Goal: Task Accomplishment & Management: Manage account settings

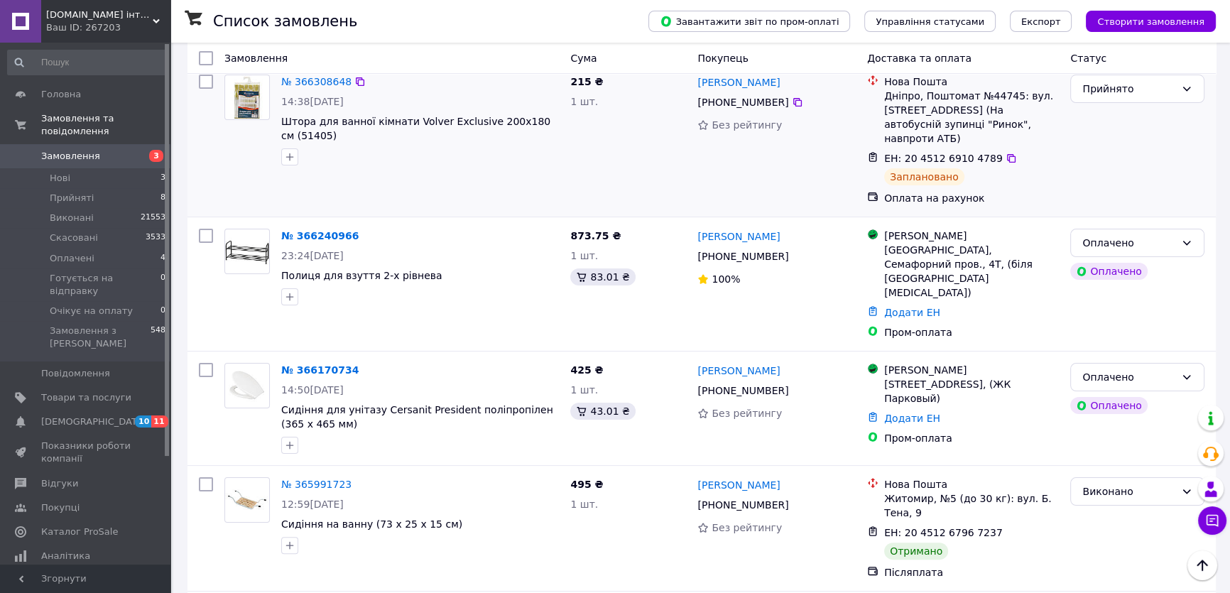
scroll to position [387, 0]
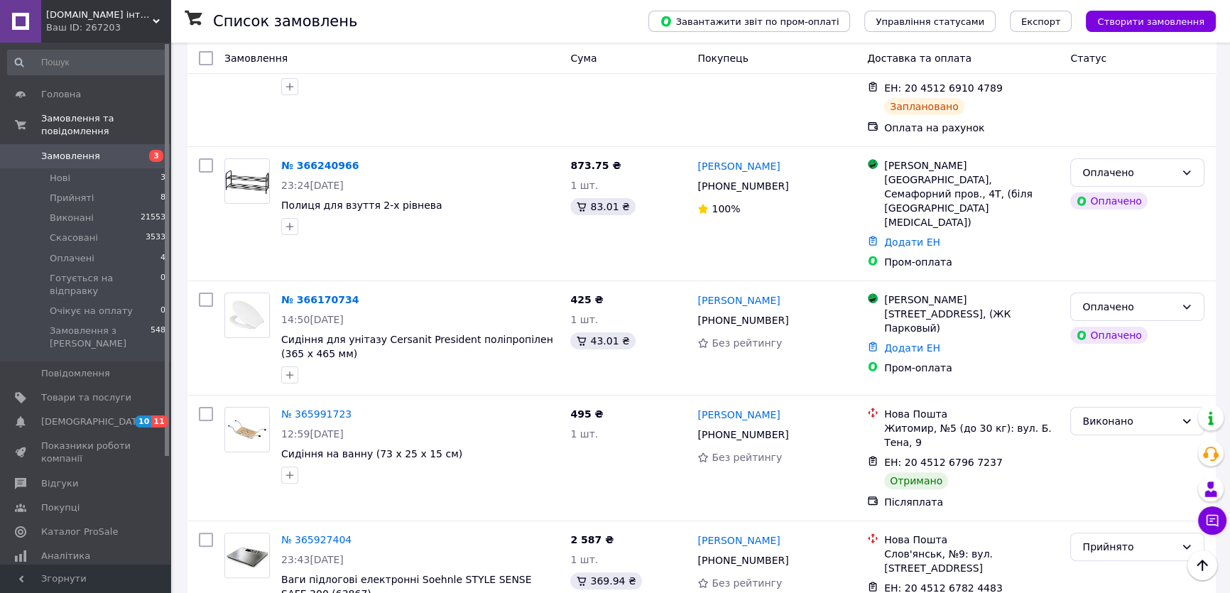
click at [313, 294] on link "№ 366170734" at bounding box center [319, 299] width 77 height 11
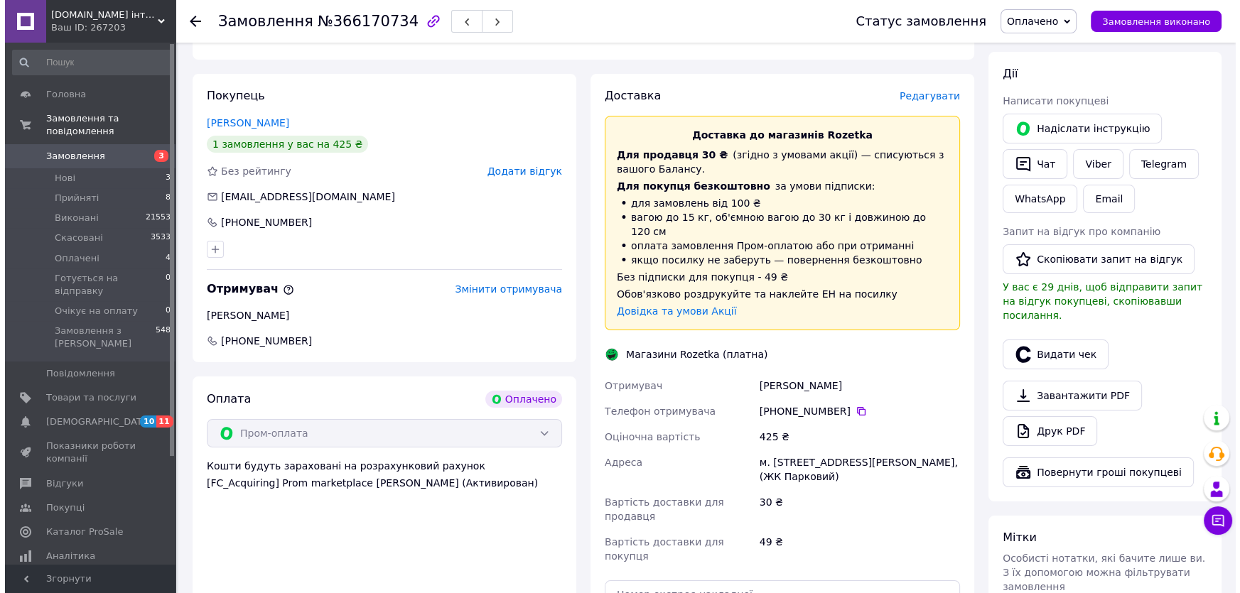
scroll to position [258, 0]
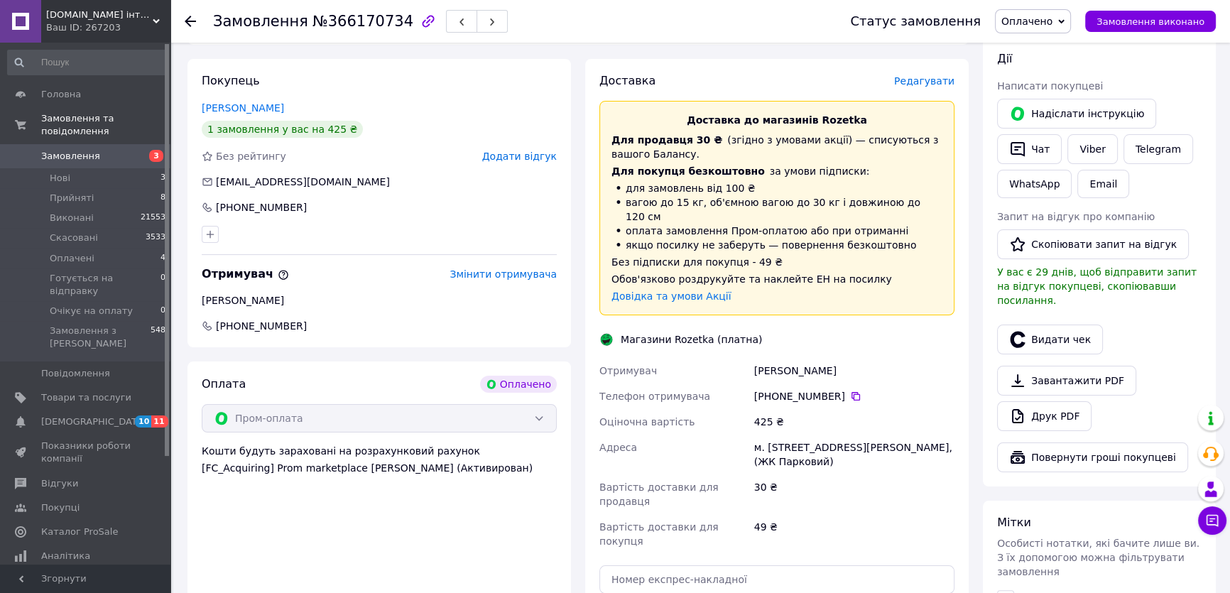
click at [943, 81] on span "Редагувати" at bounding box center [924, 80] width 60 height 11
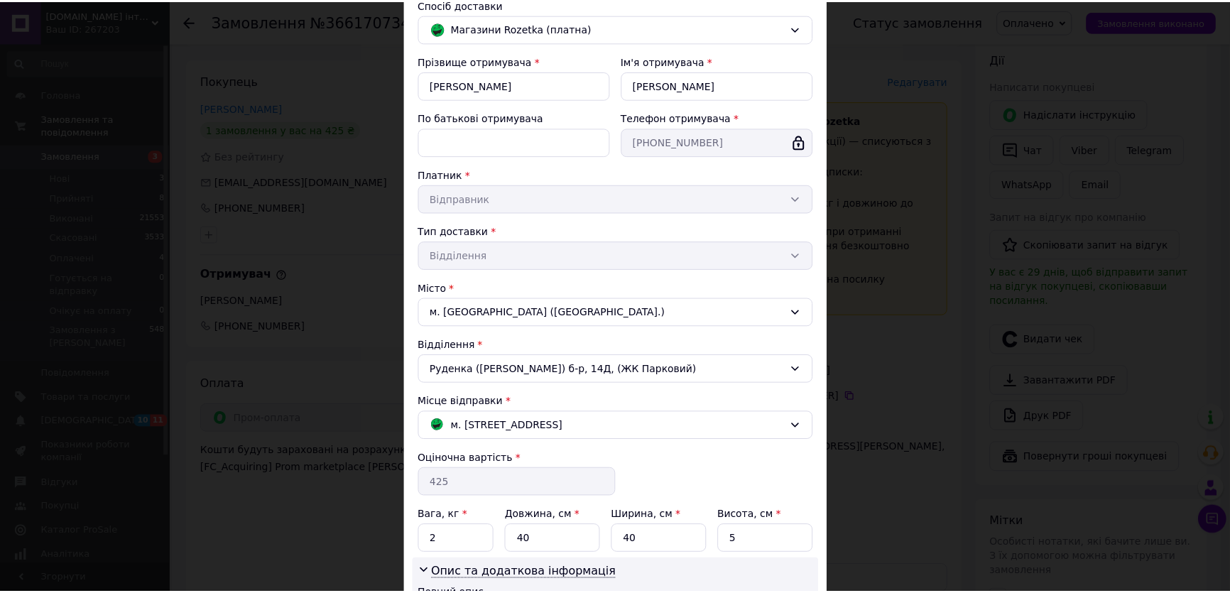
scroll to position [285, 0]
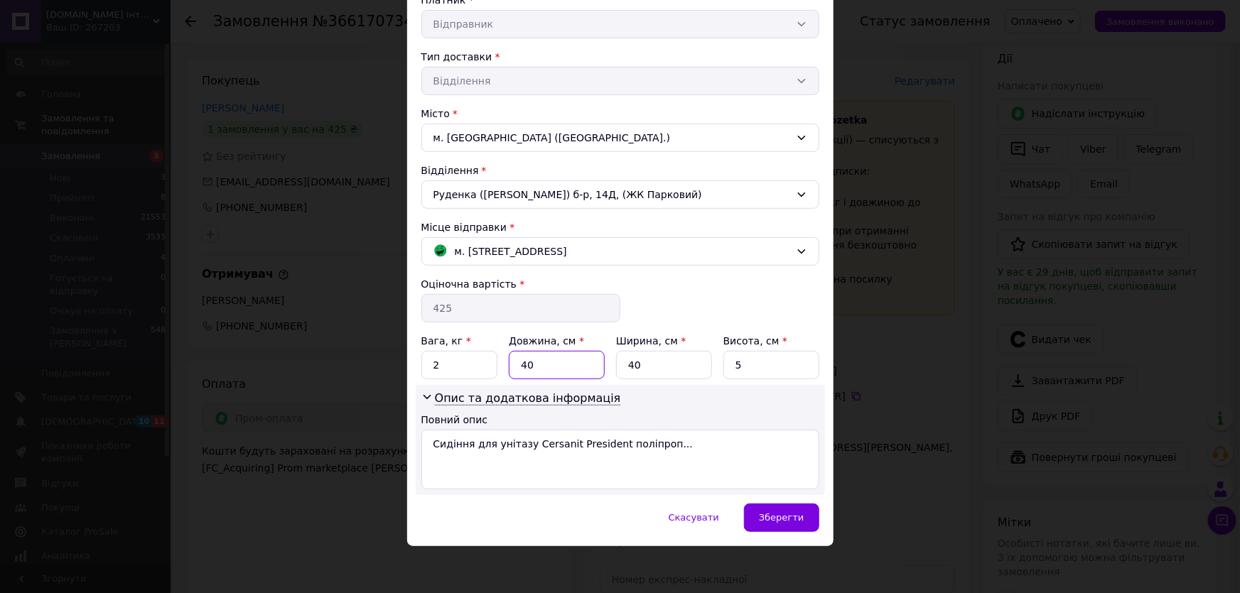
click at [547, 361] on input "40" at bounding box center [557, 365] width 96 height 28
type input "4"
type input "52"
click at [652, 354] on input "40" at bounding box center [664, 365] width 96 height 28
click at [786, 518] on span "Зберегти" at bounding box center [781, 517] width 45 height 11
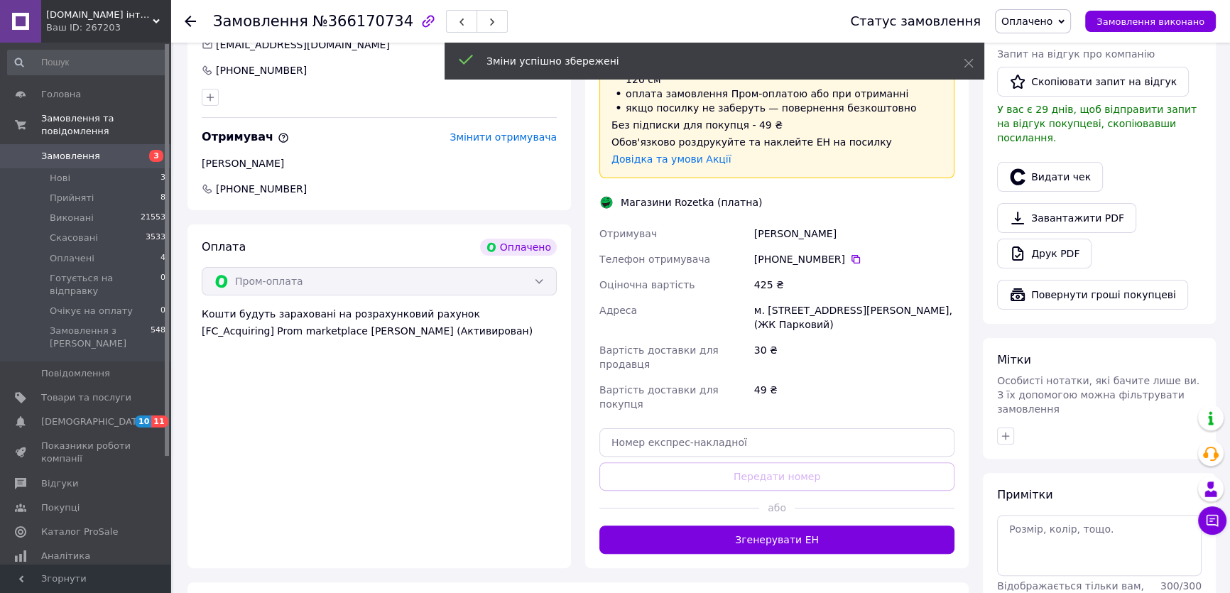
scroll to position [452, 0]
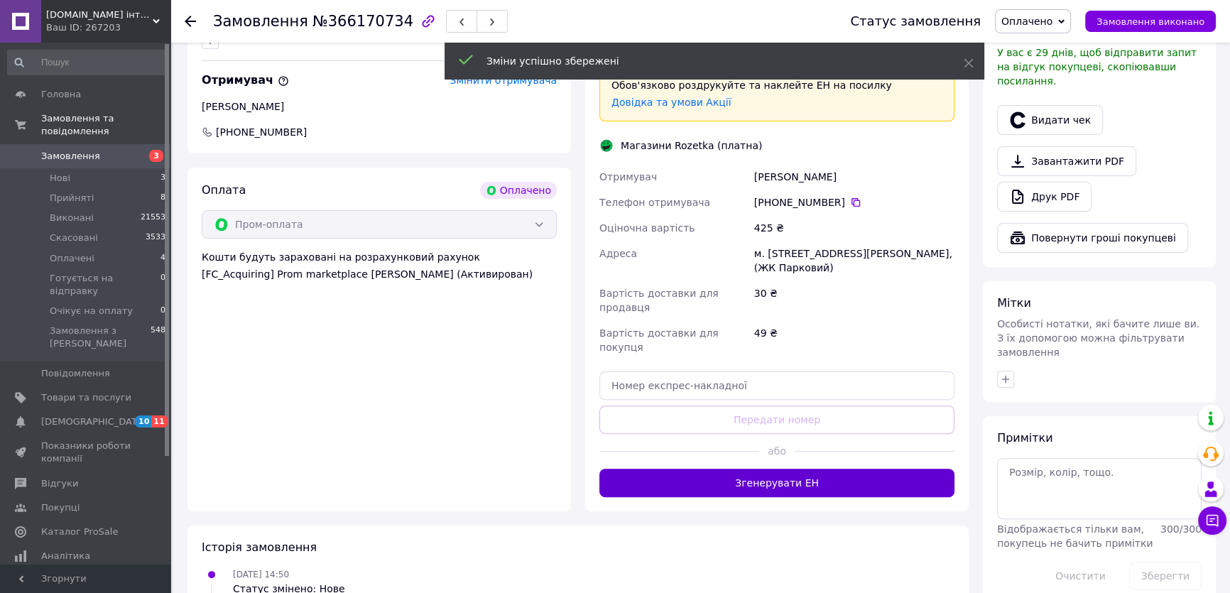
click at [817, 469] on button "Згенерувати ЕН" at bounding box center [777, 483] width 355 height 28
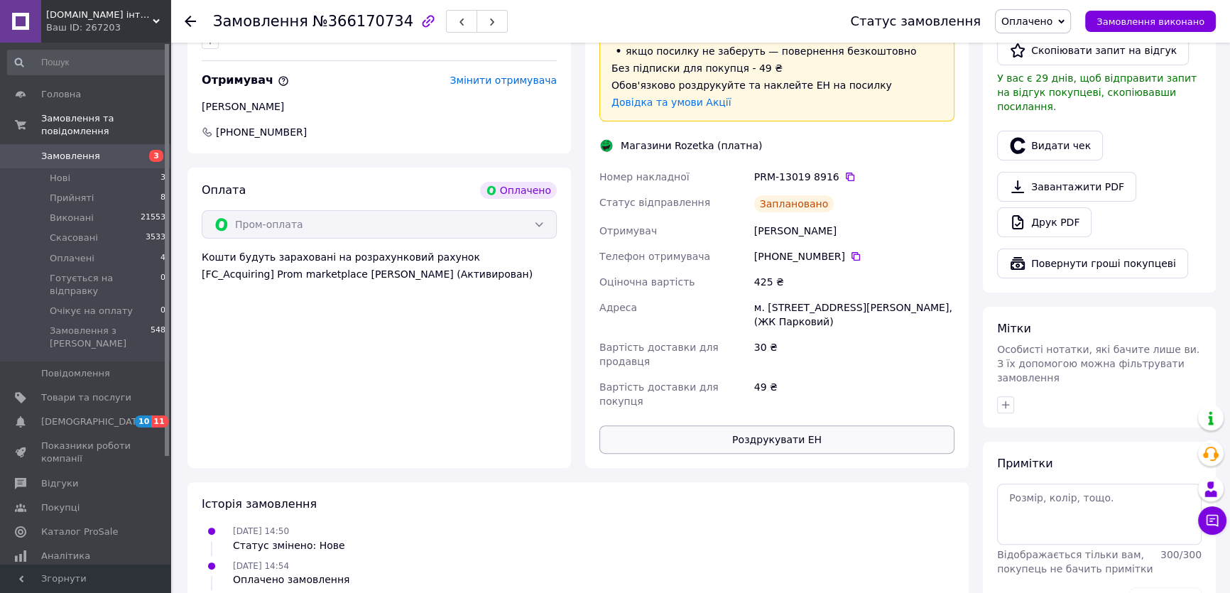
click at [808, 426] on button "Роздрукувати ЕН" at bounding box center [777, 440] width 355 height 28
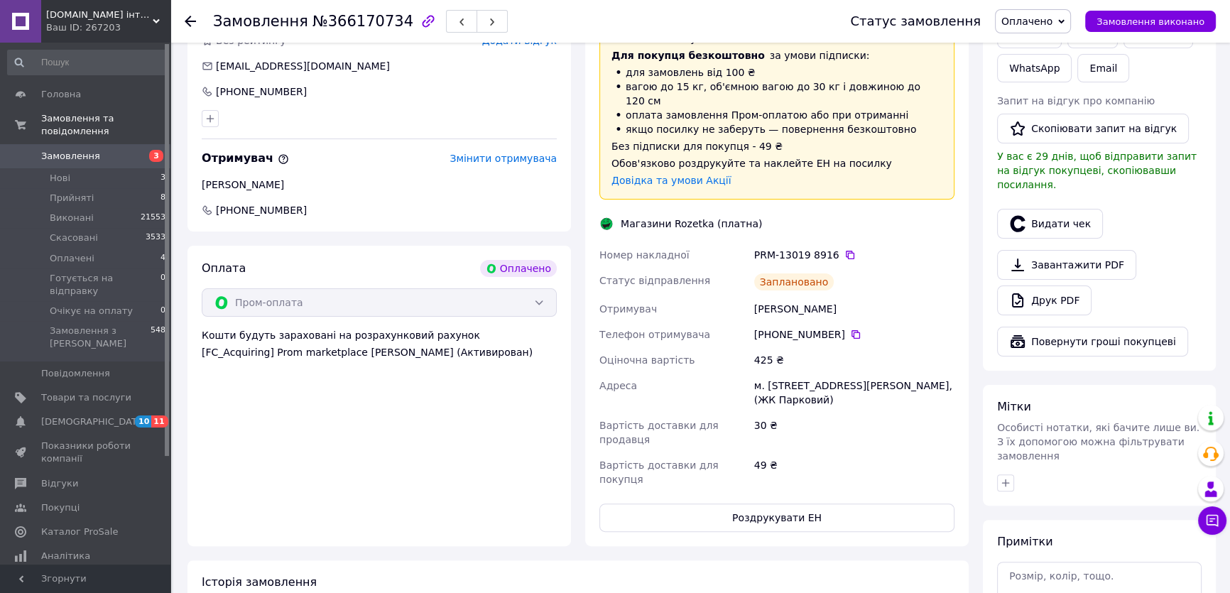
scroll to position [193, 0]
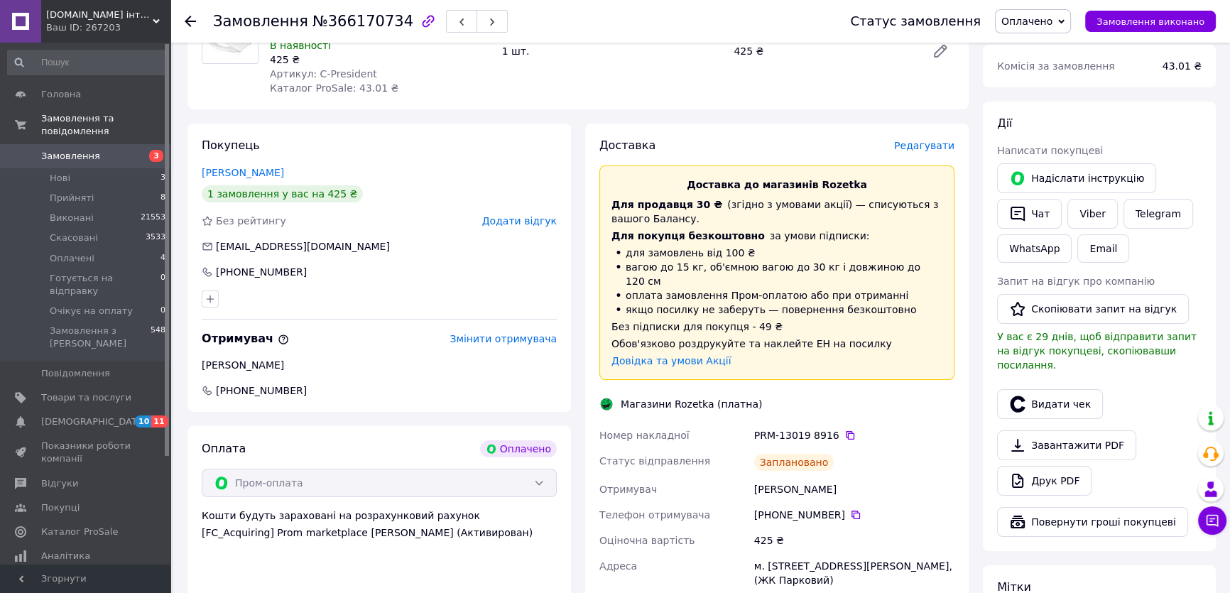
click at [186, 27] on div at bounding box center [190, 21] width 11 height 14
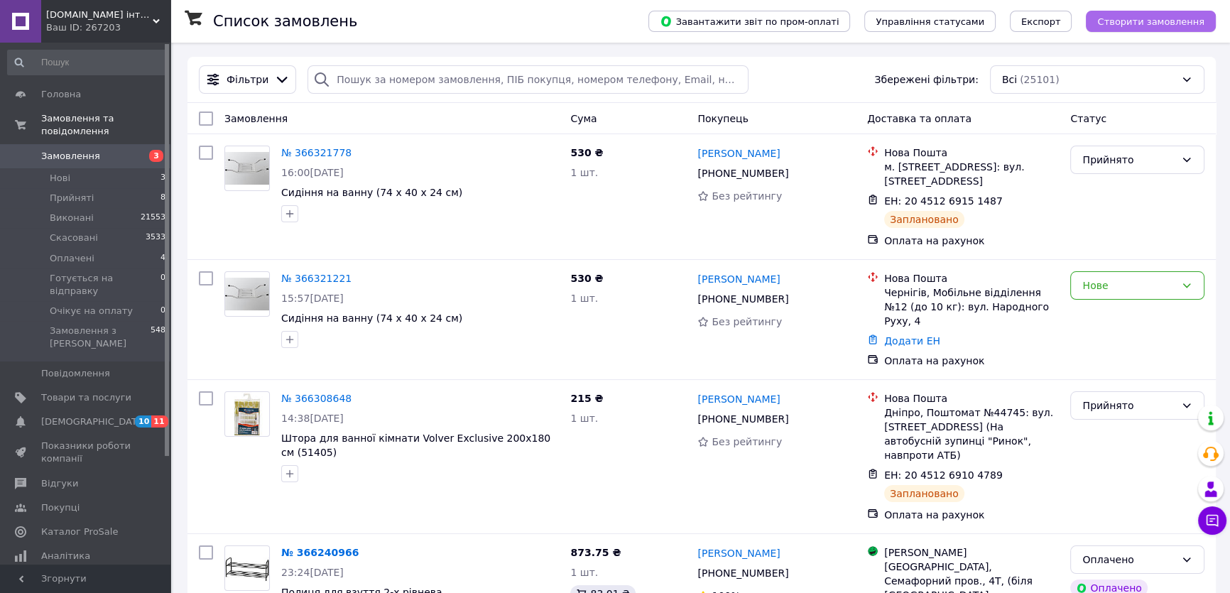
click at [1135, 24] on span "Створити замовлення" at bounding box center [1151, 21] width 107 height 11
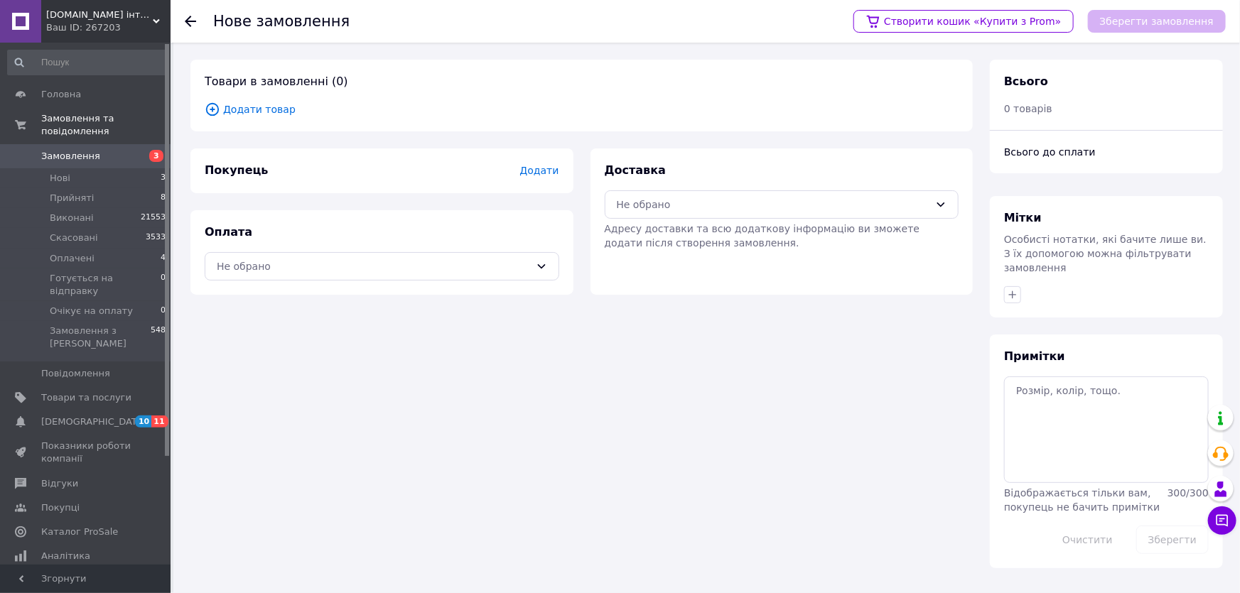
click at [269, 109] on span "Додати товар" at bounding box center [582, 110] width 754 height 16
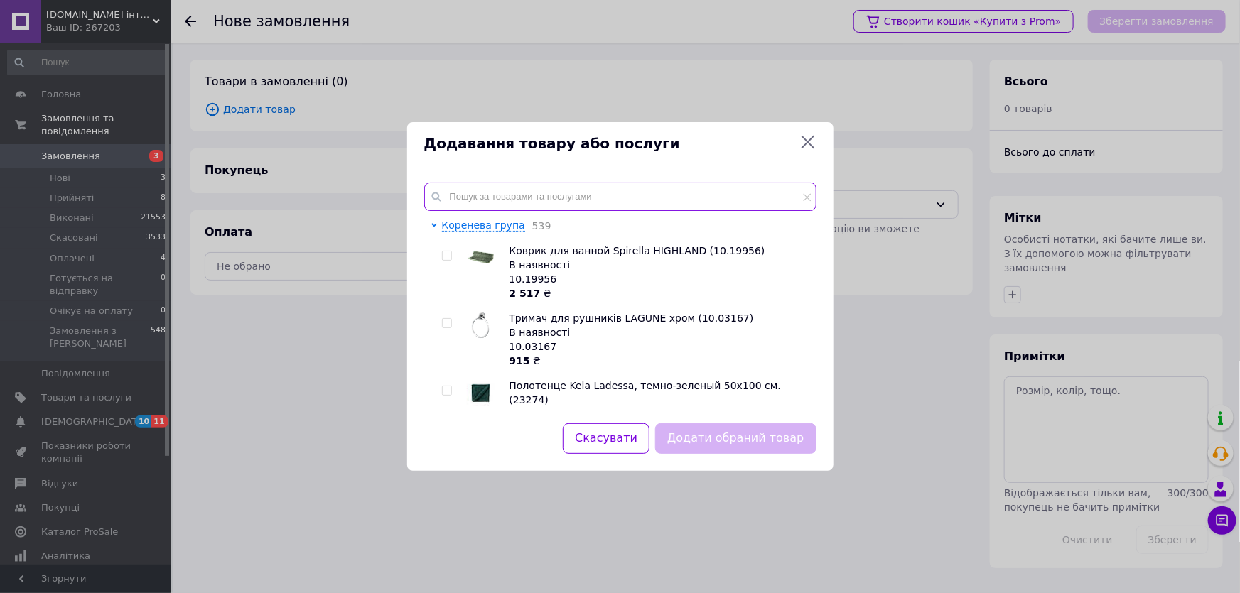
click at [455, 185] on input "text" at bounding box center [620, 197] width 392 height 28
paste input ": PL200NER"
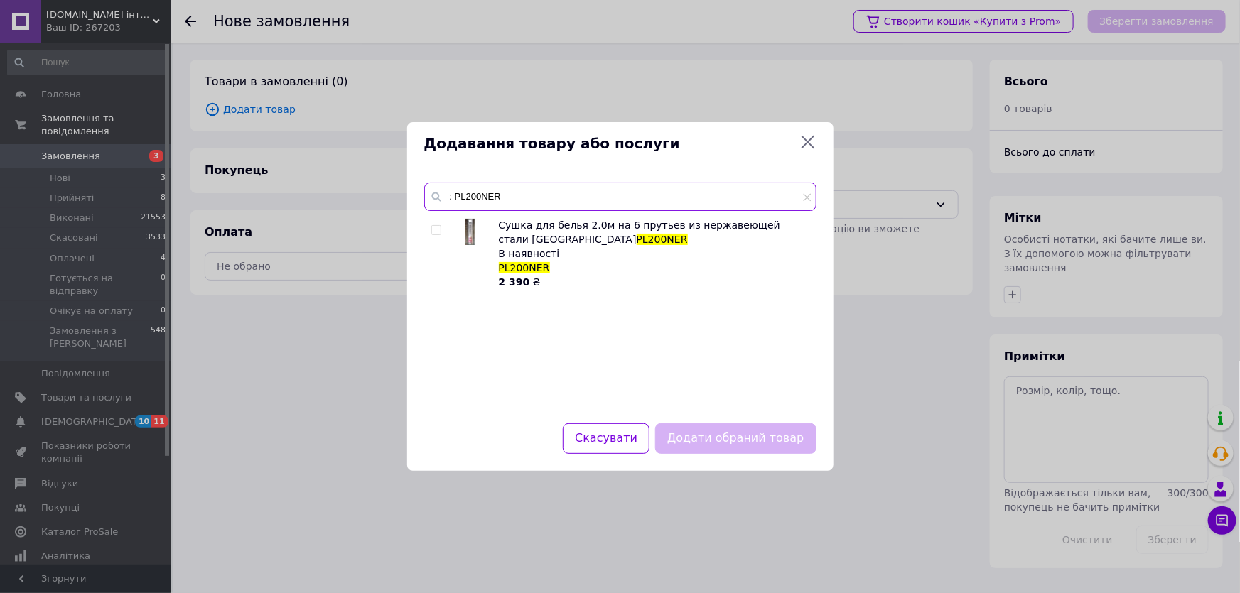
type input ": PL200NER"
click at [437, 232] on input "checkbox" at bounding box center [435, 230] width 9 height 9
checkbox input "true"
click at [687, 442] on button "Додати обраний товар" at bounding box center [735, 438] width 161 height 31
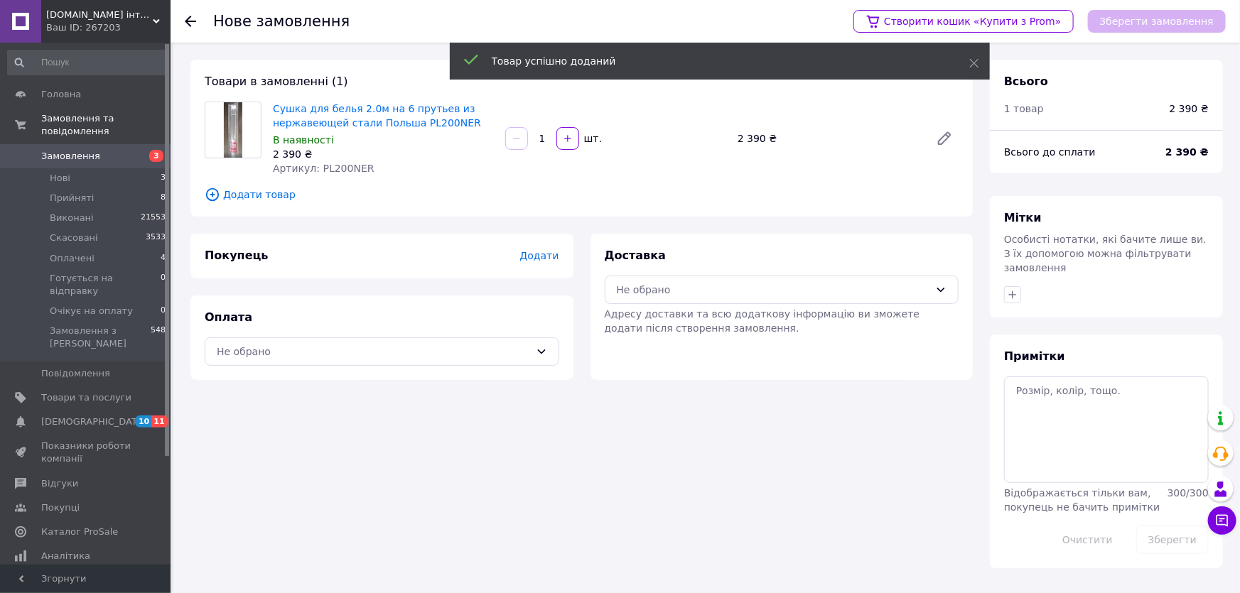
click at [540, 257] on span "Додати" at bounding box center [538, 255] width 39 height 11
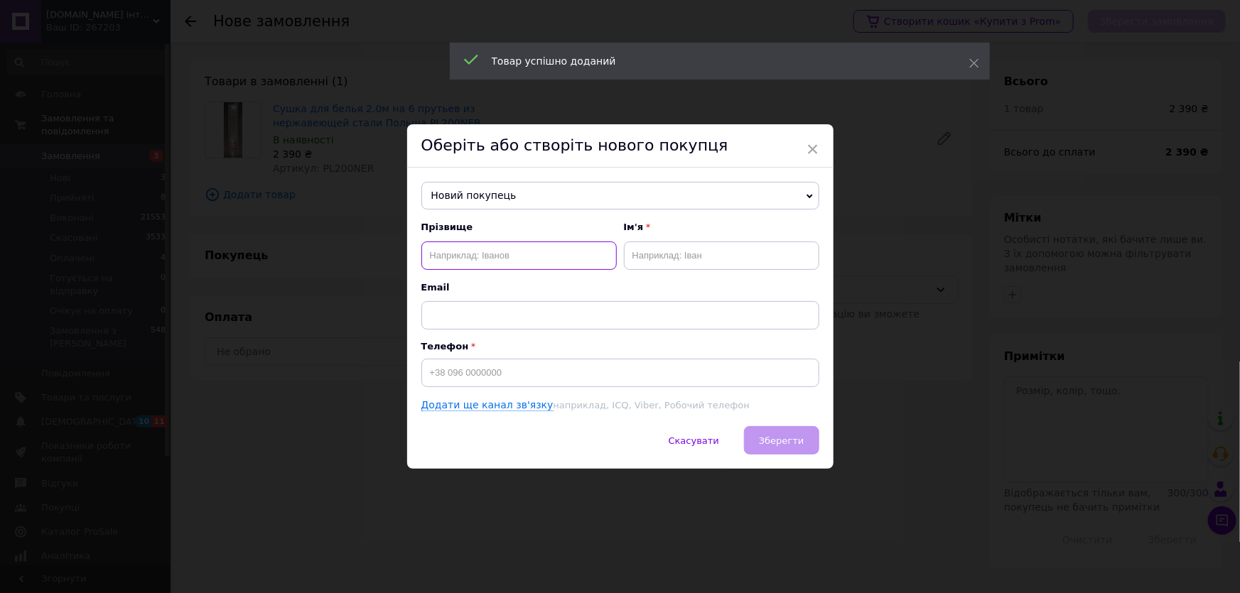
click at [452, 250] on input "text" at bounding box center [518, 256] width 195 height 28
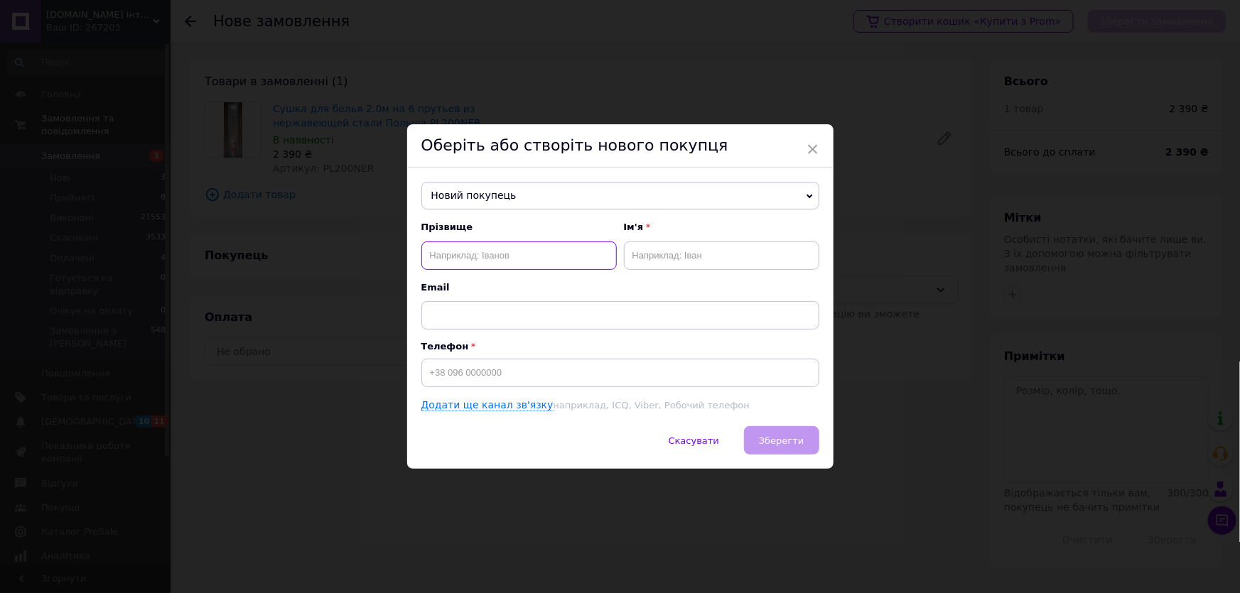
click at [438, 253] on input "text" at bounding box center [518, 256] width 195 height 28
paste input "[PERSON_NAME] [PERSON_NAME]"
type input "[PERSON_NAME] [PERSON_NAME]"
click at [644, 252] on input "text" at bounding box center [721, 256] width 195 height 28
type input "[PERSON_NAME]"
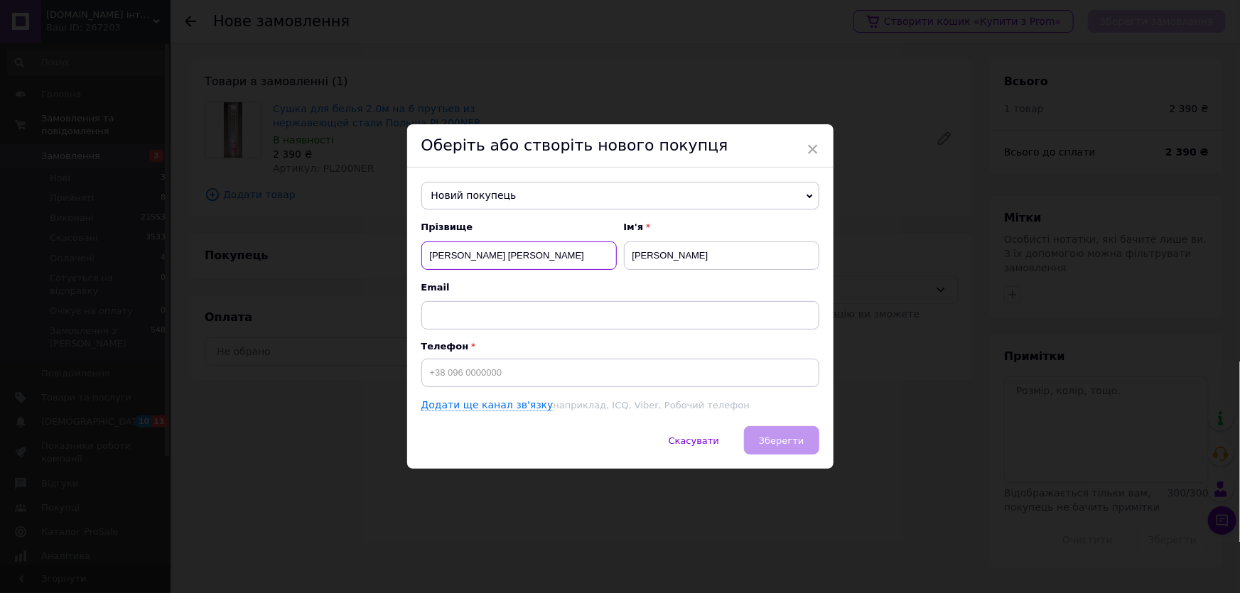
click at [547, 255] on input "[PERSON_NAME] [PERSON_NAME]" at bounding box center [518, 256] width 195 height 28
type input "Ткач"
click at [424, 374] on input at bounding box center [620, 373] width 398 height 28
paste input "380679545338"
drag, startPoint x: 424, startPoint y: 369, endPoint x: 422, endPoint y: 362, distance: 7.4
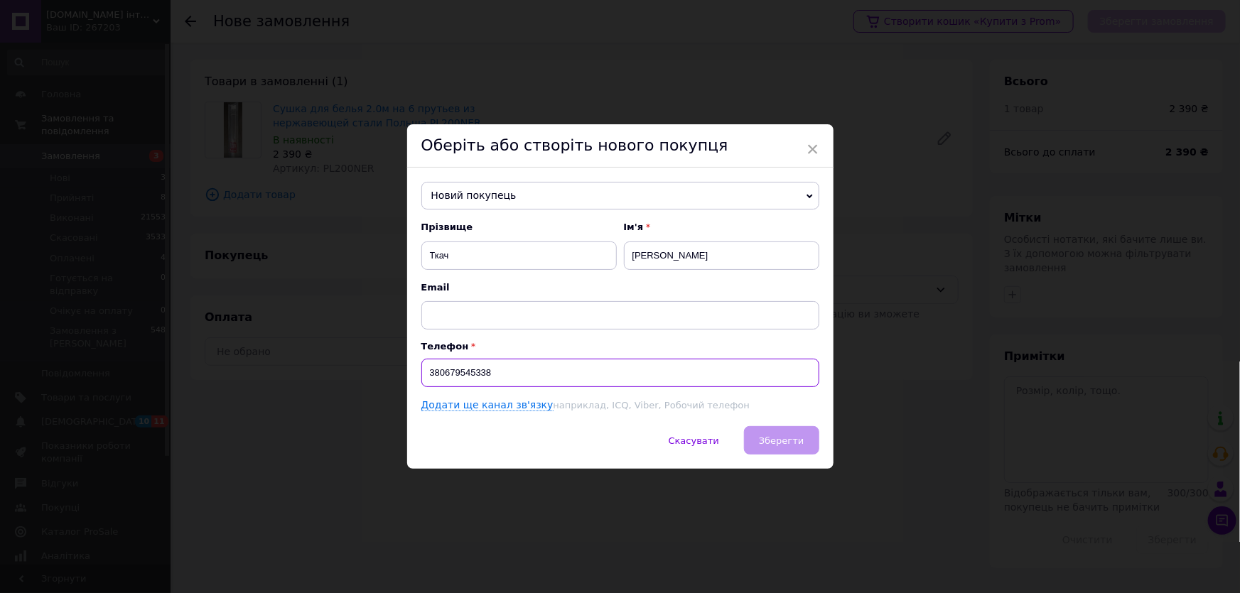
click at [424, 369] on input "380679545338" at bounding box center [620, 373] width 398 height 28
type input "[PHONE_NUMBER]"
click at [774, 438] on span "Зберегти" at bounding box center [781, 440] width 45 height 11
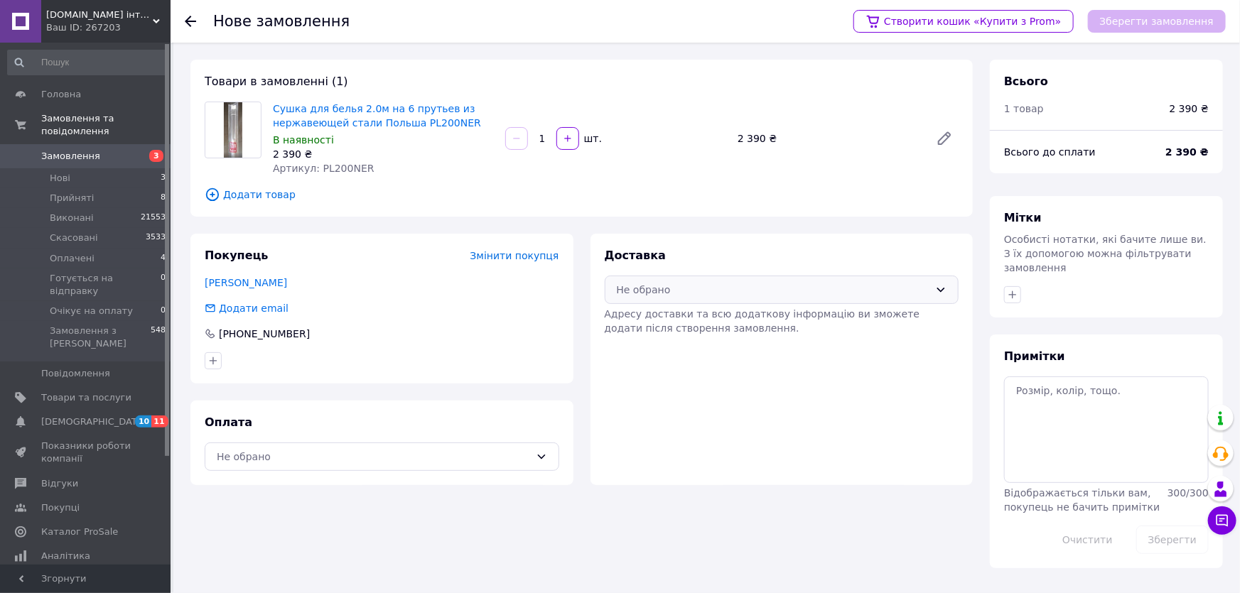
click at [688, 291] on div "Не обрано" at bounding box center [773, 290] width 313 height 16
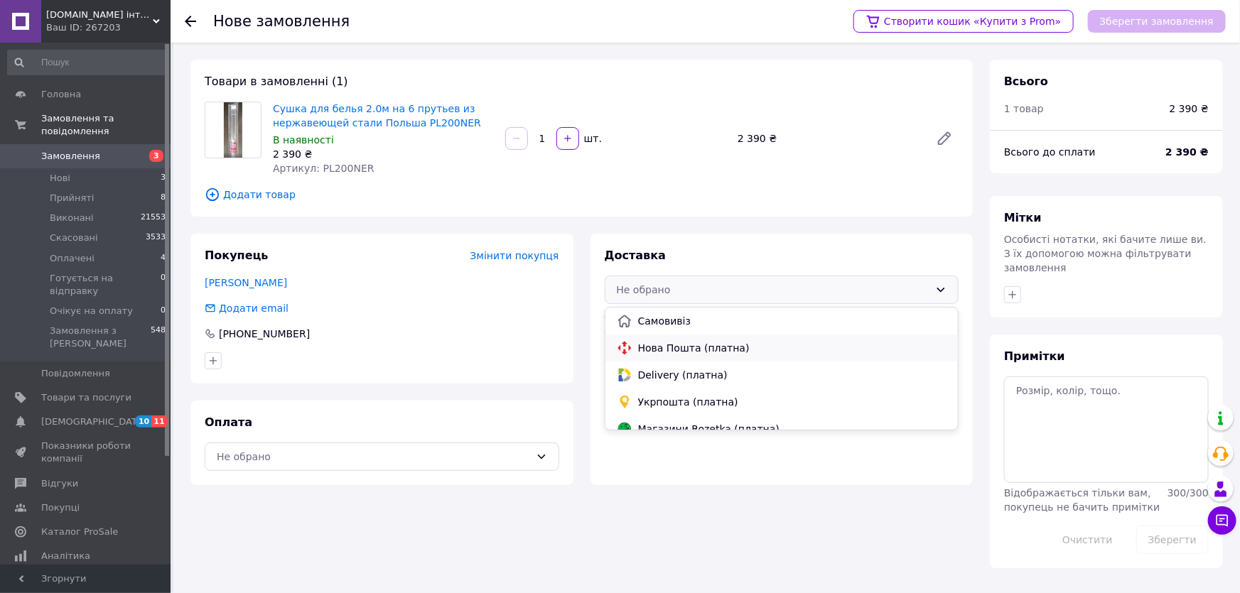
click at [683, 347] on span "Нова Пошта (платна)" at bounding box center [792, 348] width 309 height 14
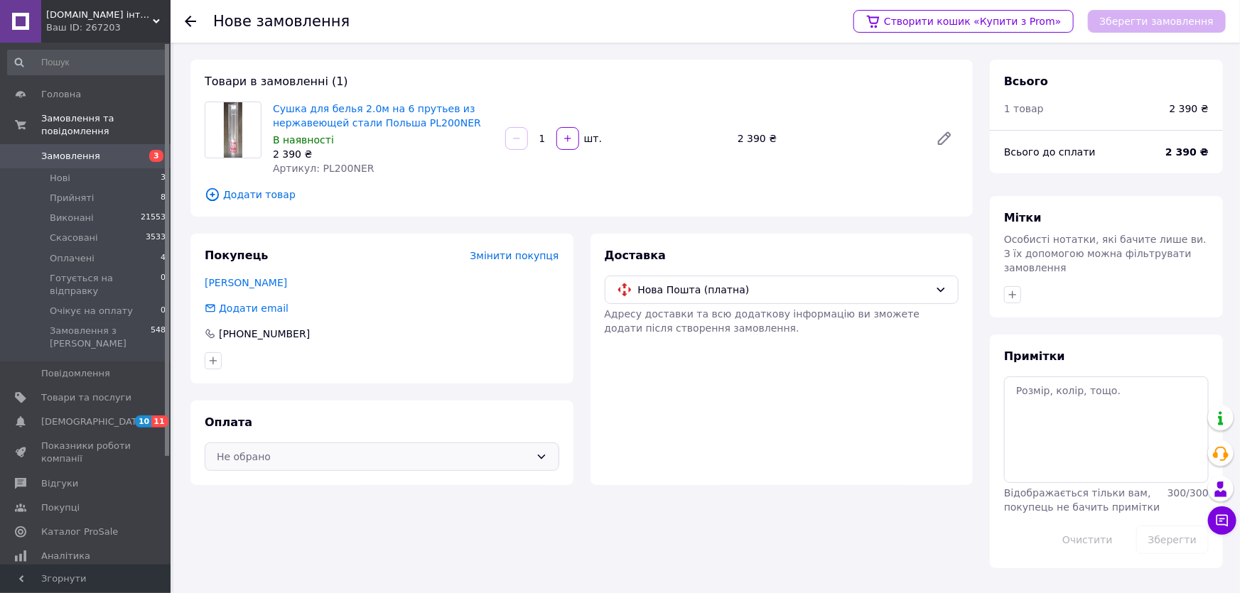
click at [362, 462] on div "Не обрано" at bounding box center [373, 457] width 313 height 16
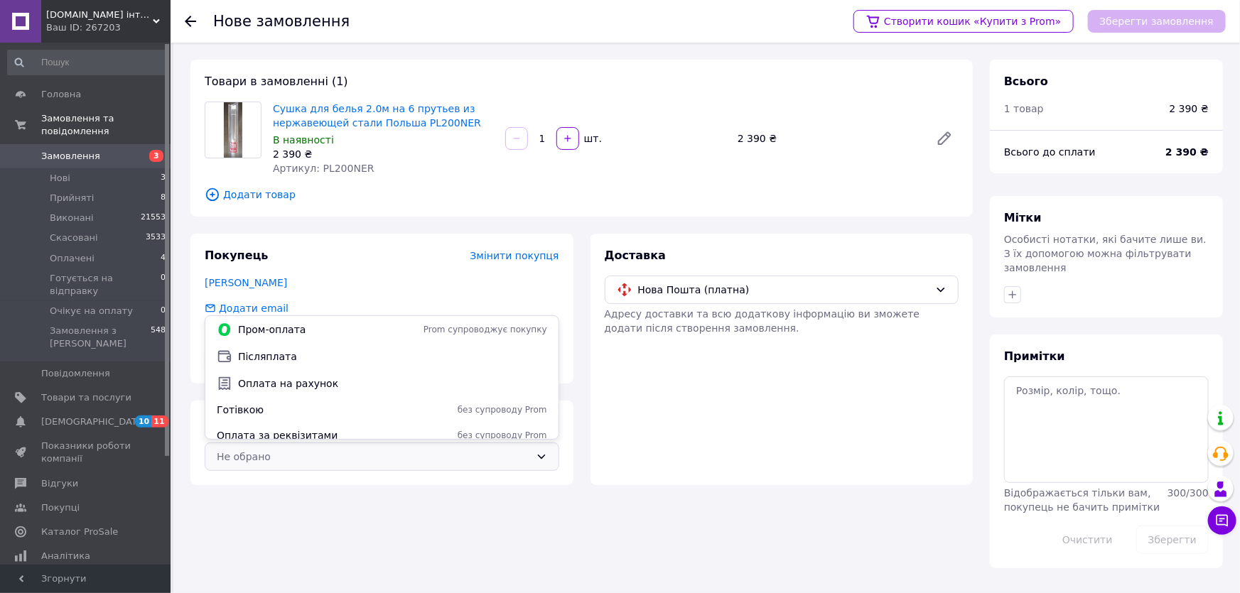
click at [284, 389] on span "Оплата на рахунок" at bounding box center [392, 384] width 309 height 14
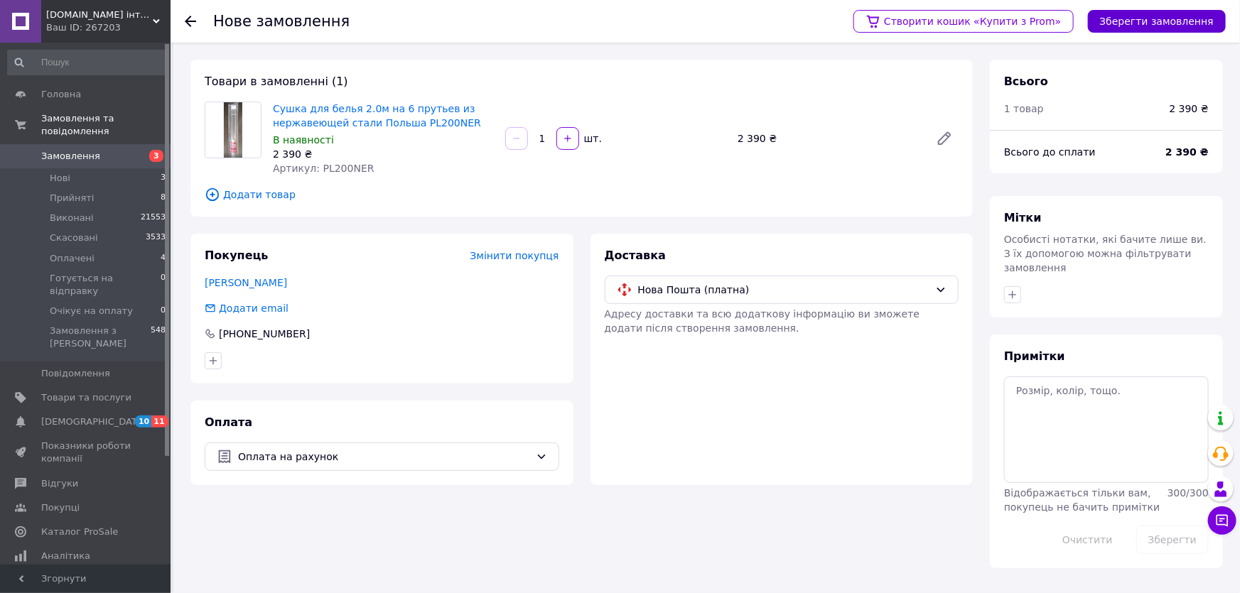
click at [1122, 29] on button "Зберегти замовлення" at bounding box center [1157, 21] width 138 height 23
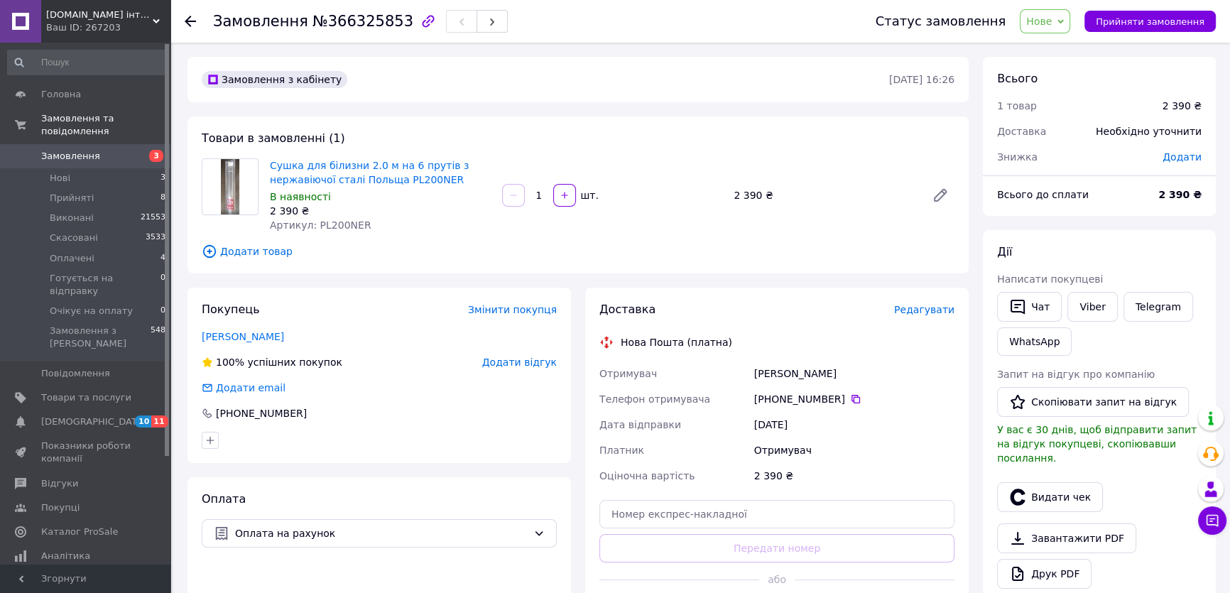
click at [915, 315] on span "Редагувати" at bounding box center [924, 309] width 60 height 11
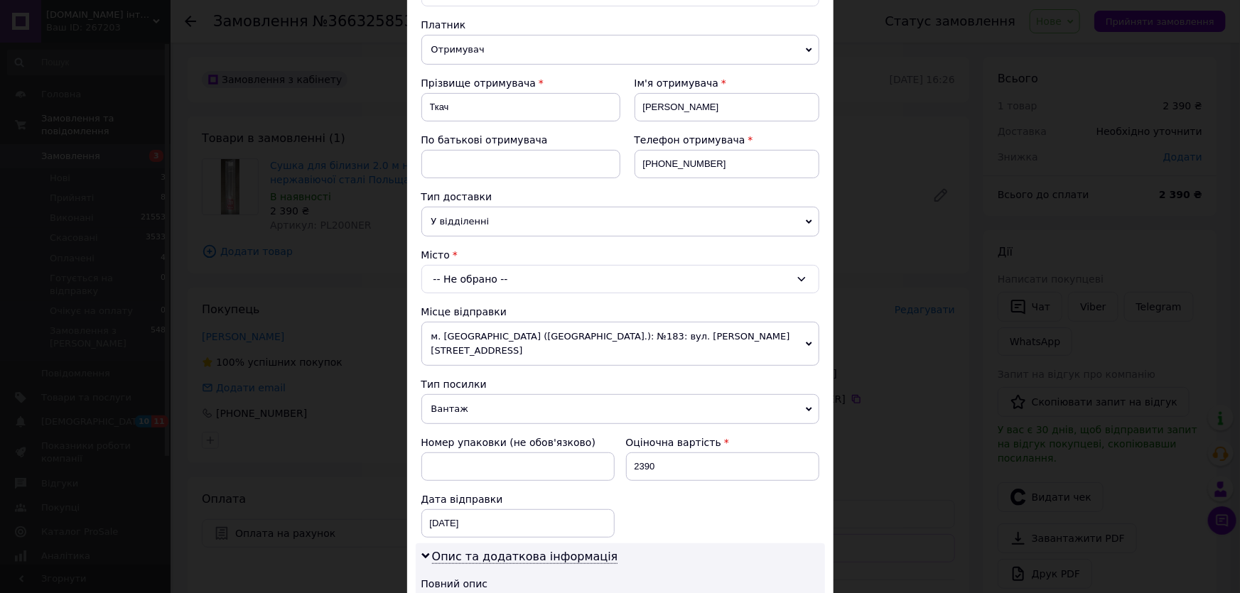
scroll to position [193, 0]
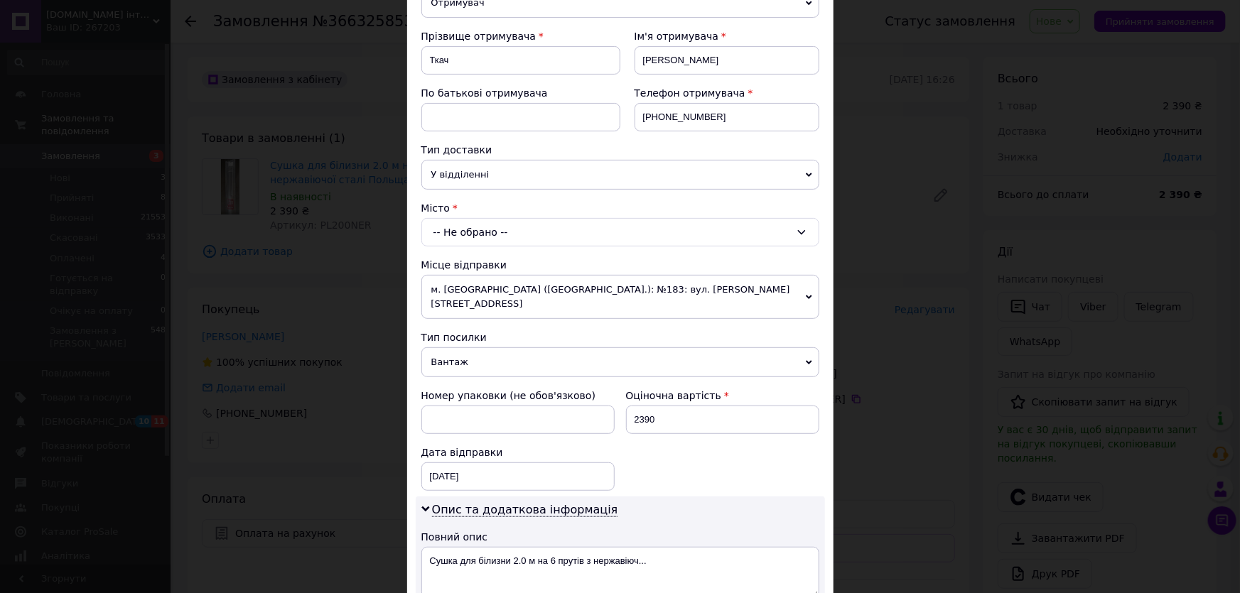
click at [472, 231] on div "-- Не обрано --" at bounding box center [620, 232] width 398 height 28
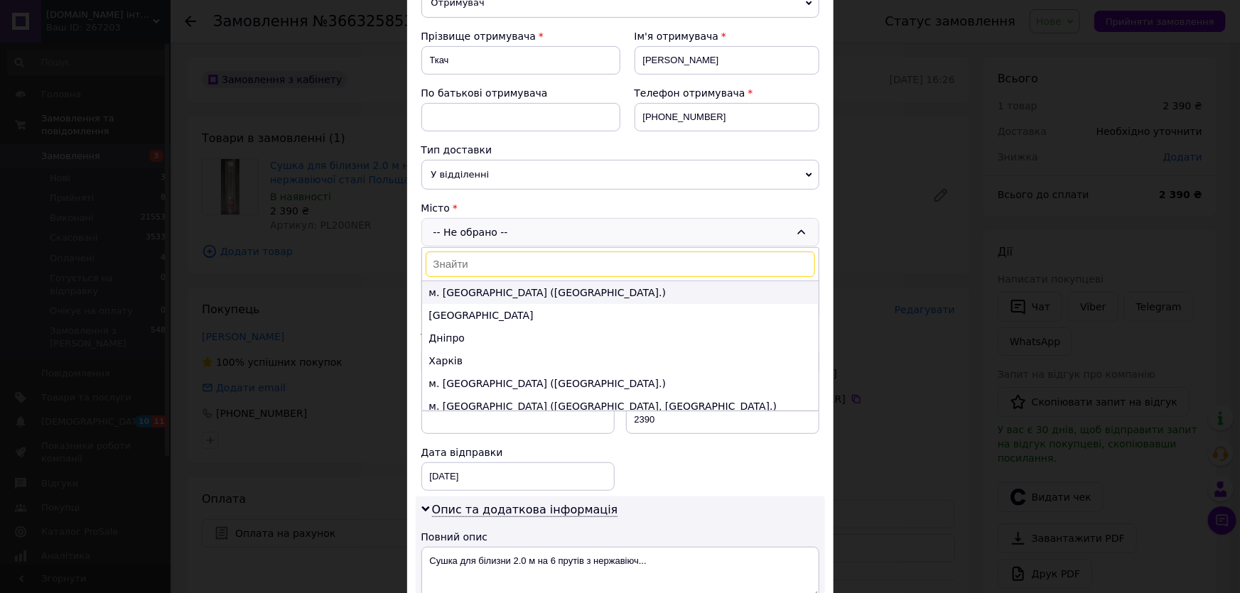
click at [481, 294] on li "м. [GEOGRAPHIC_DATA] ([GEOGRAPHIC_DATA].)" at bounding box center [620, 292] width 396 height 23
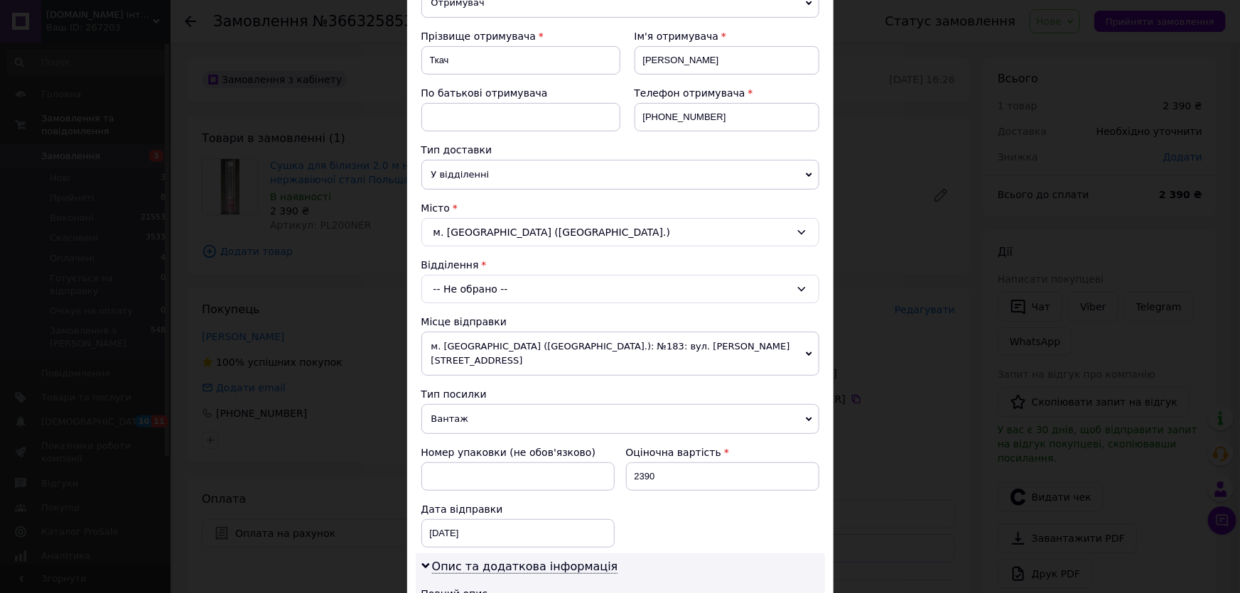
click at [478, 229] on div "м. [GEOGRAPHIC_DATA] ([GEOGRAPHIC_DATA].)" at bounding box center [620, 232] width 398 height 28
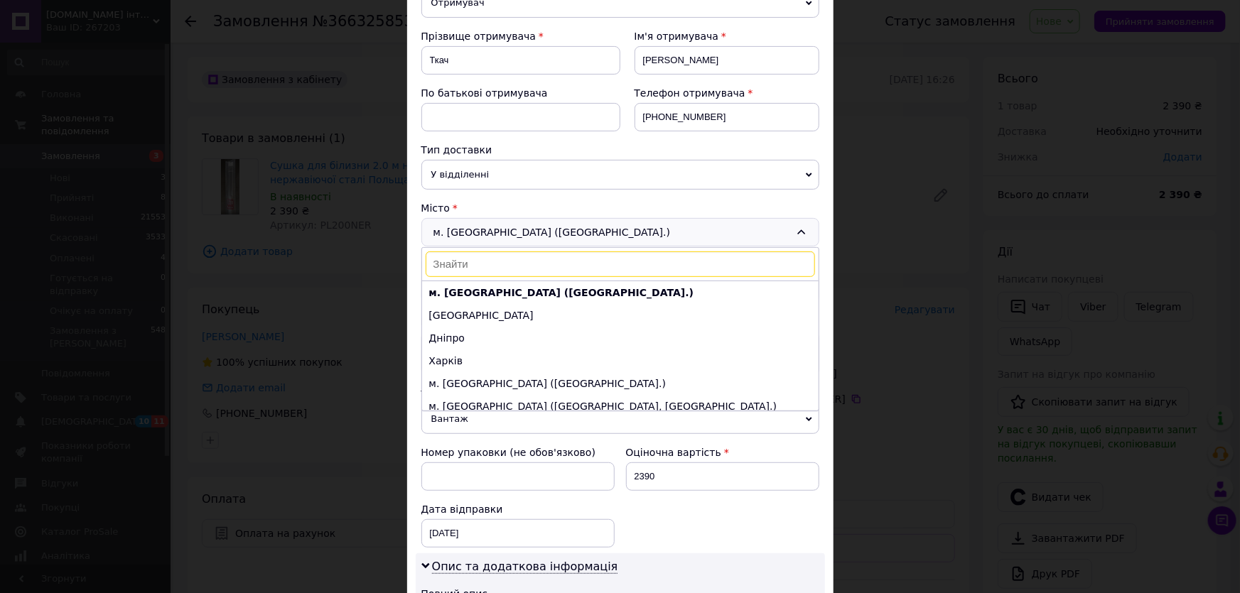
click at [465, 261] on input at bounding box center [620, 264] width 389 height 26
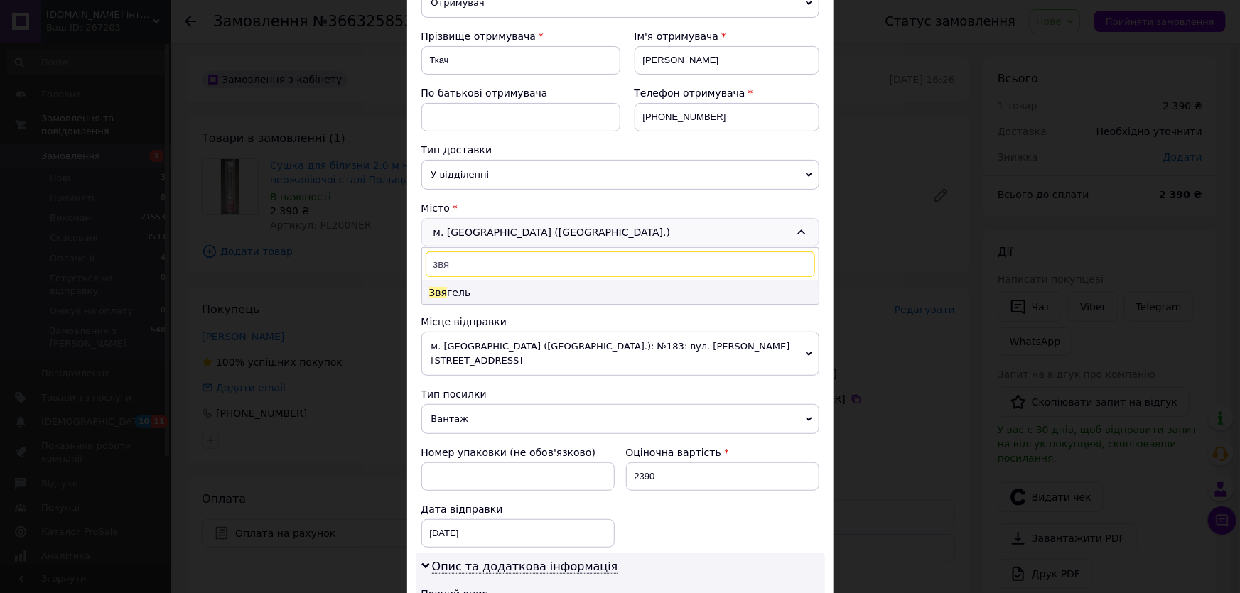
type input "звя"
click at [445, 293] on li "Звя гель" at bounding box center [620, 292] width 396 height 23
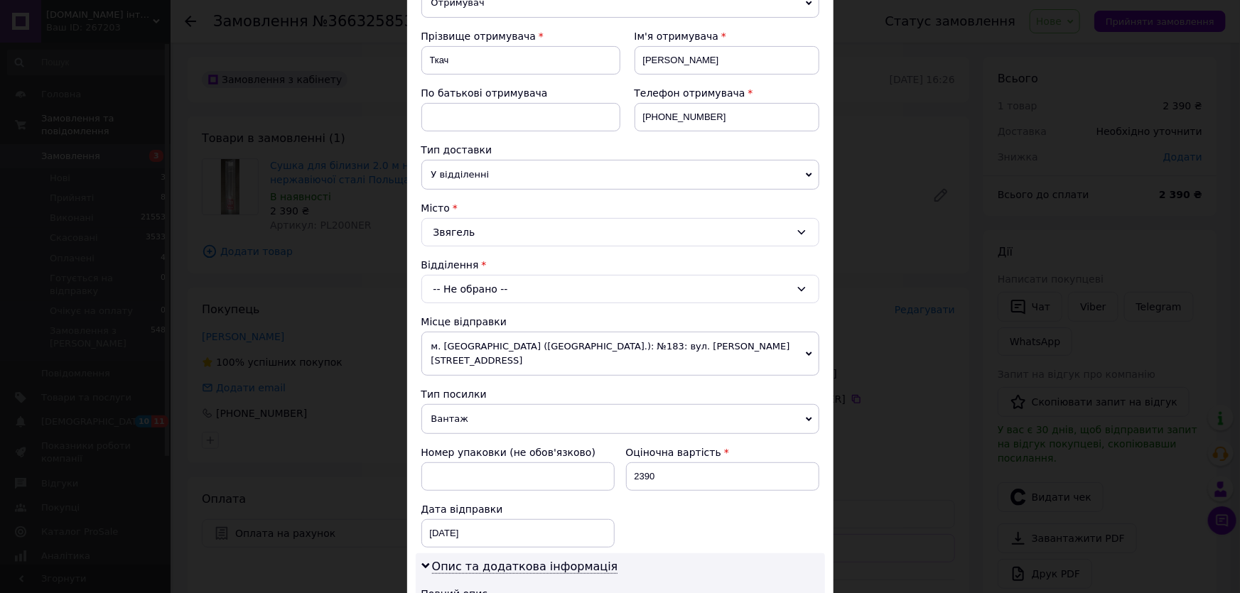
click at [445, 291] on div "-- Не обрано --" at bounding box center [620, 289] width 398 height 28
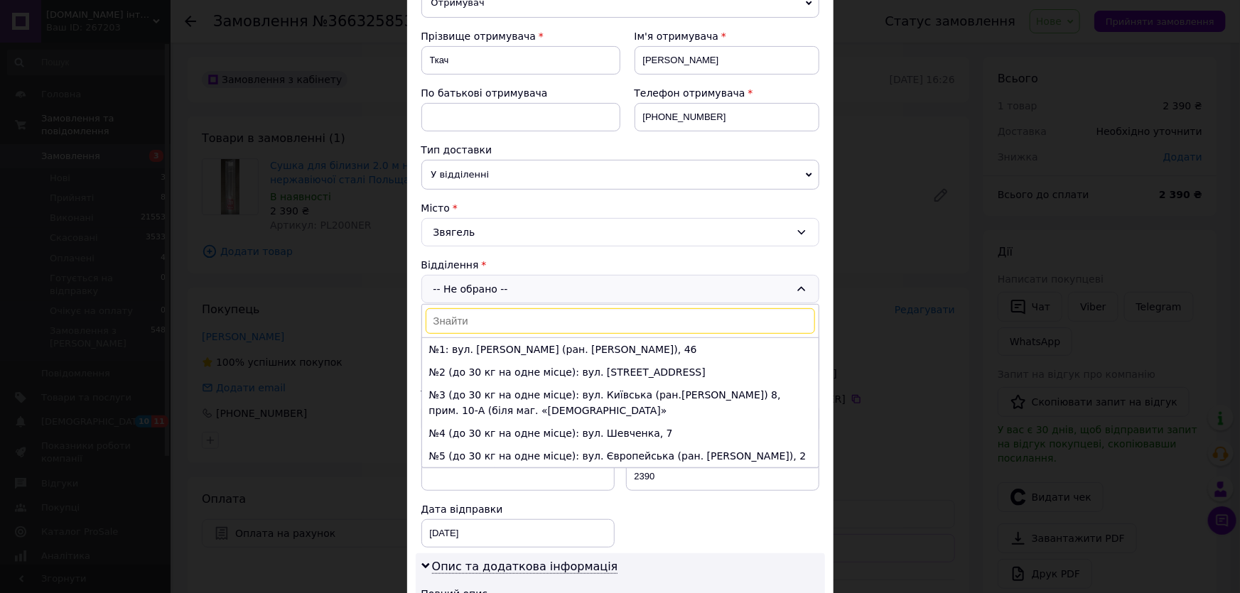
click at [489, 347] on li "№1: вул. [PERSON_NAME] (ран. [PERSON_NAME]), 46" at bounding box center [620, 349] width 396 height 23
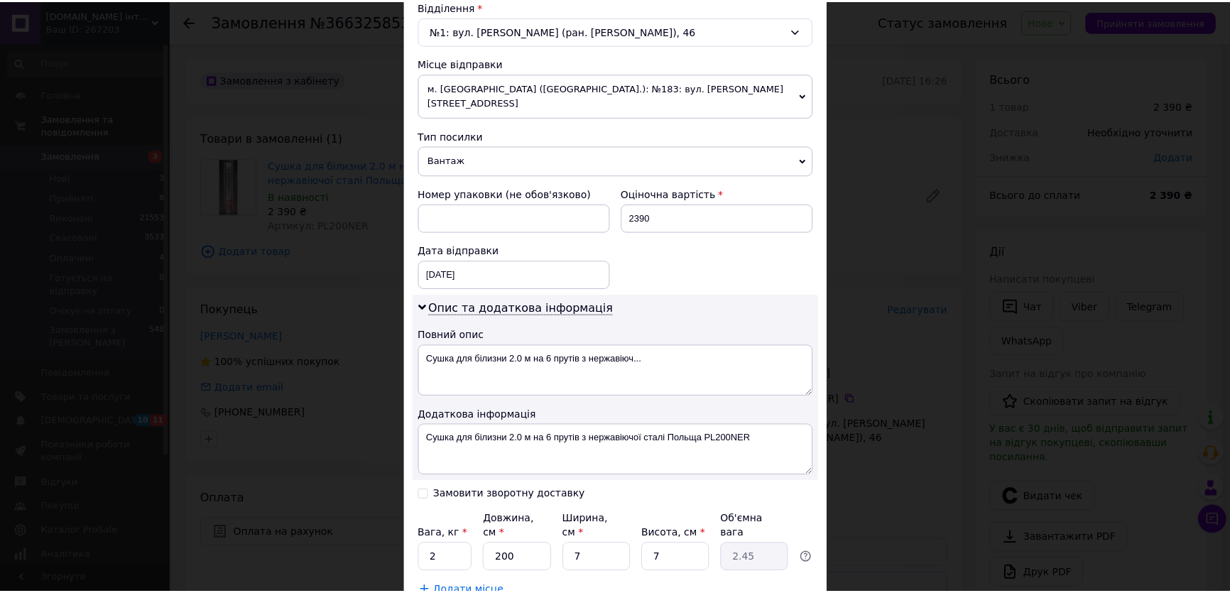
scroll to position [516, 0]
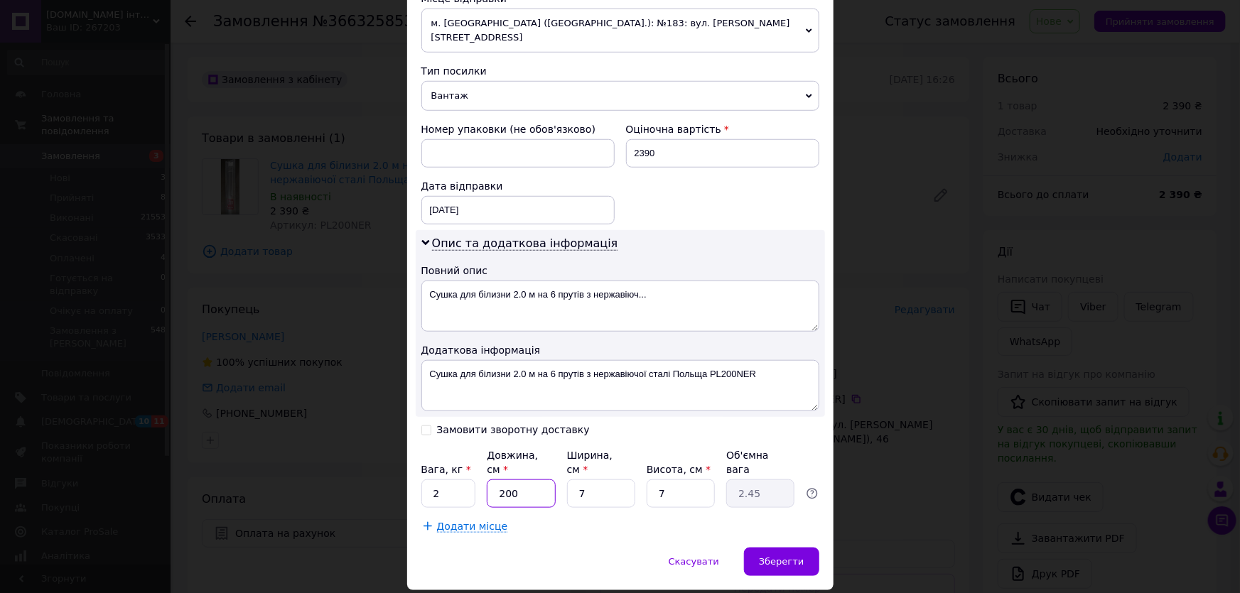
click at [521, 480] on input "200" at bounding box center [521, 494] width 68 height 28
type input "20"
type input "0.25"
type input "202"
type input "2.47"
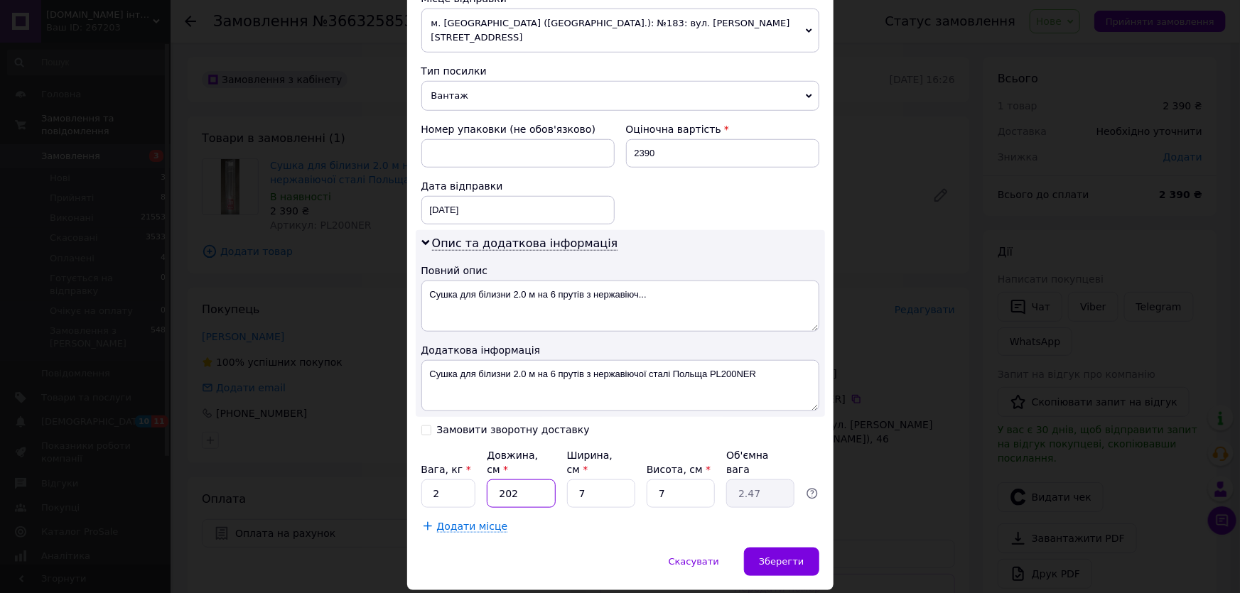
type input "202"
click at [449, 480] on input "2" at bounding box center [448, 494] width 55 height 28
click at [783, 556] on span "Зберегти" at bounding box center [781, 561] width 45 height 11
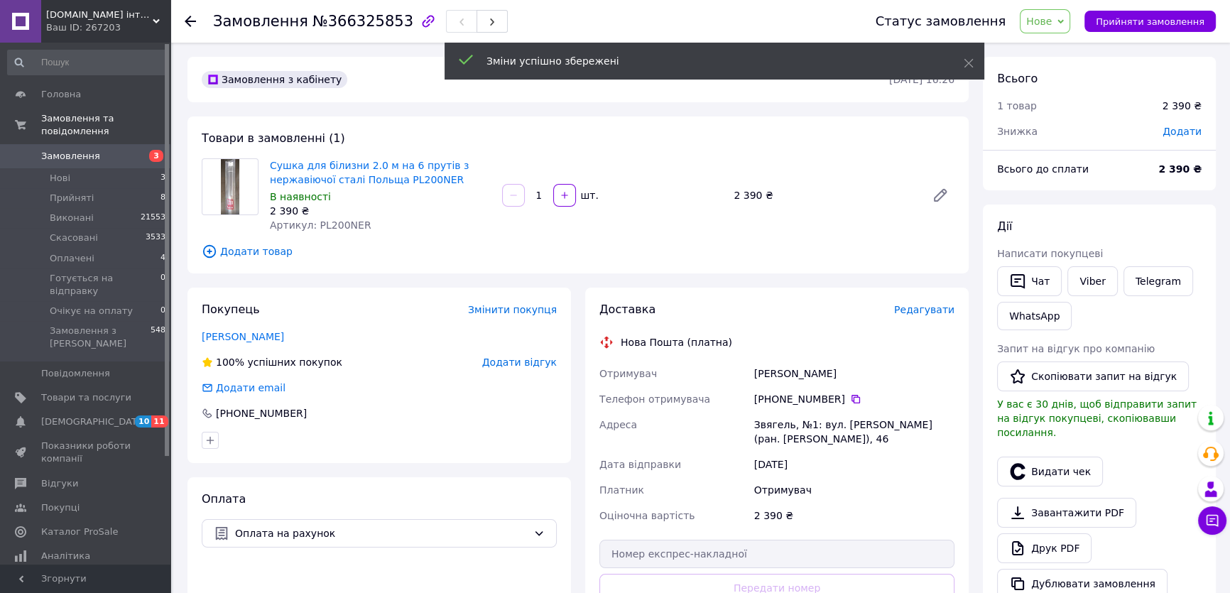
scroll to position [193, 0]
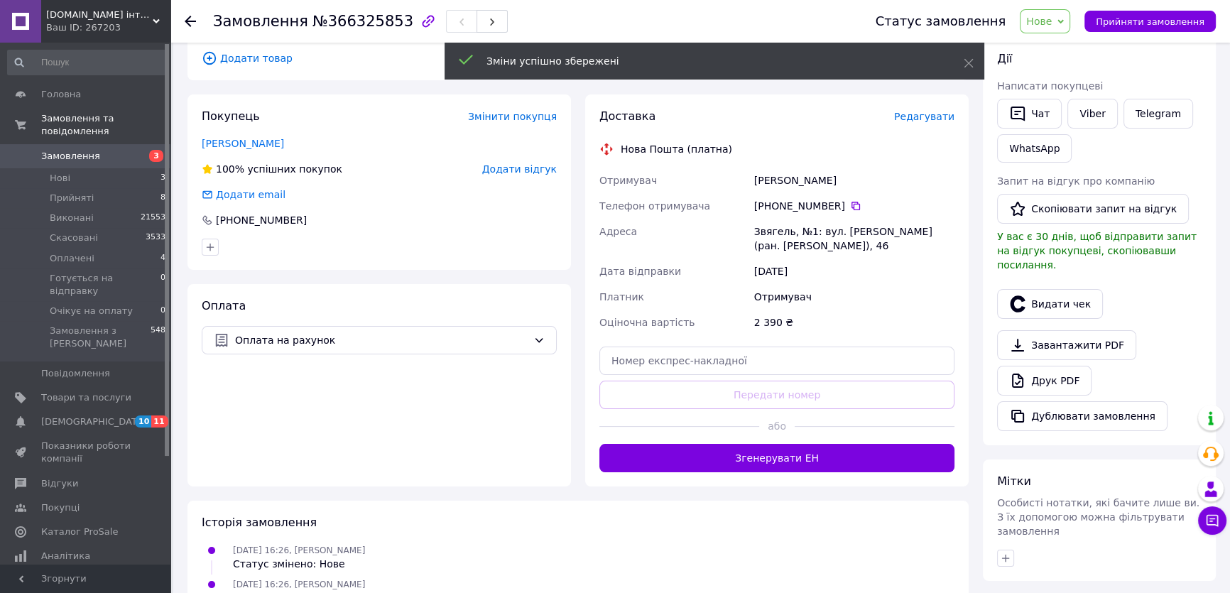
click at [817, 461] on button "Згенерувати ЕН" at bounding box center [777, 458] width 355 height 28
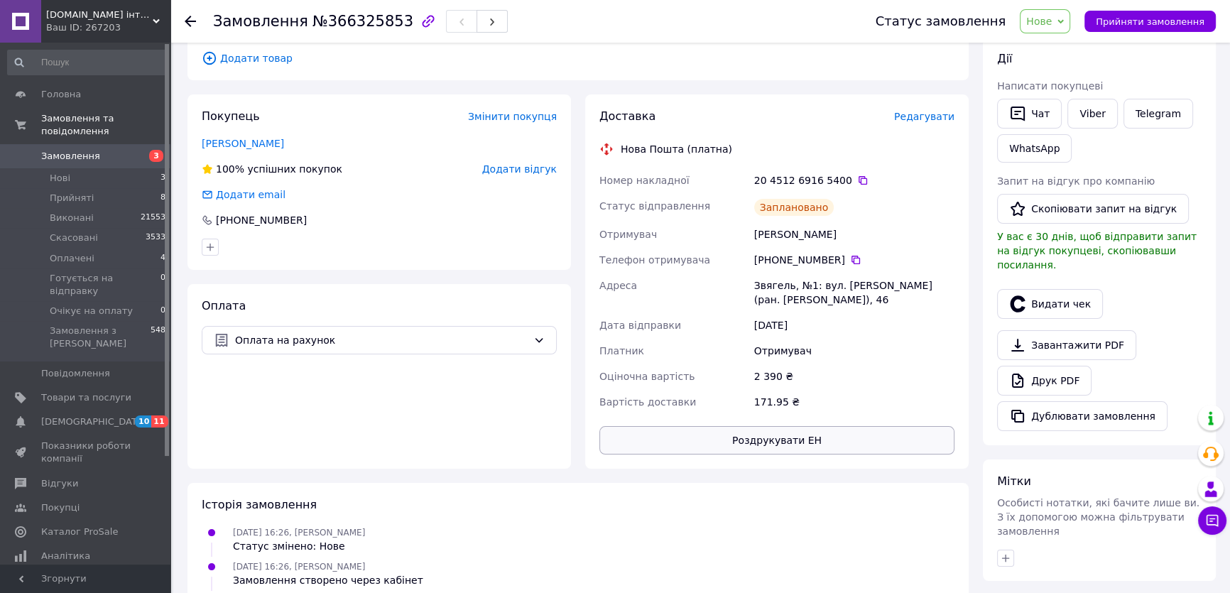
click at [839, 445] on button "Роздрукувати ЕН" at bounding box center [777, 440] width 355 height 28
click at [1071, 23] on span "Нове" at bounding box center [1045, 21] width 50 height 24
click at [1065, 50] on li "Прийнято" at bounding box center [1085, 49] width 129 height 21
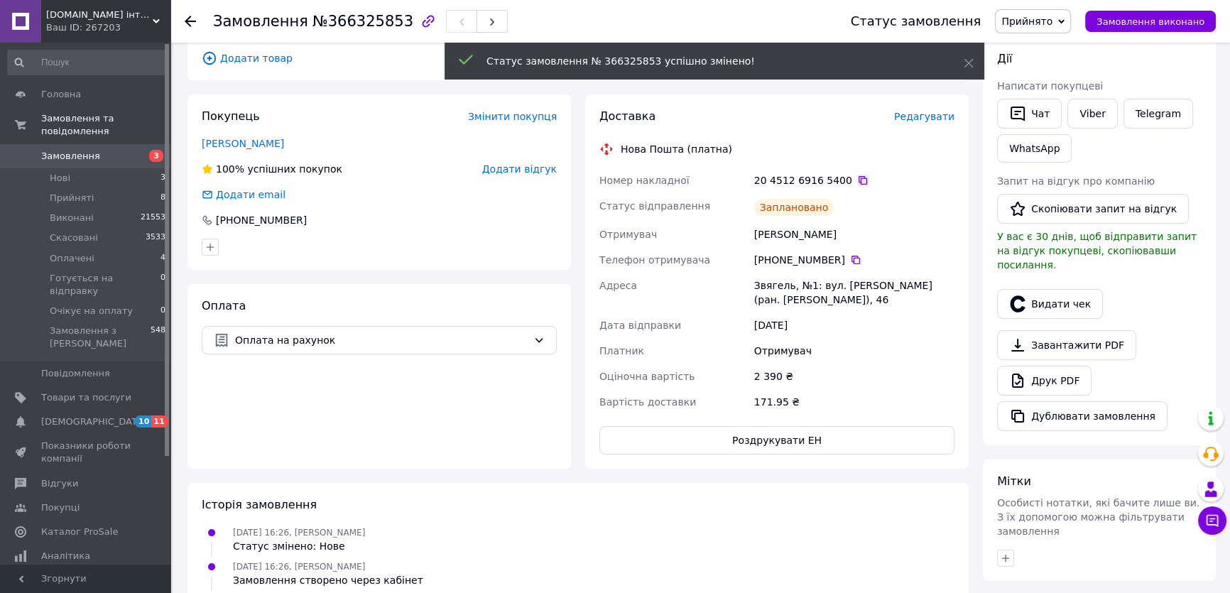
click at [859, 178] on icon at bounding box center [863, 180] width 9 height 9
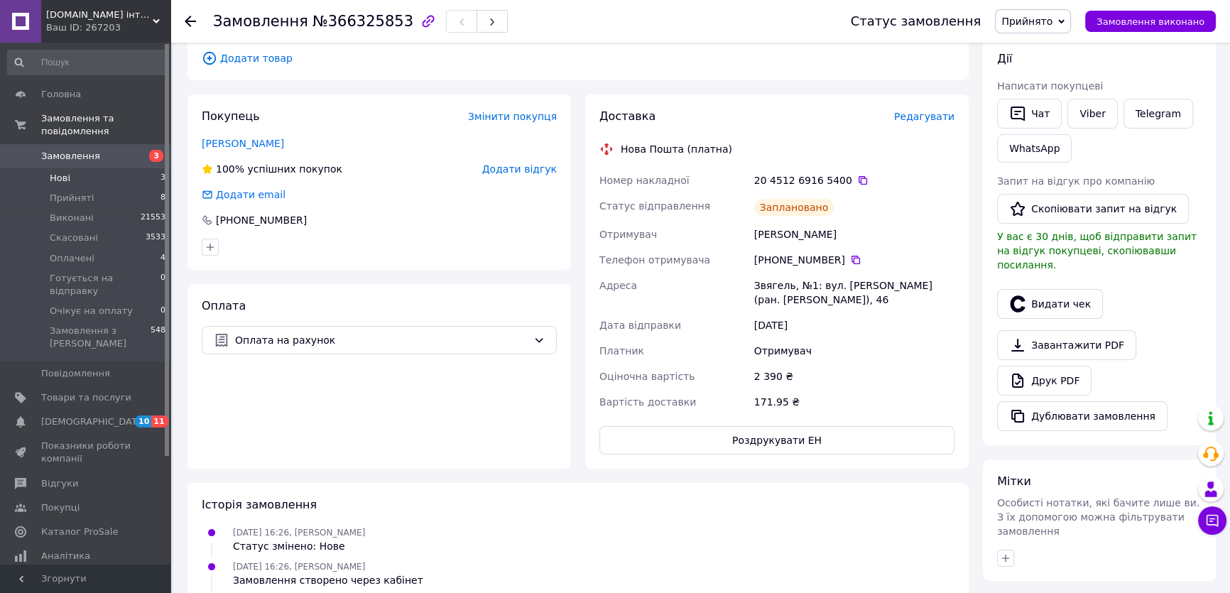
click at [61, 172] on span "Нові" at bounding box center [60, 178] width 21 height 13
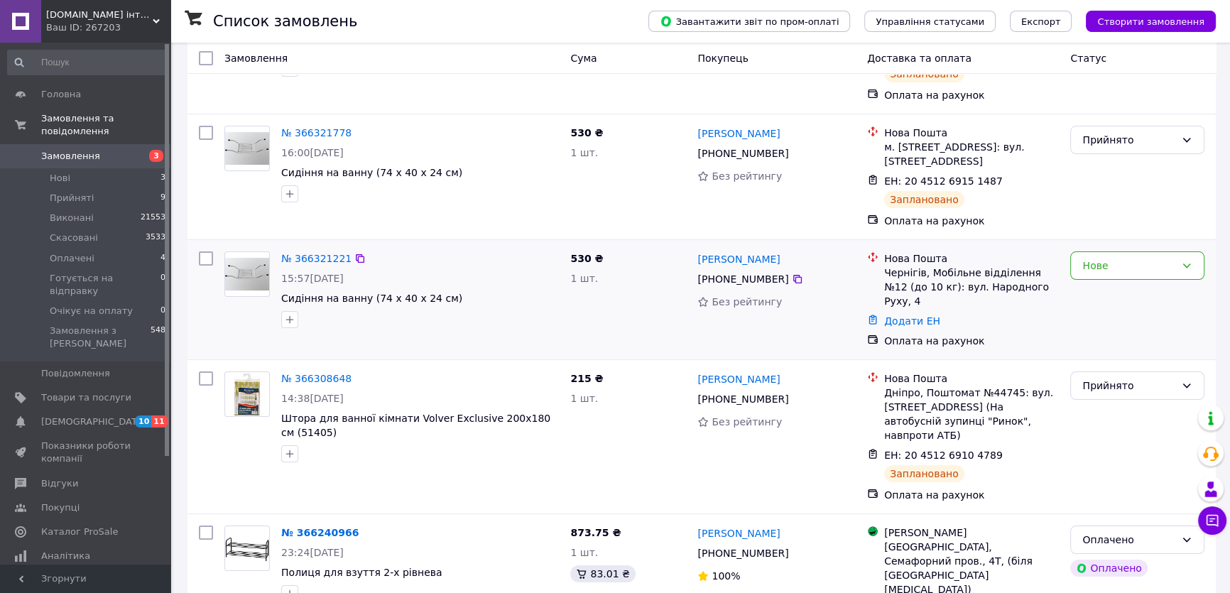
scroll to position [193, 0]
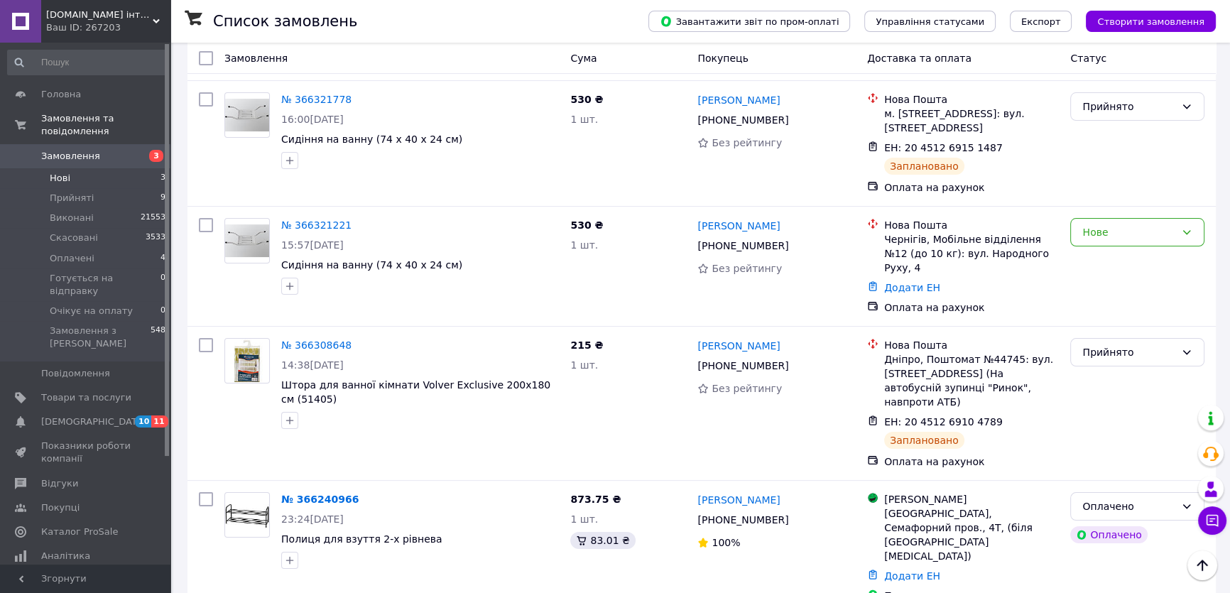
click at [70, 168] on li "Нові 3" at bounding box center [87, 178] width 174 height 20
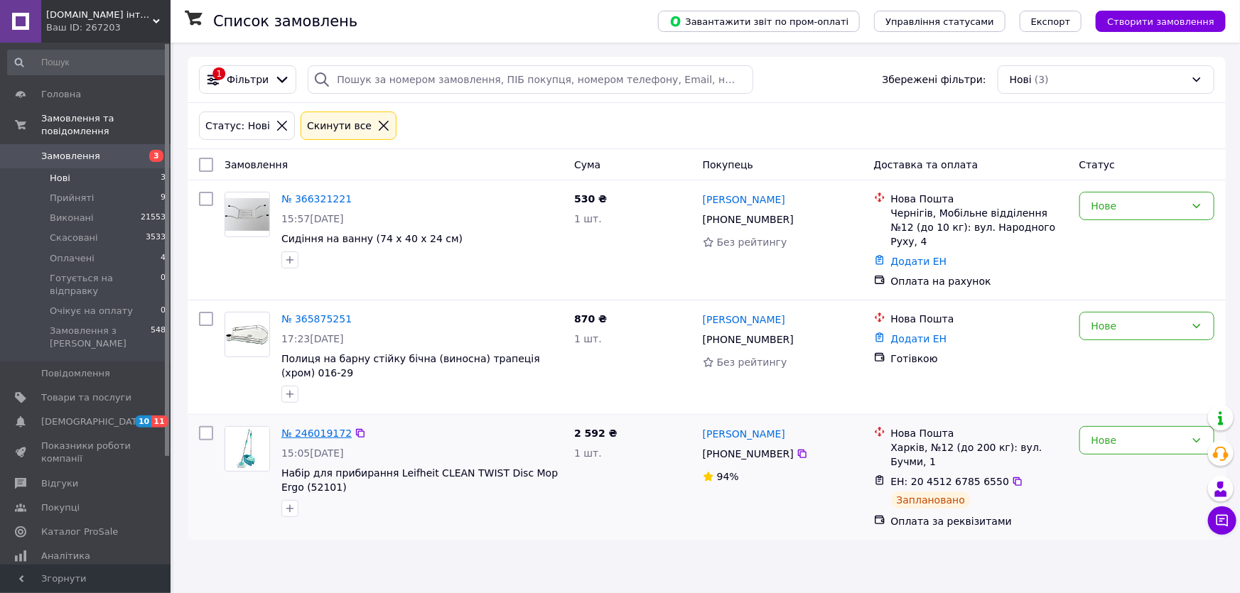
click at [325, 428] on link "№ 246019172" at bounding box center [316, 433] width 70 height 11
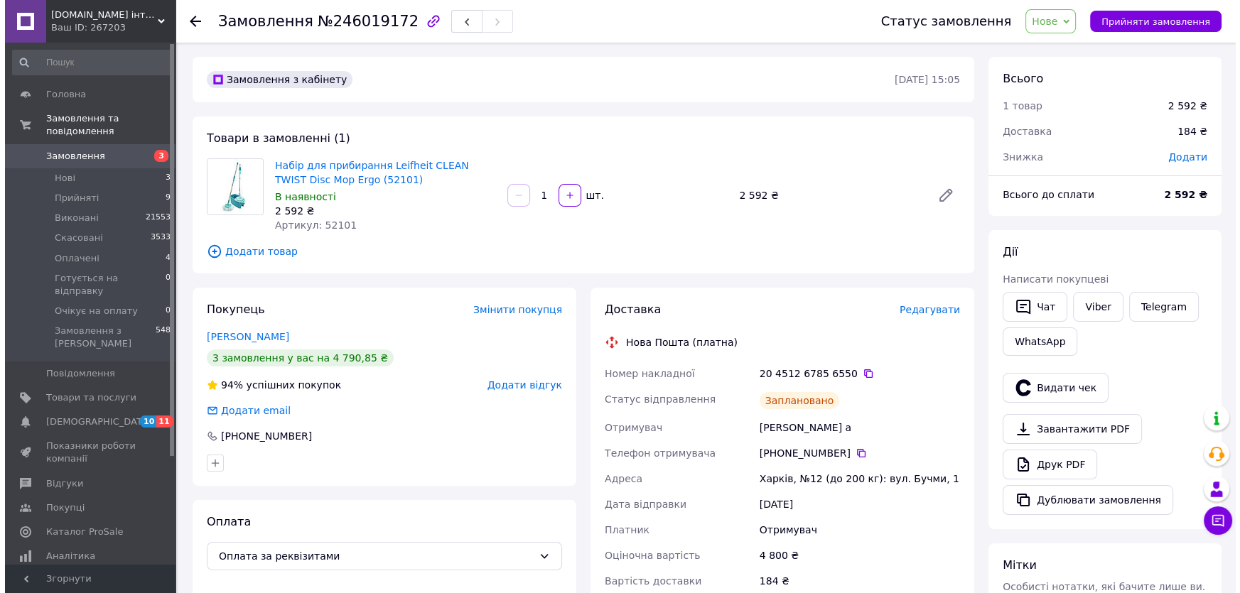
scroll to position [3418, 0]
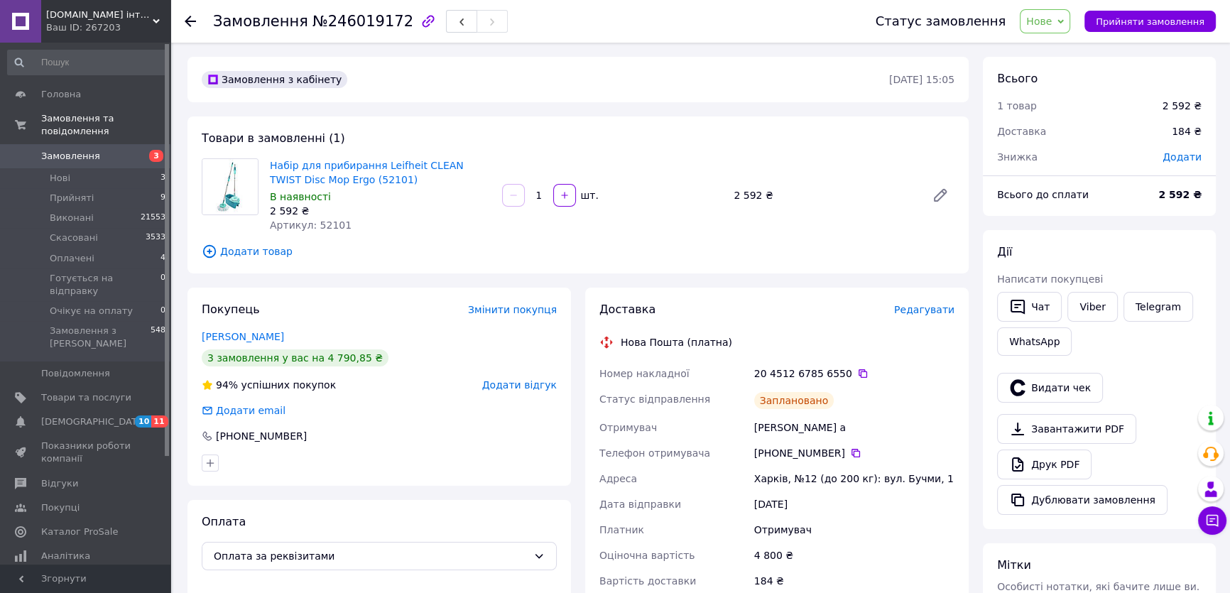
click at [913, 313] on span "Редагувати" at bounding box center [924, 309] width 60 height 11
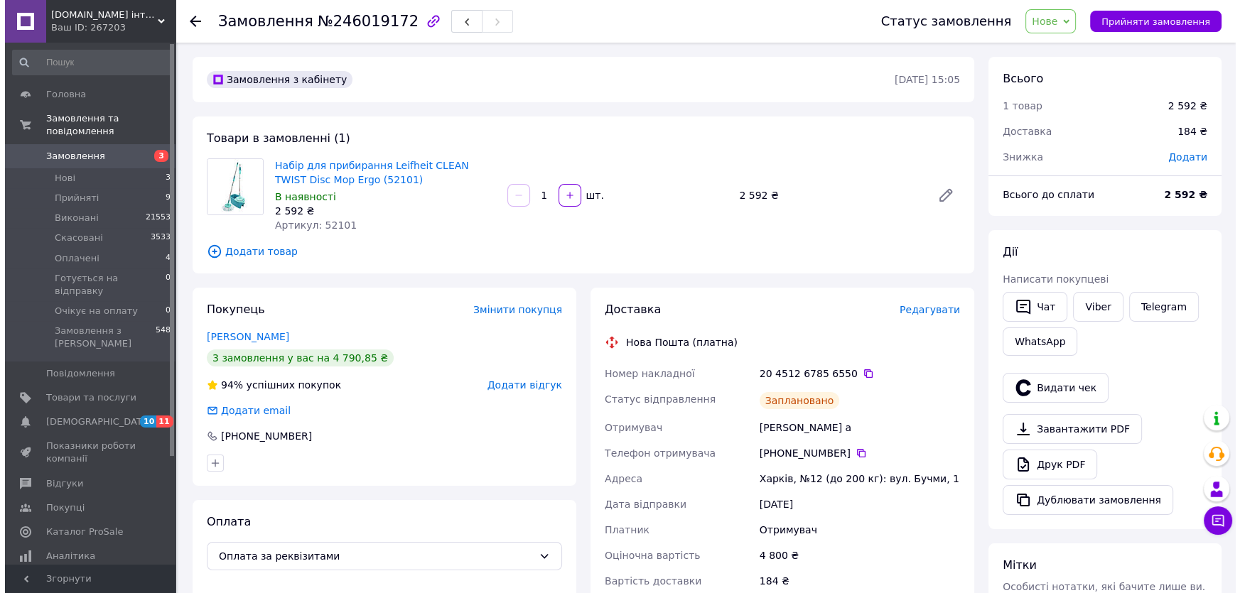
scroll to position [3404, 0]
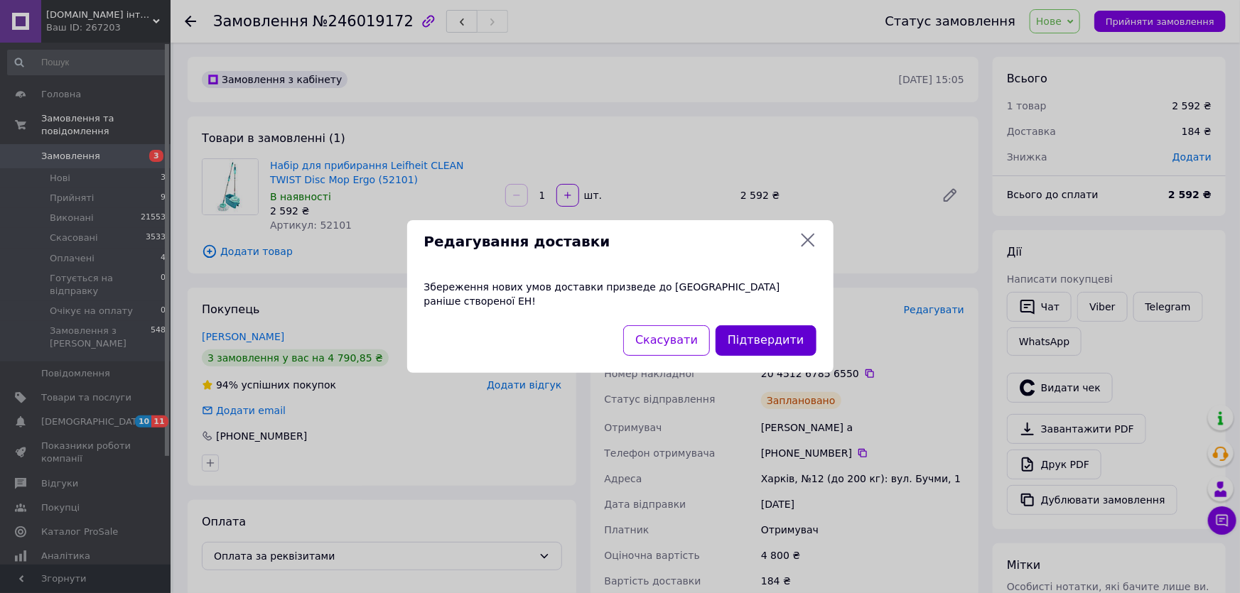
click at [776, 337] on button "Підтвердити" at bounding box center [765, 340] width 100 height 31
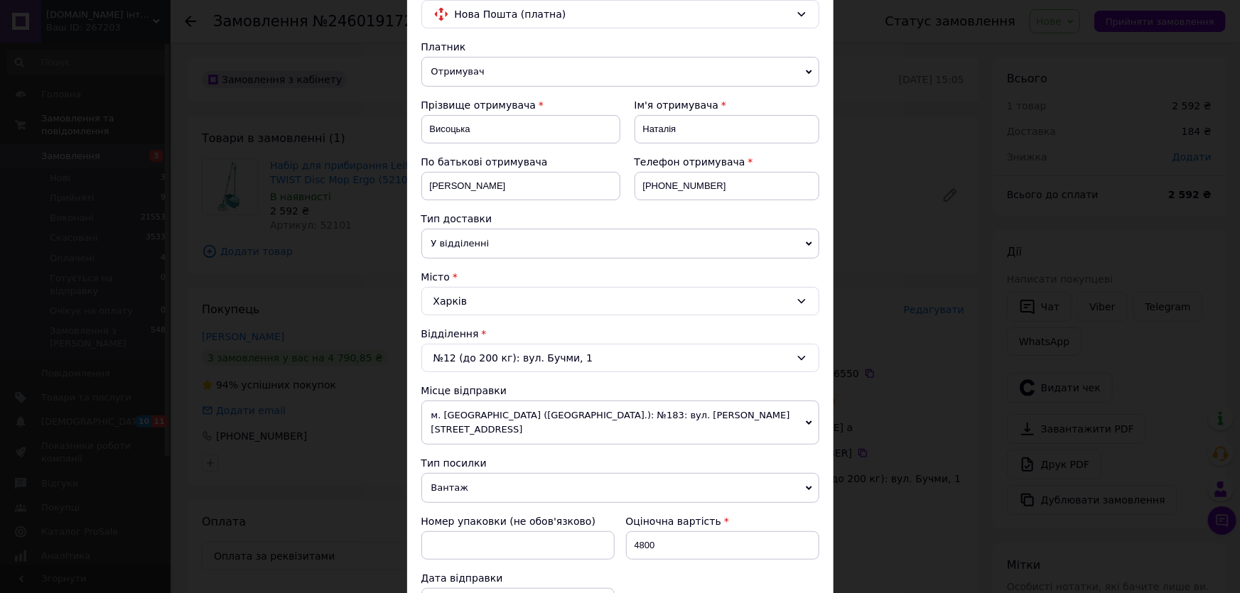
scroll to position [129, 0]
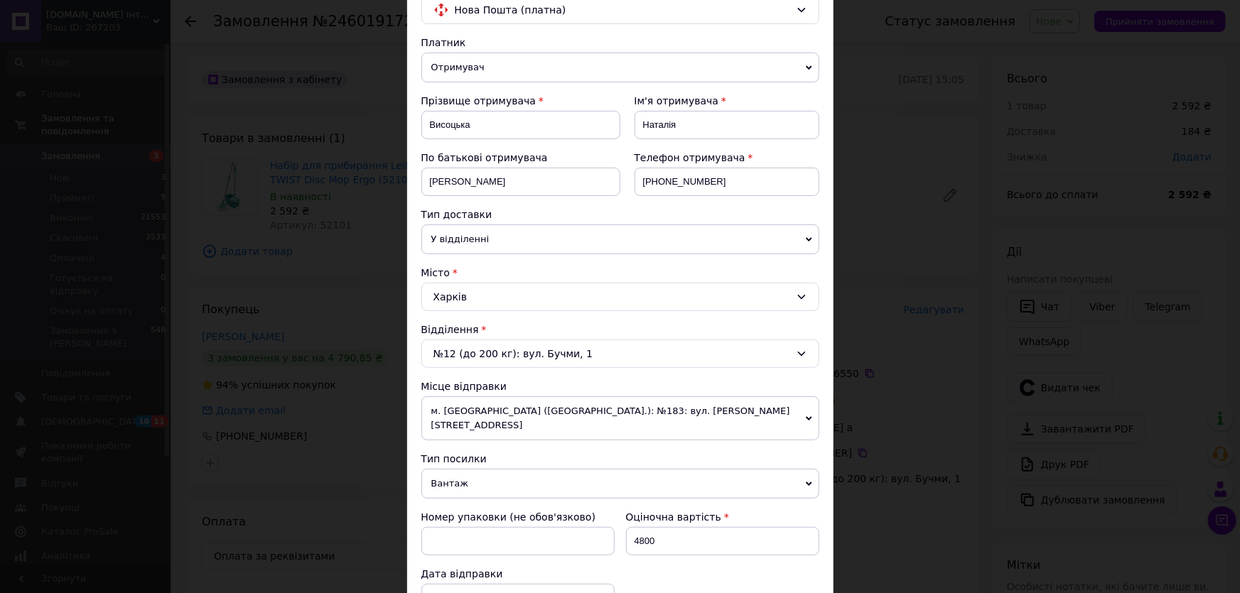
click at [443, 293] on div "Харків" at bounding box center [620, 297] width 398 height 28
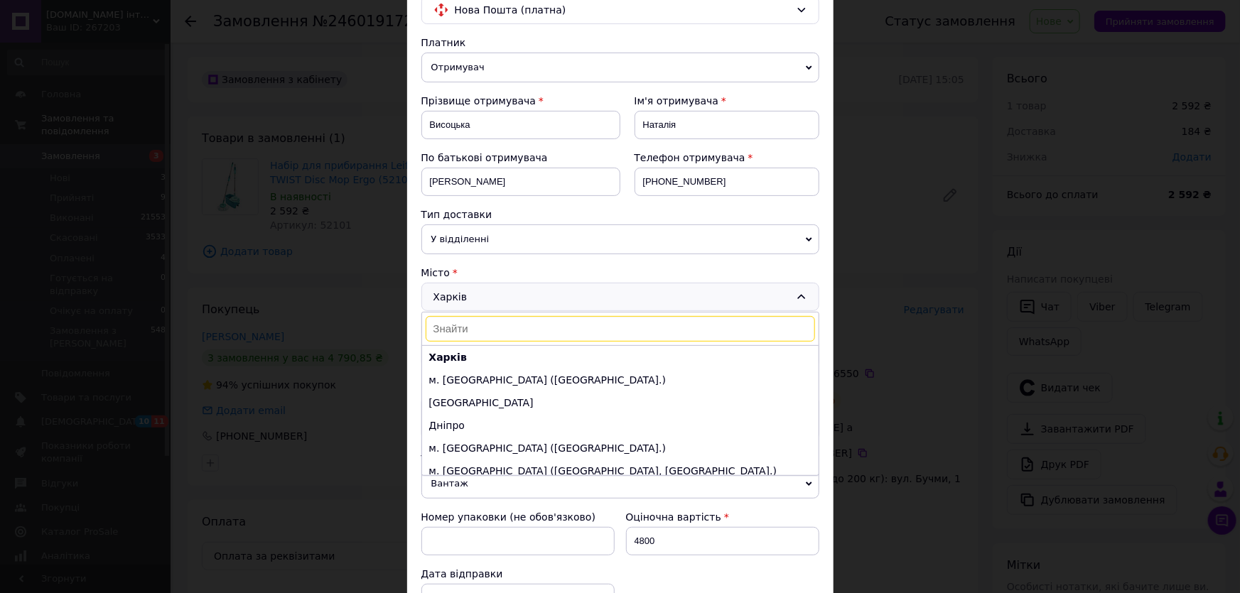
click at [447, 321] on input at bounding box center [620, 329] width 389 height 26
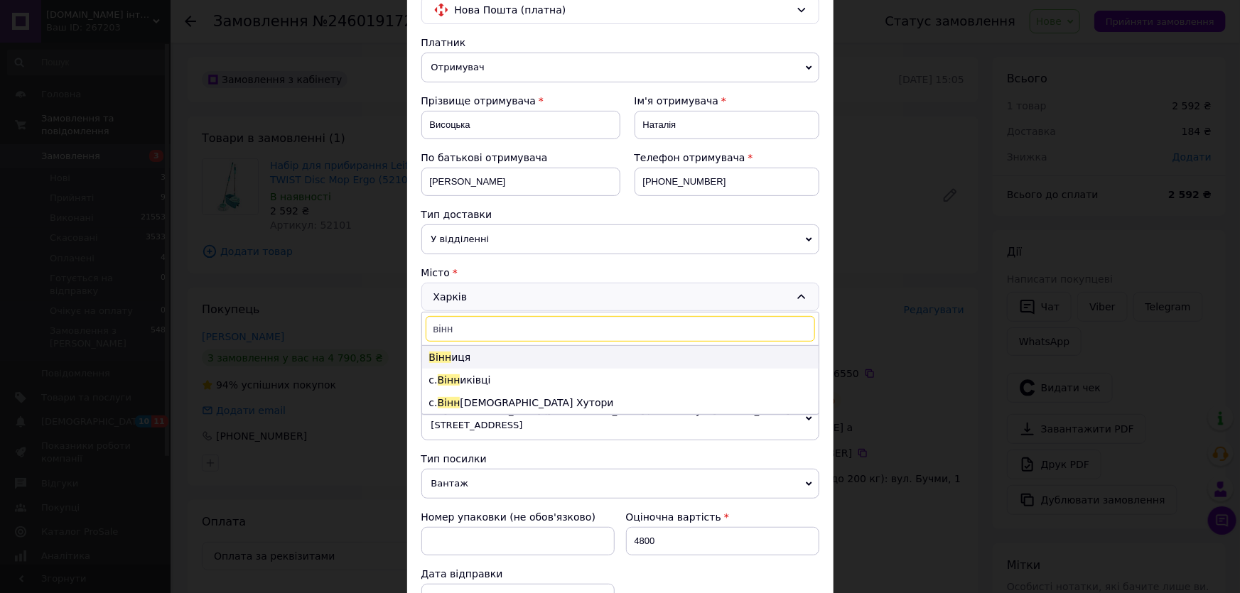
type input "вінн"
click at [451, 354] on li "Вінн иця" at bounding box center [620, 357] width 396 height 23
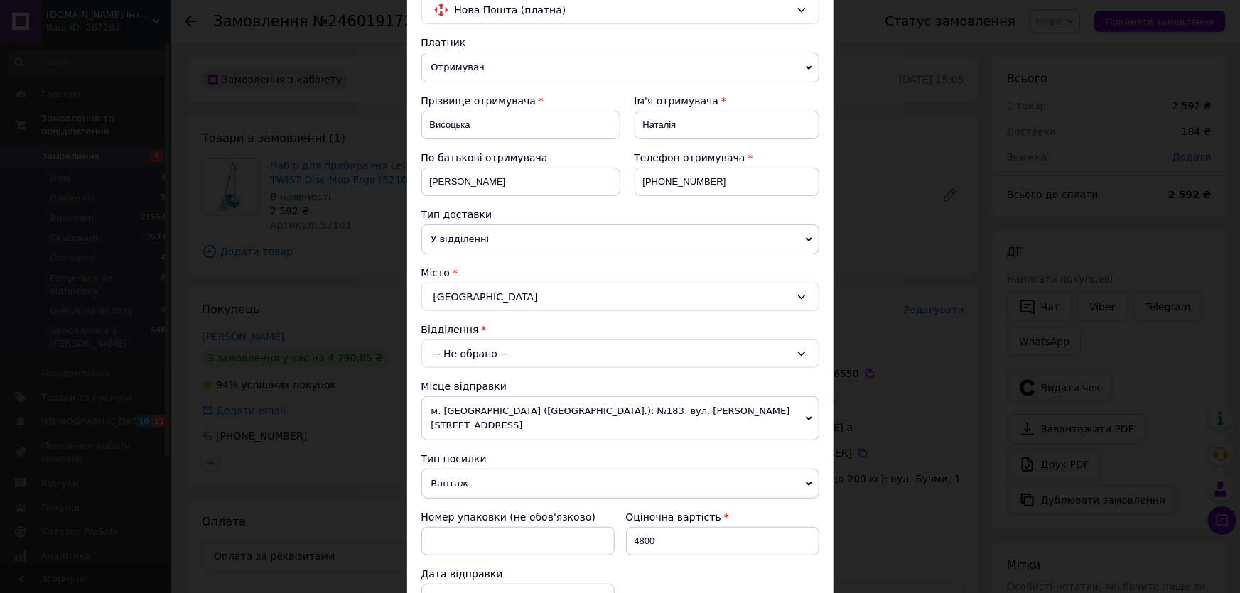
click at [451, 354] on div "-- Не обрано --" at bounding box center [620, 354] width 398 height 28
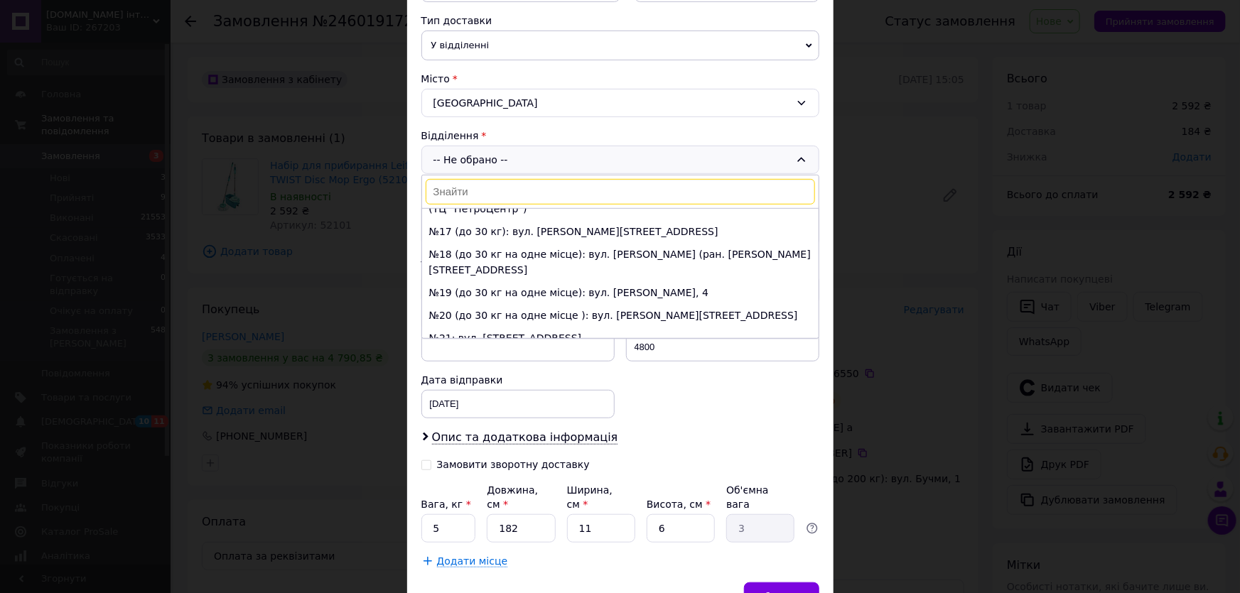
scroll to position [258, 0]
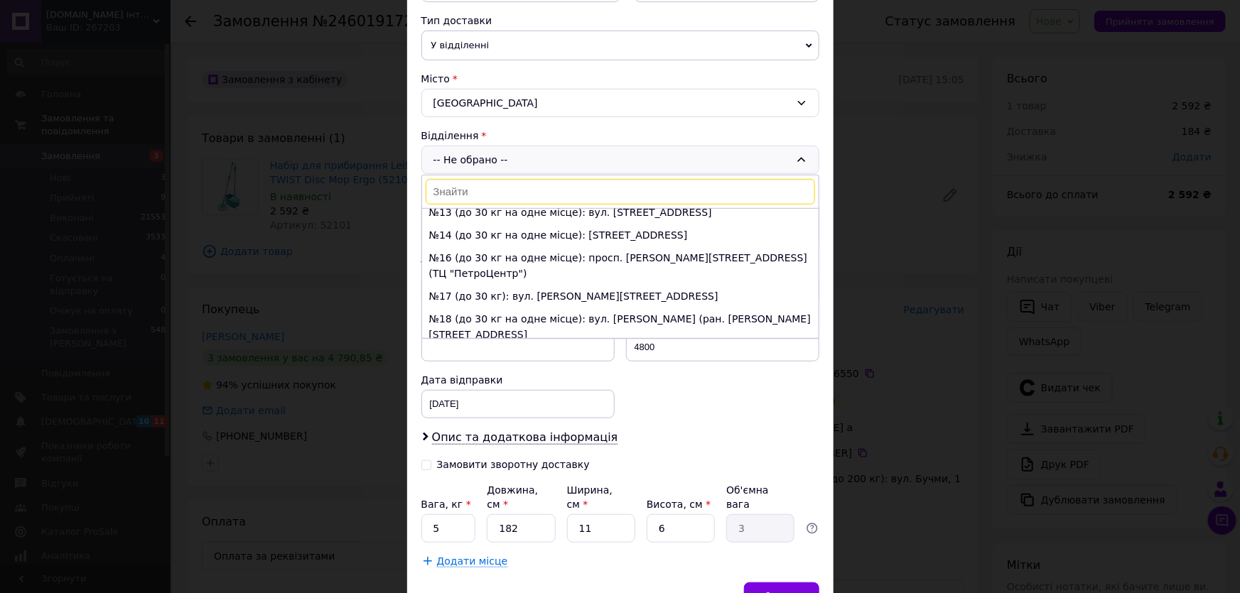
click at [479, 346] on li "№19 (до 30 кг на одне місце): вул. [PERSON_NAME], 4" at bounding box center [620, 357] width 396 height 23
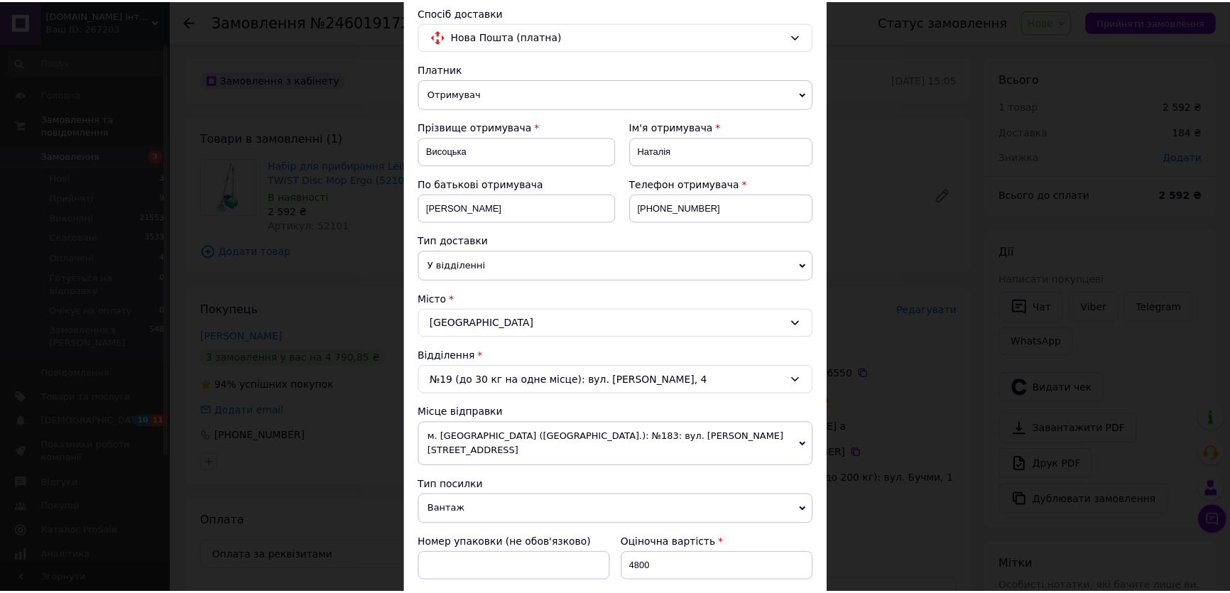
scroll to position [0, 0]
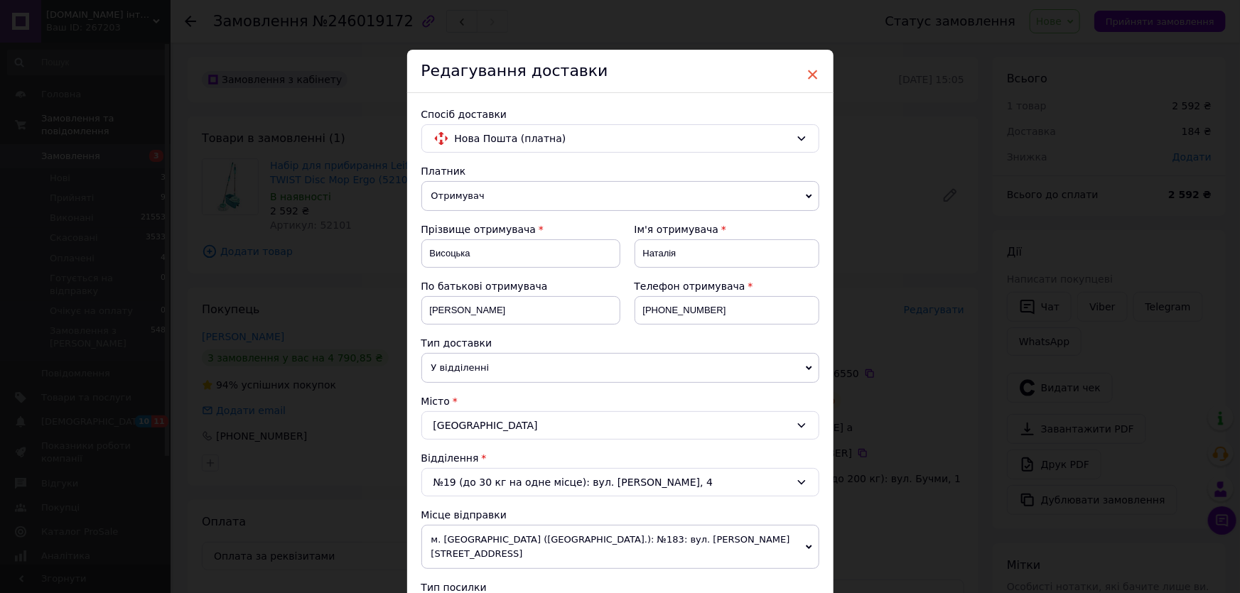
click at [803, 71] on div "× Редагування доставки Спосіб доставки Нова Пошта (платна) Платник Отримувач Ві…" at bounding box center [620, 499] width 426 height 898
click at [809, 75] on span "×" at bounding box center [812, 75] width 13 height 24
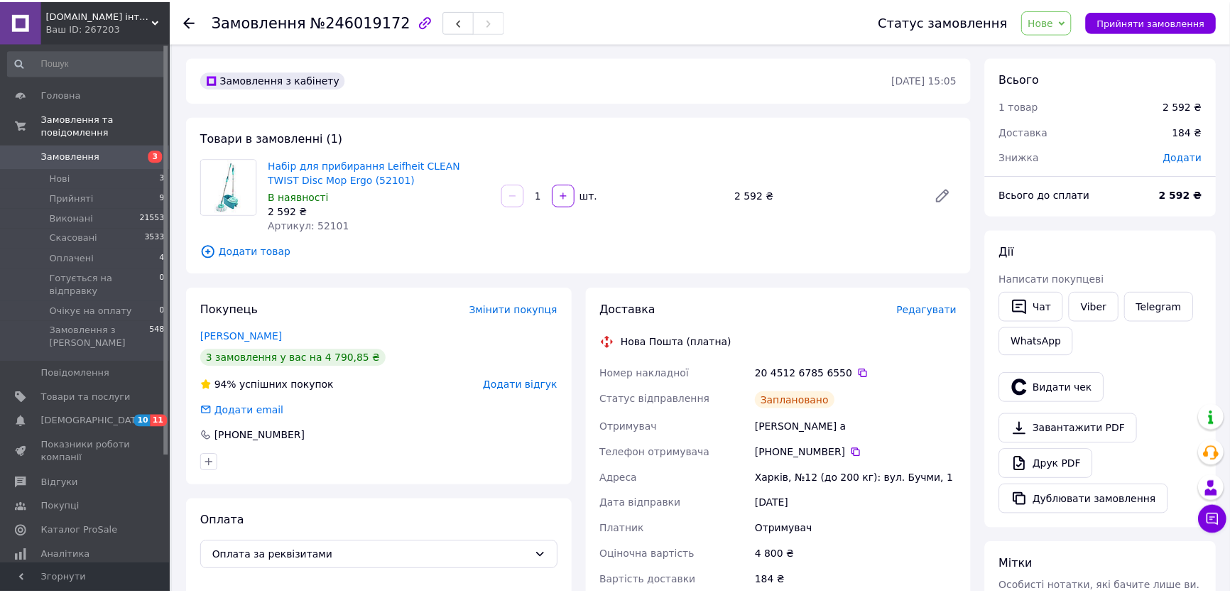
scroll to position [3418, 0]
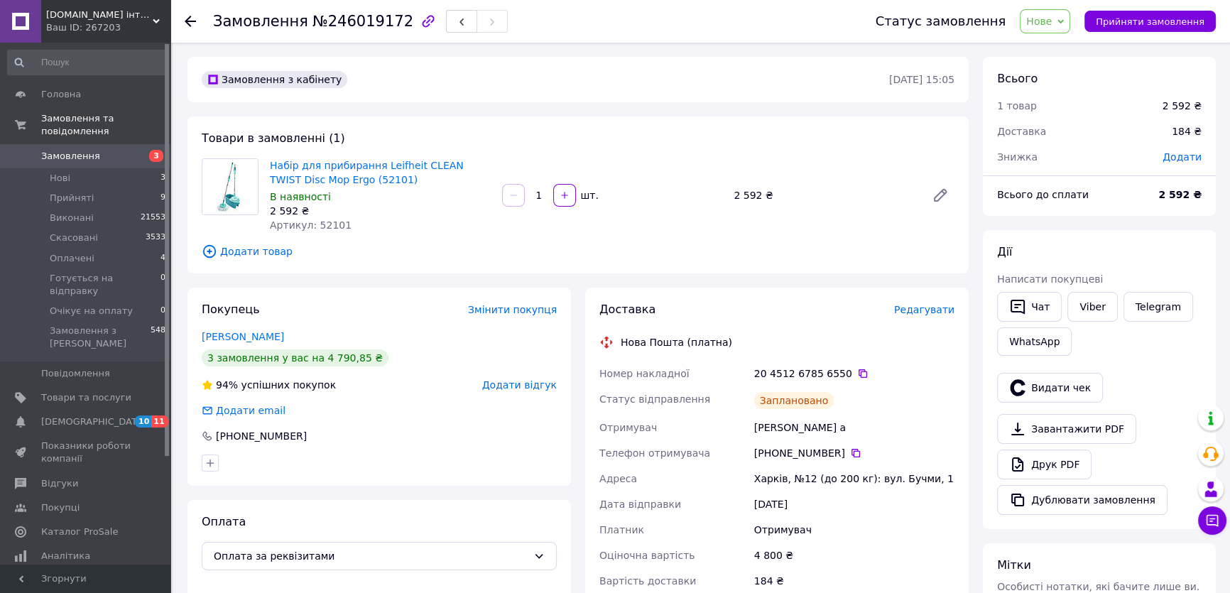
click at [186, 25] on icon at bounding box center [190, 21] width 11 height 11
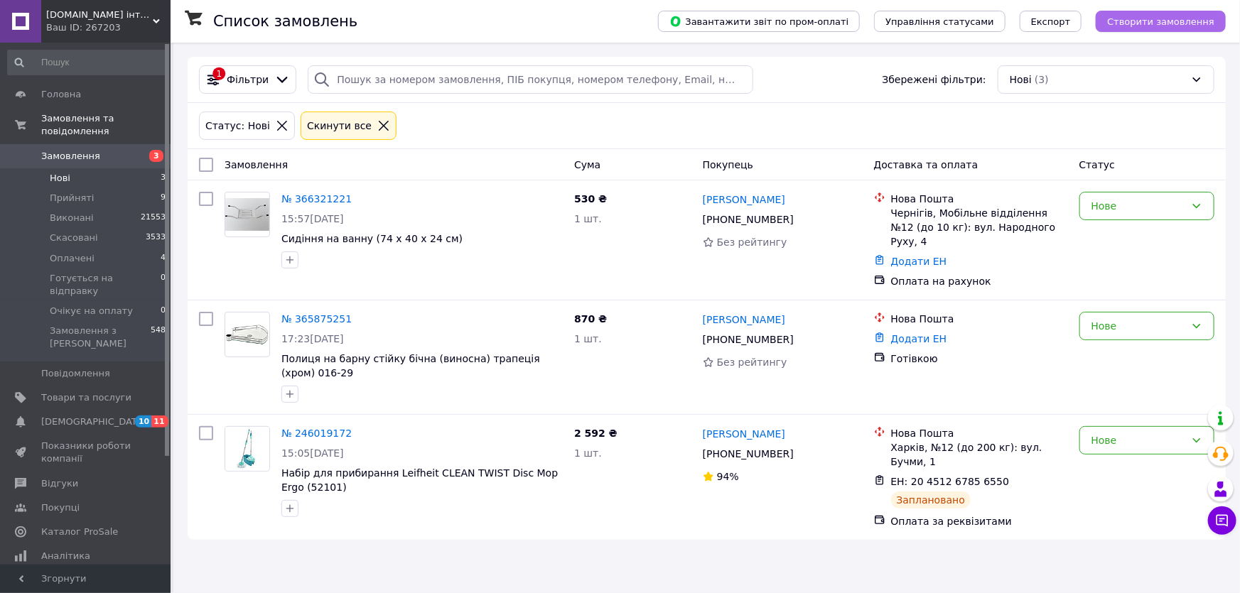
click at [1142, 21] on span "Створити замовлення" at bounding box center [1160, 21] width 107 height 11
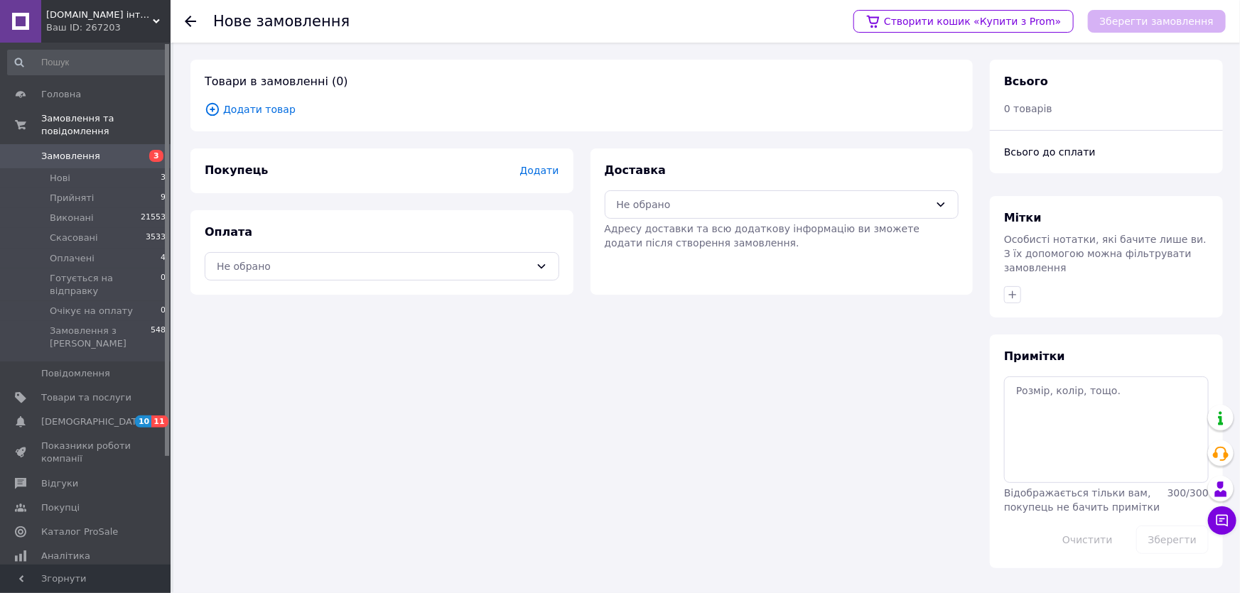
click at [242, 114] on span "Додати товар" at bounding box center [582, 110] width 754 height 16
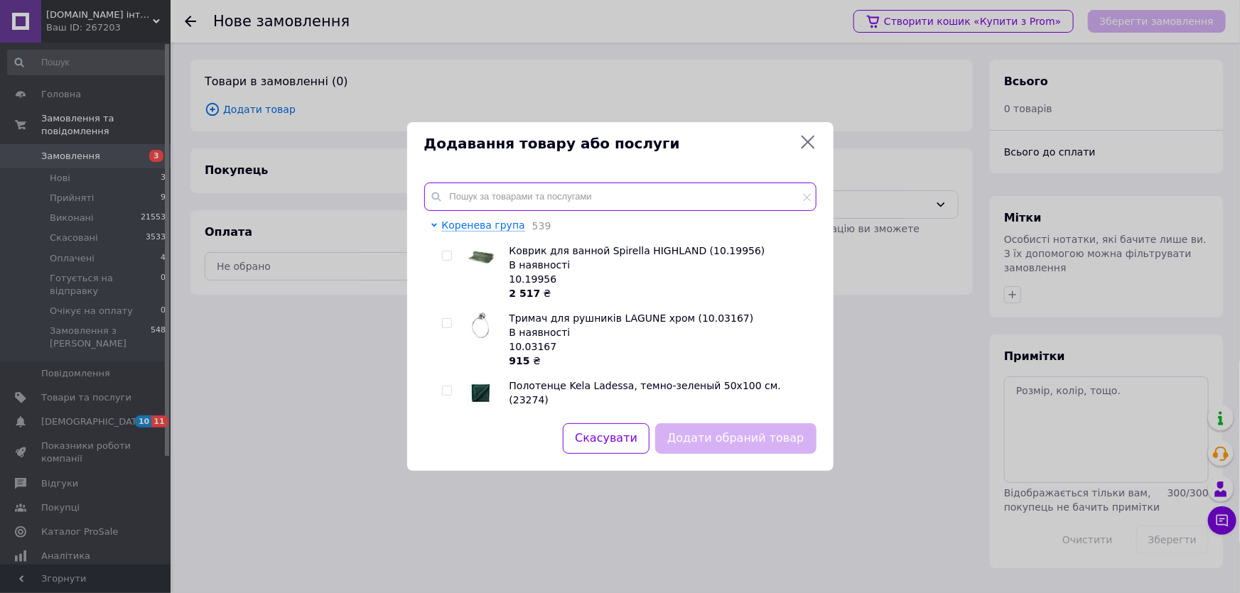
click at [463, 198] on input "text" at bounding box center [620, 197] width 392 height 28
paste input "Сушарка для білизни на 5 прутів 1,2 м (TU3576) Артикул: TU3576"
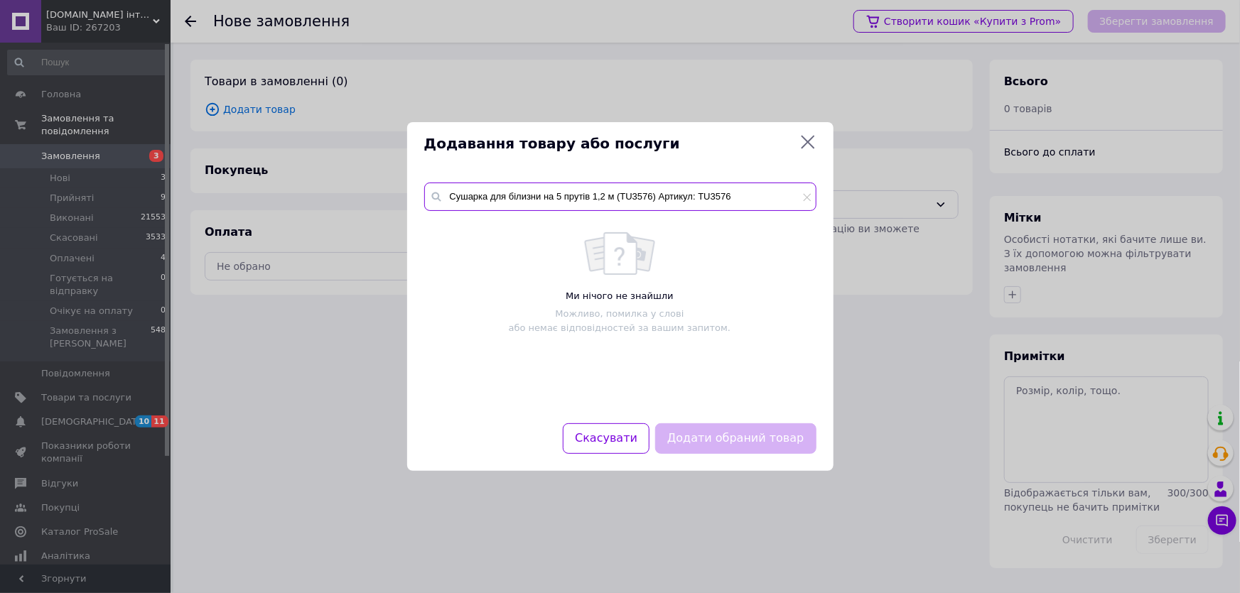
click at [655, 193] on input "Сушарка для білизни на 5 прутів 1,2 м (TU3576) Артикул: TU3576" at bounding box center [620, 197] width 392 height 28
click at [492, 195] on input "Артикул: TU3576" at bounding box center [620, 197] width 392 height 28
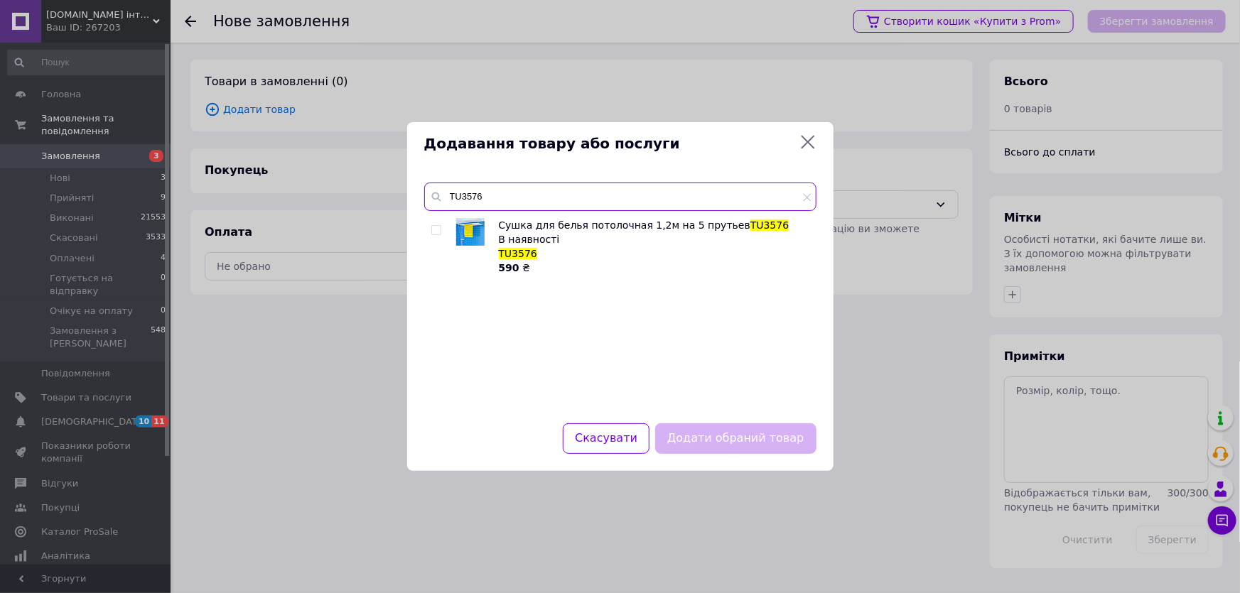
type input "TU3576"
click at [70, 356] on div "Додавання товару або послуги TU3576 Сушка для белья потолочная 1,2м на 5 прутье…" at bounding box center [620, 296] width 1240 height 593
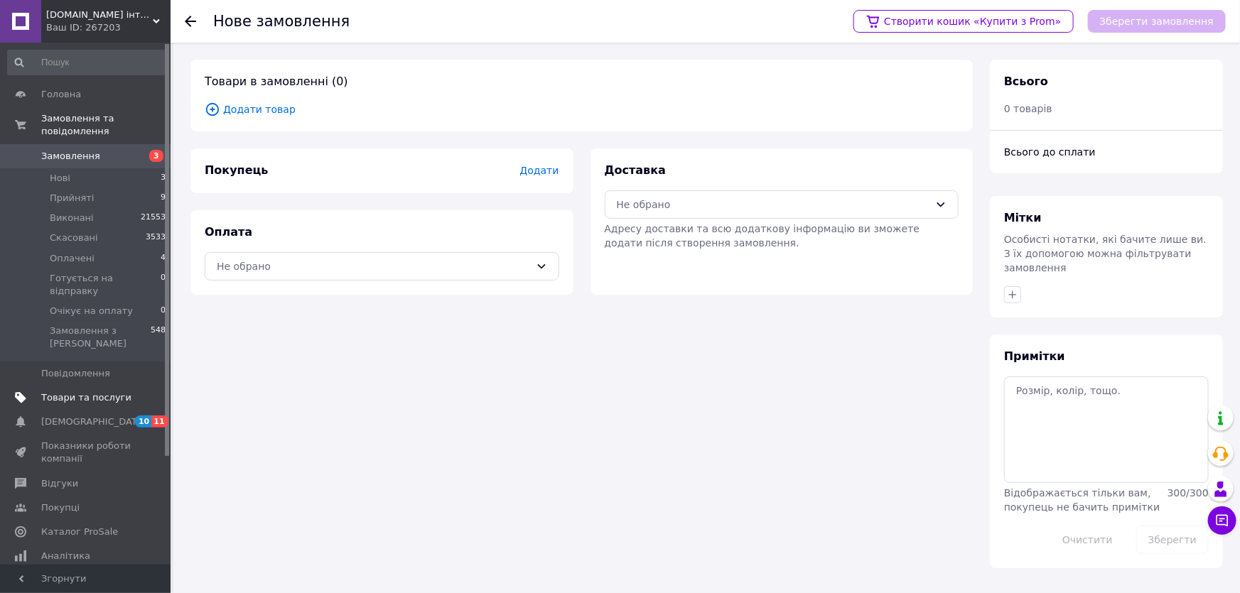
click at [85, 391] on span "Товари та послуги" at bounding box center [86, 397] width 90 height 13
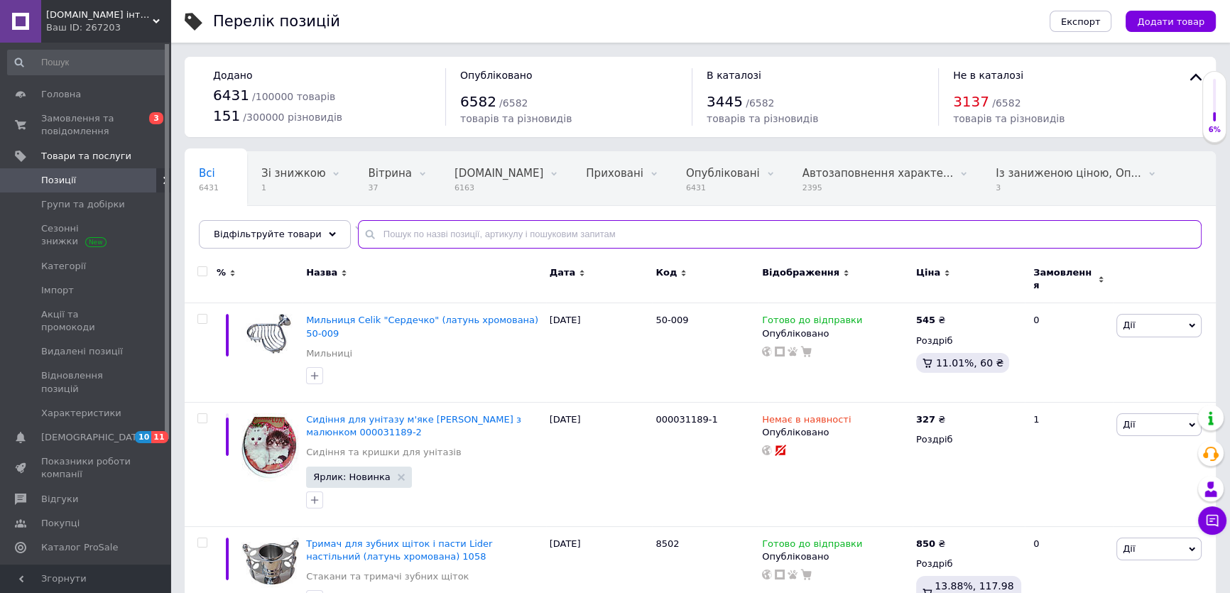
click at [375, 235] on input "text" at bounding box center [780, 234] width 844 height 28
paste input "Сушарка для білизни на 5 прутів 1,2 м (TU3576) Артикул: TU3576"
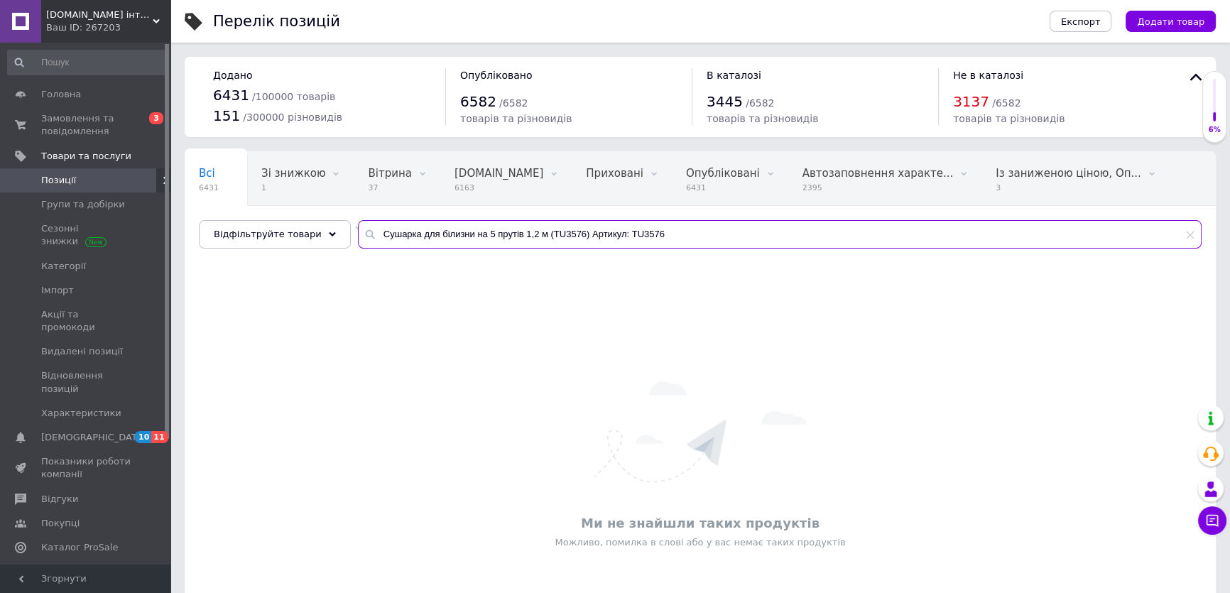
click at [613, 232] on input "Сушарка для білизни на 5 прутів 1,2 м (TU3576) Артикул: TU3576" at bounding box center [780, 234] width 844 height 28
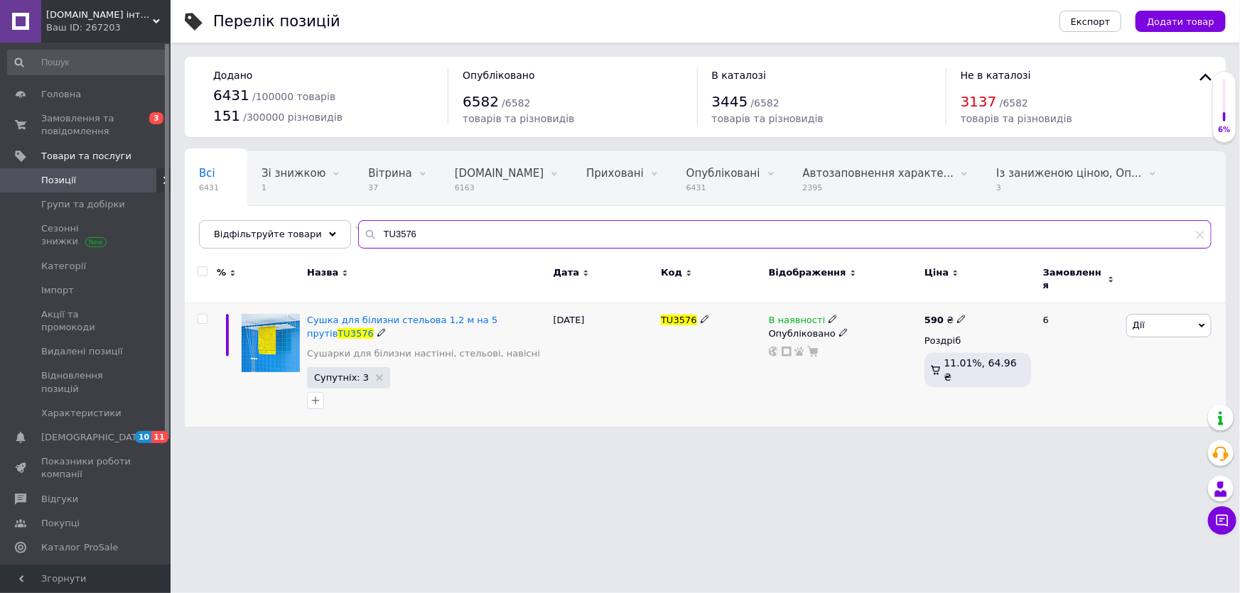
type input "TU3576"
drag, startPoint x: 956, startPoint y: 309, endPoint x: 963, endPoint y: 308, distance: 7.2
click at [957, 315] on icon at bounding box center [961, 319] width 9 height 9
type input "595"
click at [879, 327] on div "Опубліковано" at bounding box center [843, 333] width 148 height 13
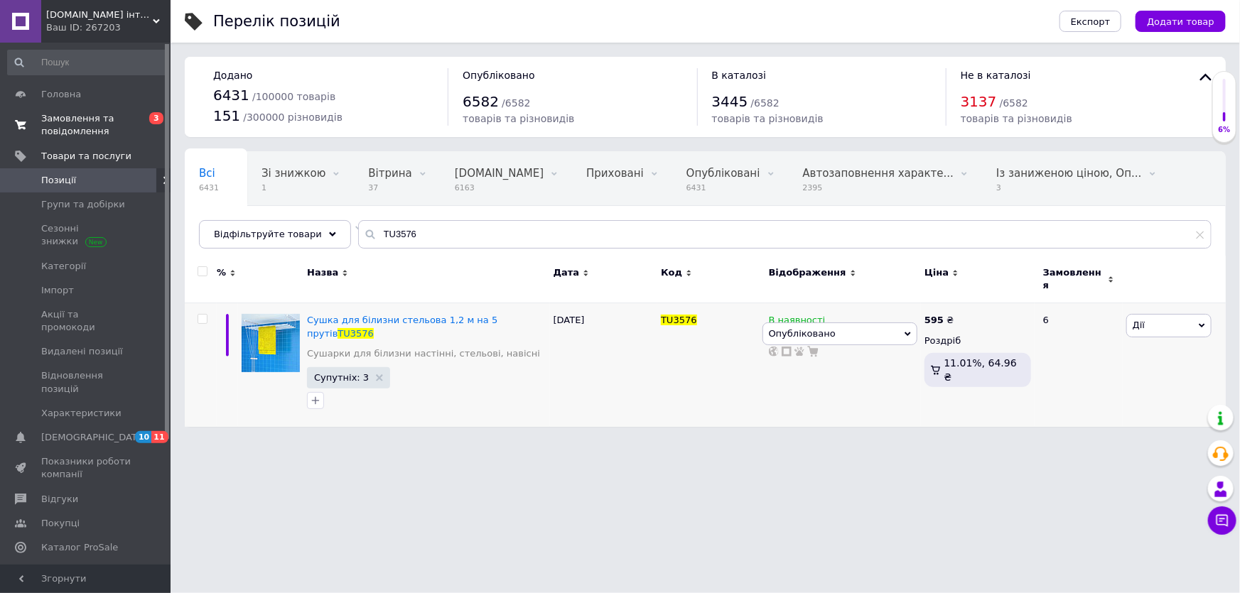
click at [71, 117] on span "Замовлення та повідомлення" at bounding box center [86, 125] width 90 height 26
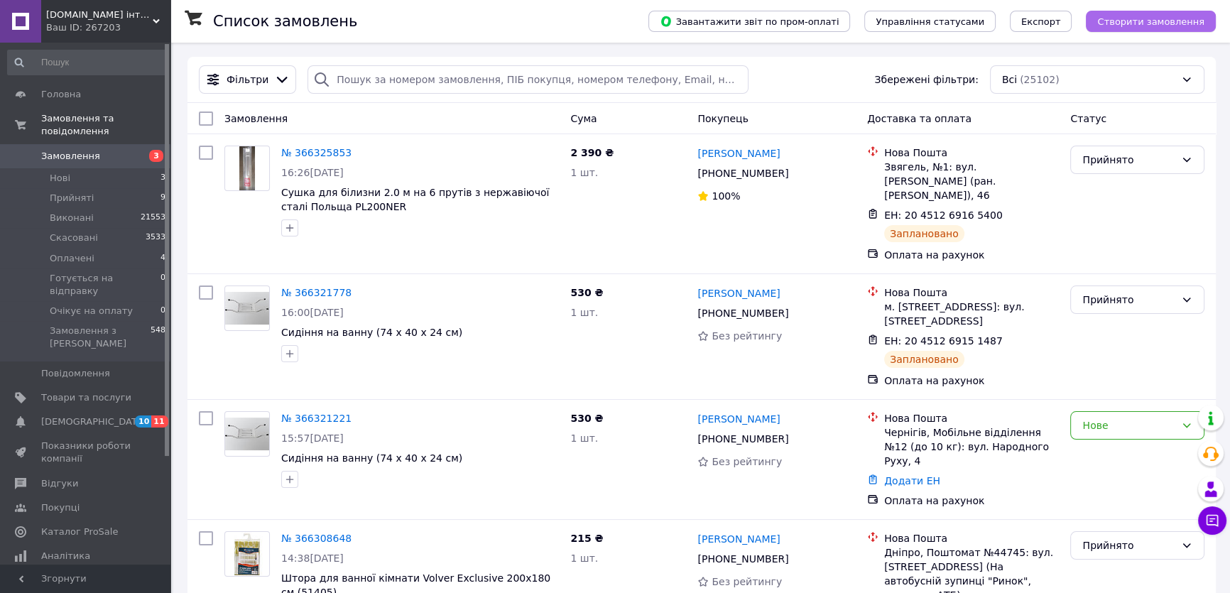
click at [1116, 28] on button "Створити замовлення" at bounding box center [1151, 21] width 130 height 21
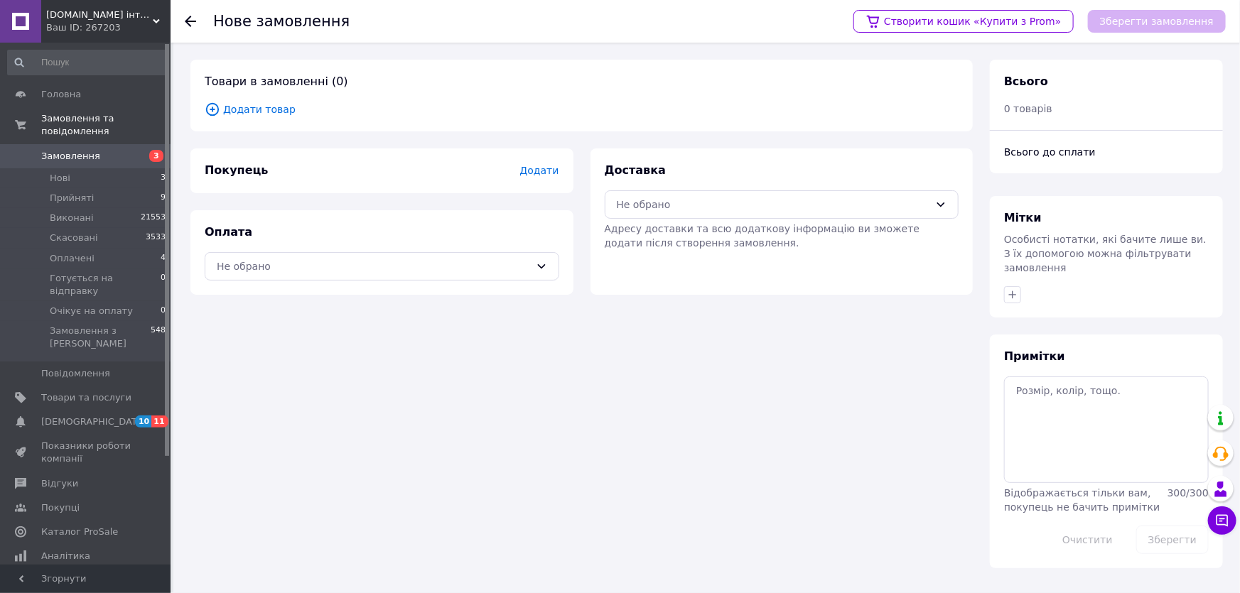
click at [278, 112] on span "Додати товар" at bounding box center [582, 110] width 754 height 16
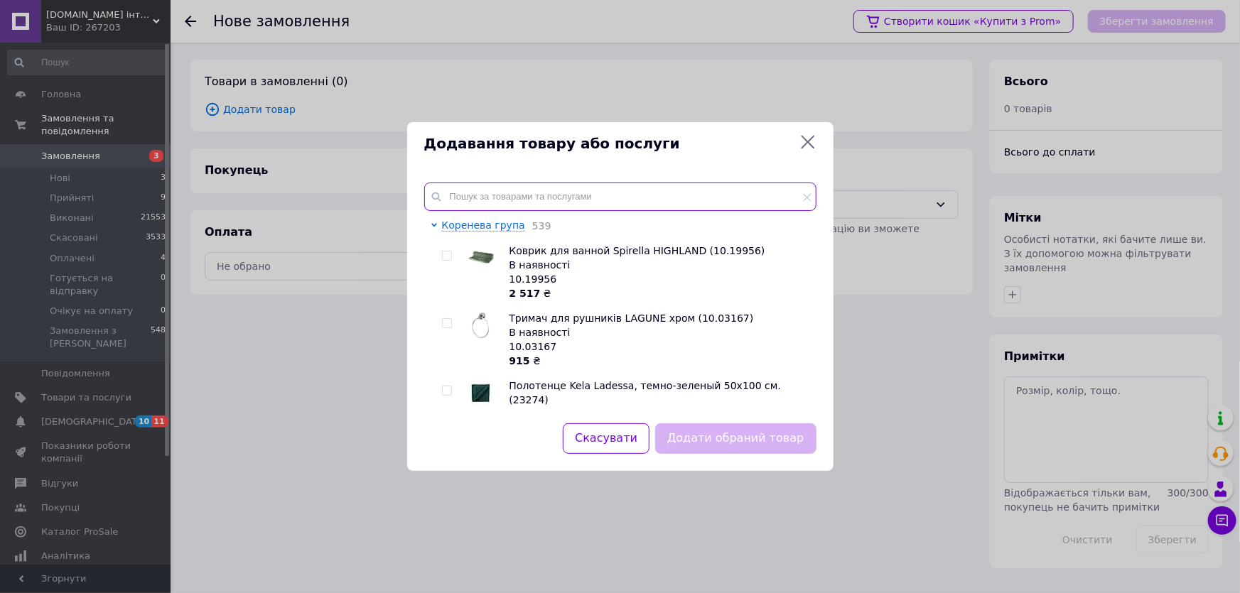
click at [457, 197] on input "text" at bounding box center [620, 197] width 392 height 28
paste input "Сушарка для білизни на 5 прутів 1,2 м (TU3576) Артикул: TU3576"
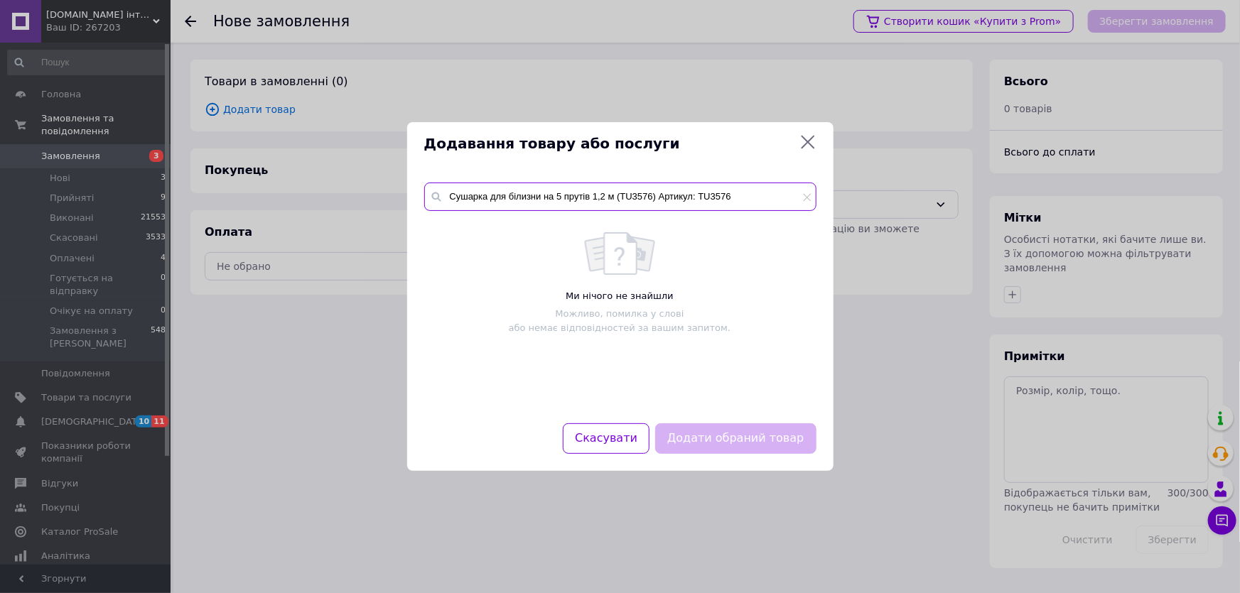
click at [694, 195] on input "Сушарка для білизни на 5 прутів 1,2 м (TU3576) Артикул: TU3576" at bounding box center [620, 197] width 392 height 28
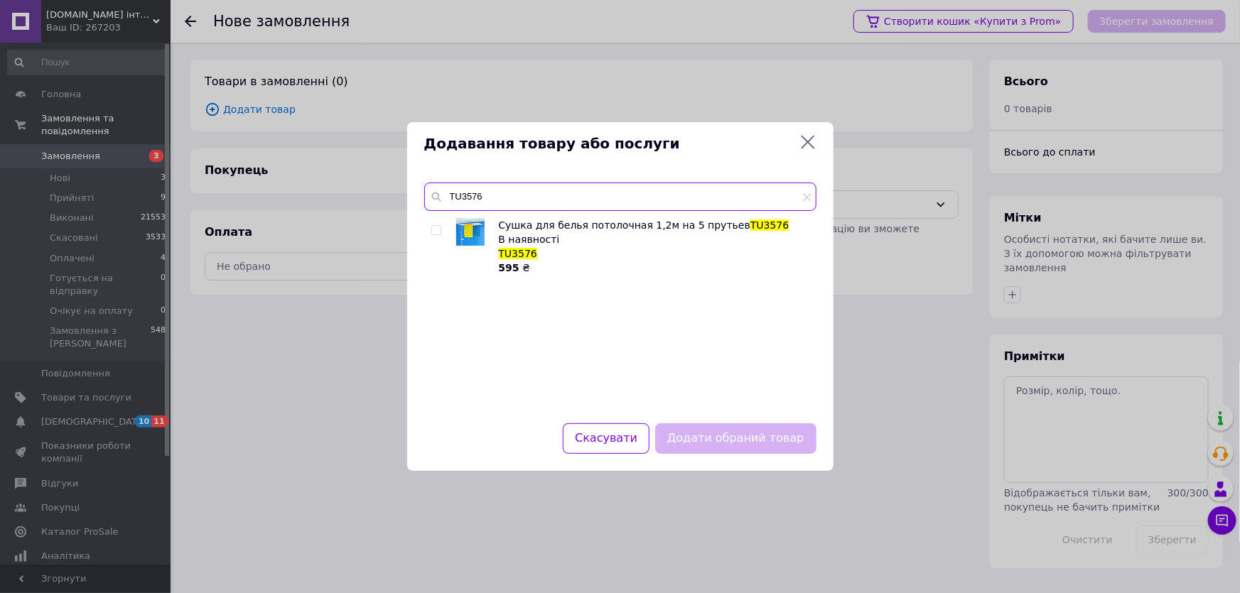
type input "TU3576"
click at [434, 232] on input "checkbox" at bounding box center [435, 230] width 9 height 9
checkbox input "true"
click at [710, 444] on button "Додати обраний товар" at bounding box center [735, 438] width 161 height 31
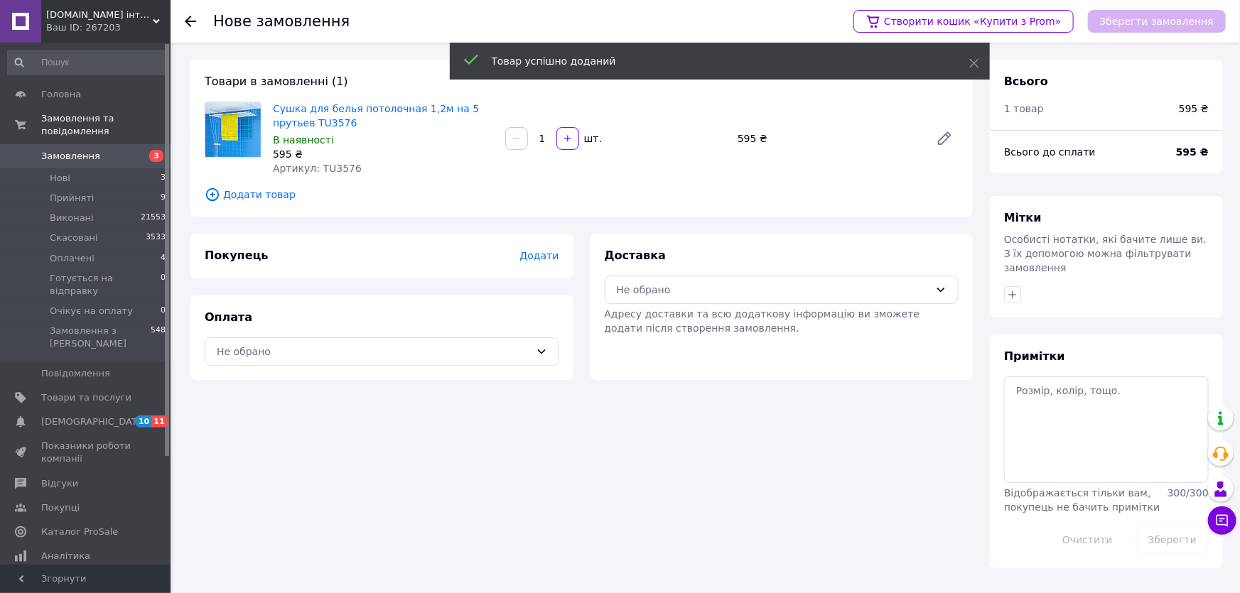
click at [541, 259] on span "Додати" at bounding box center [538, 255] width 39 height 11
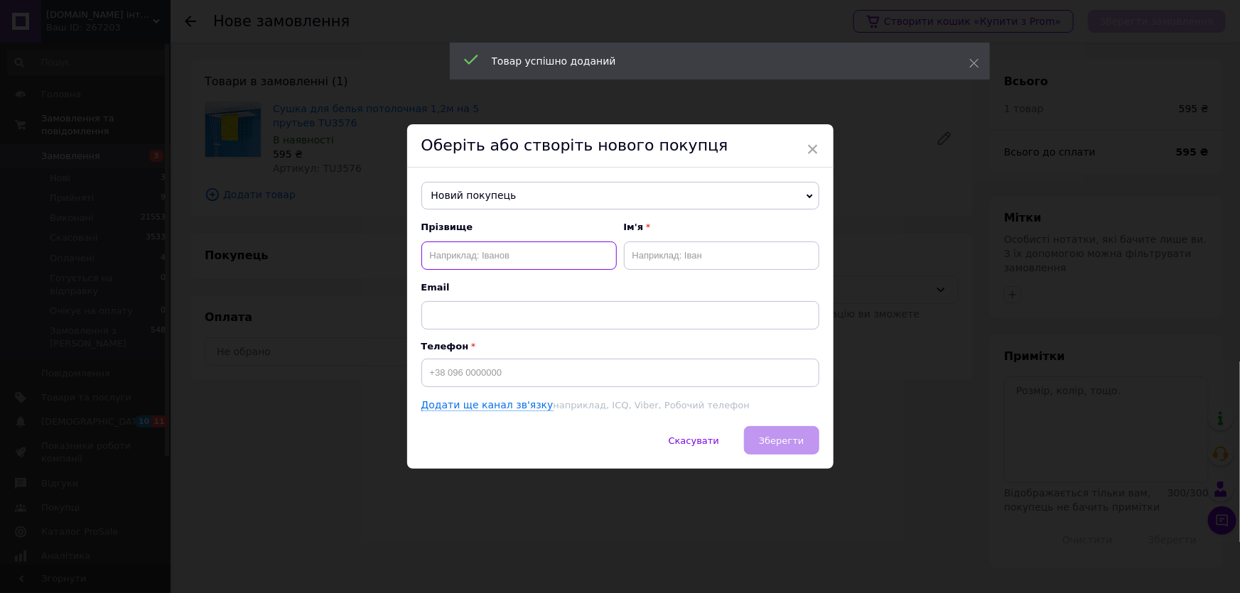
click at [468, 254] on input "text" at bounding box center [518, 256] width 195 height 28
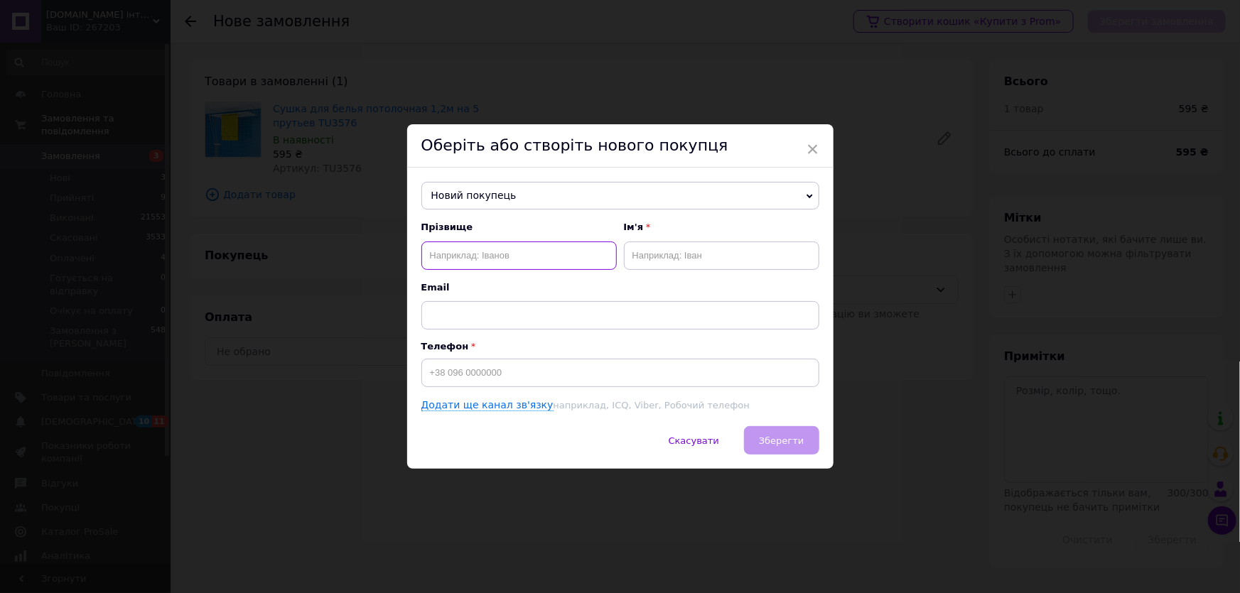
click at [435, 252] on input "text" at bounding box center [518, 256] width 195 height 28
paste input "[PERSON_NAME]"
type input "[PERSON_NAME]"
click at [639, 253] on input "text" at bounding box center [721, 256] width 195 height 28
paste input "[PERSON_NAME]"
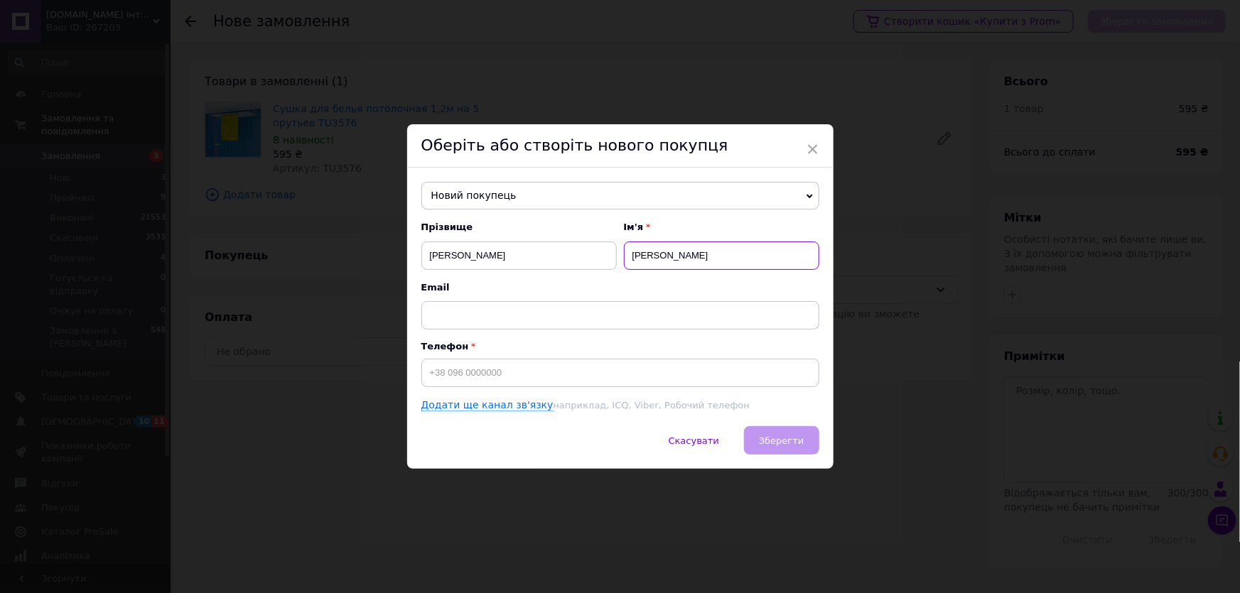
click at [673, 252] on input "[PERSON_NAME]" at bounding box center [721, 256] width 195 height 28
type input "[PERSON_NAME]"
click at [520, 250] on input "[PERSON_NAME]" at bounding box center [518, 256] width 195 height 28
type input "[PERSON_NAME]"
click at [435, 374] on input at bounding box center [620, 373] width 398 height 28
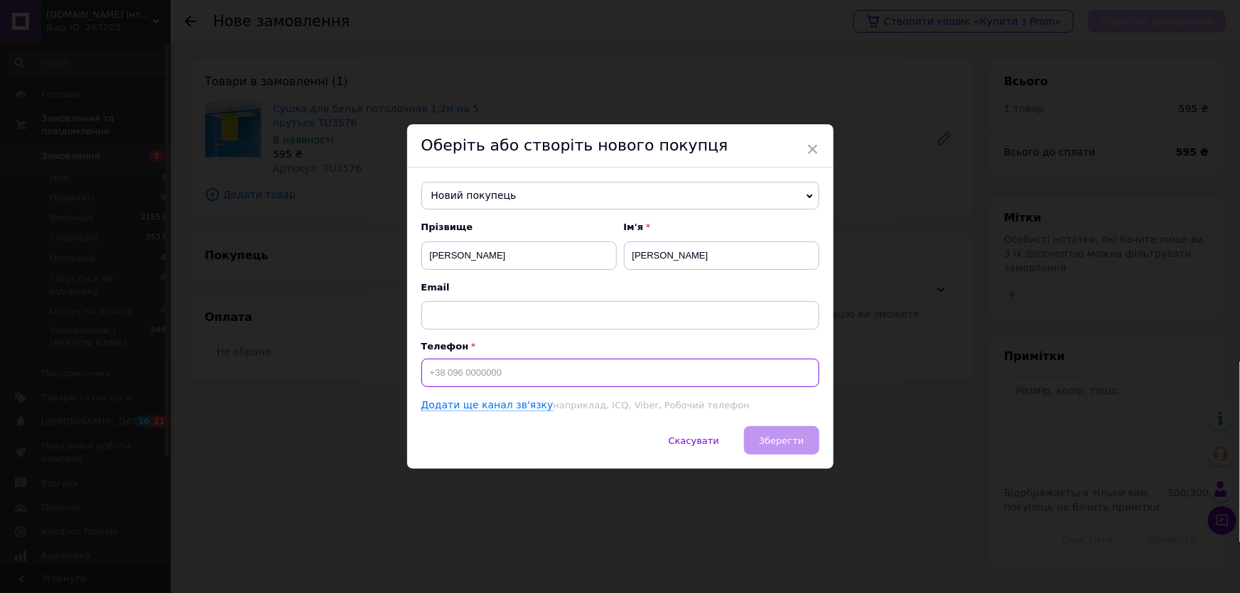
paste input "380504064878"
drag, startPoint x: 425, startPoint y: 368, endPoint x: 416, endPoint y: 366, distance: 8.8
click at [424, 368] on input "380504064878" at bounding box center [620, 373] width 398 height 28
type input "[PHONE_NUMBER]"
click at [782, 443] on span "Зберегти" at bounding box center [781, 440] width 45 height 11
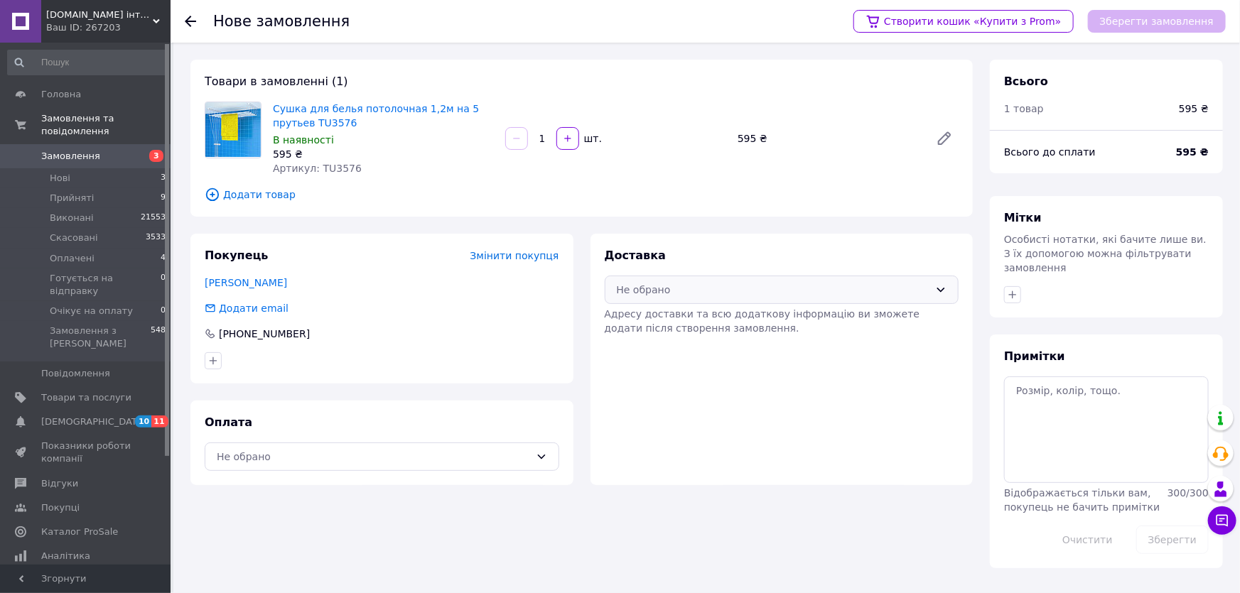
click at [657, 291] on div "Не обрано" at bounding box center [773, 290] width 313 height 16
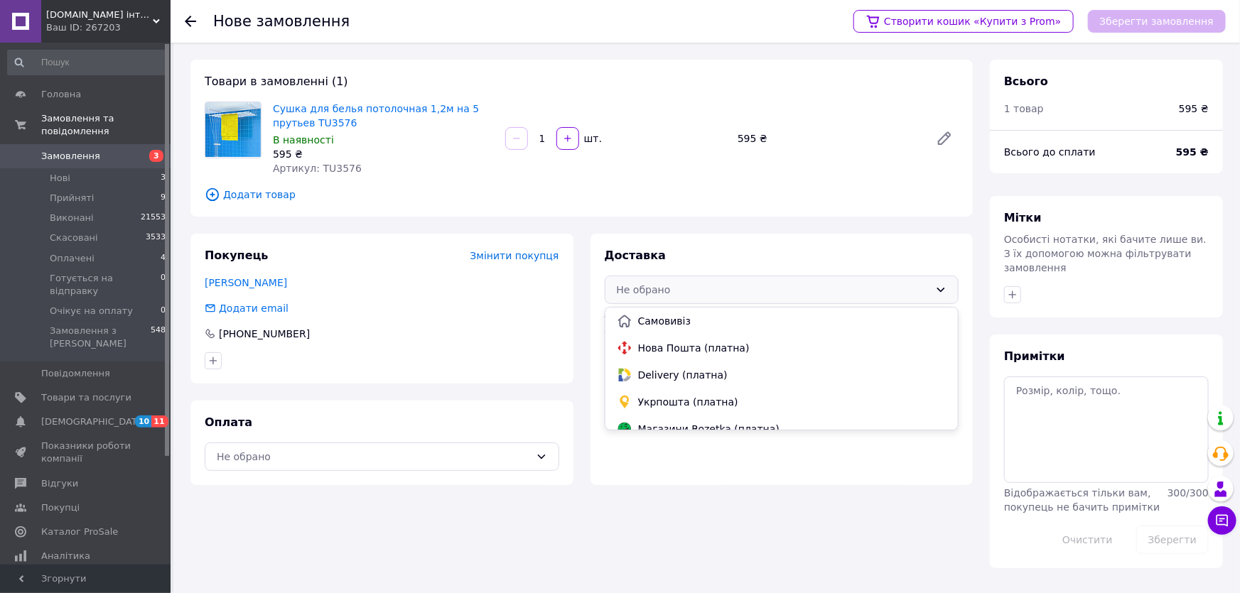
drag, startPoint x: 674, startPoint y: 349, endPoint x: 639, endPoint y: 361, distance: 37.5
click at [673, 348] on span "Нова Пошта (платна)" at bounding box center [792, 348] width 309 height 14
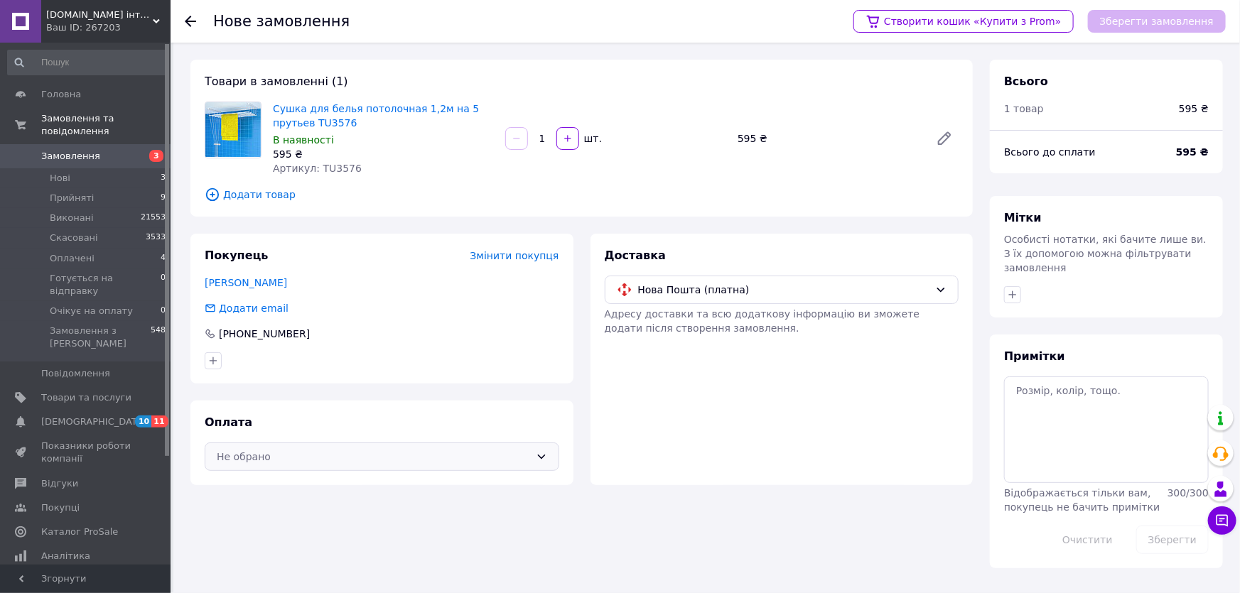
click at [262, 462] on div "Не обрано" at bounding box center [373, 457] width 313 height 16
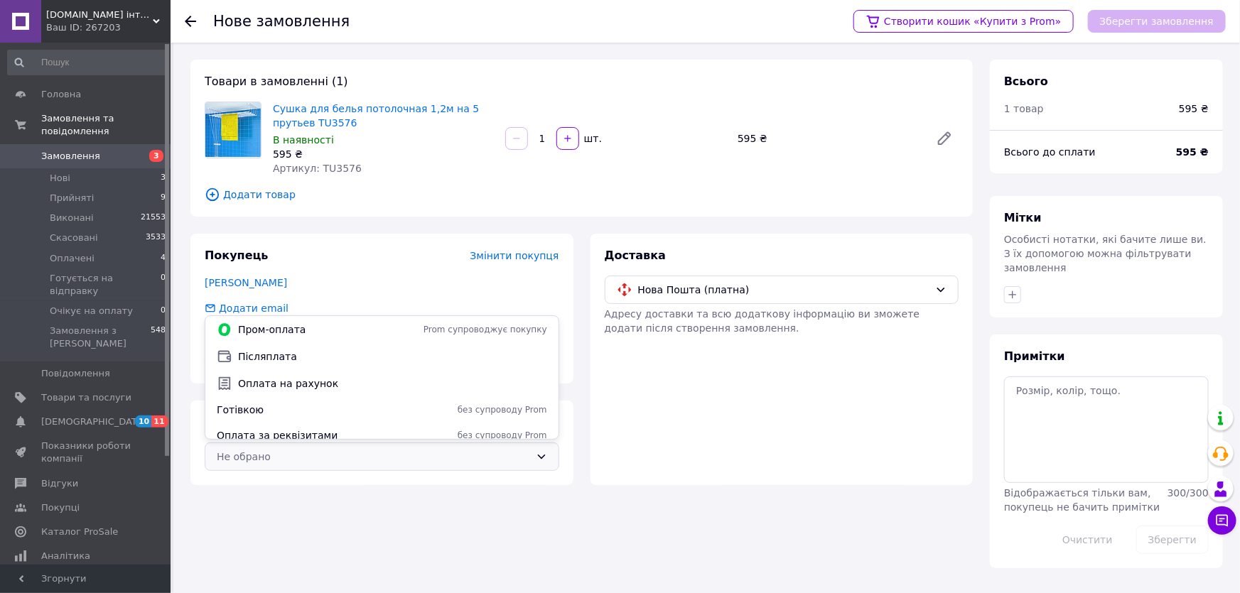
click at [277, 361] on span "Післяплата" at bounding box center [392, 357] width 309 height 14
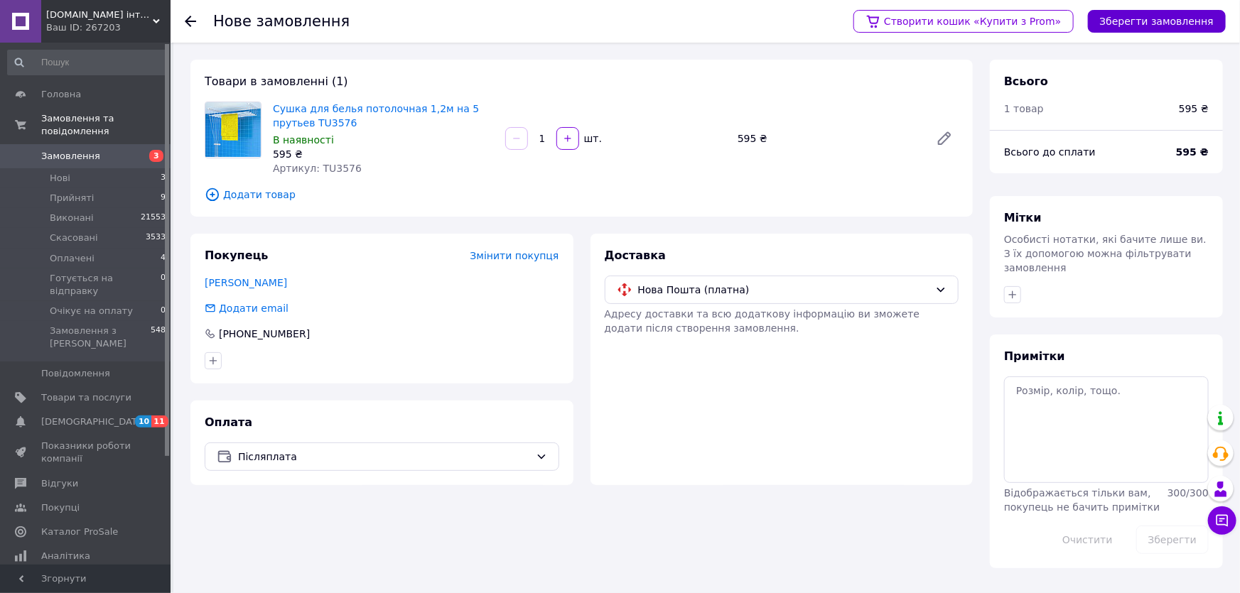
drag, startPoint x: 1143, startPoint y: 18, endPoint x: 1134, endPoint y: 26, distance: 11.7
click at [1142, 19] on button "Зберегти замовлення" at bounding box center [1157, 21] width 138 height 23
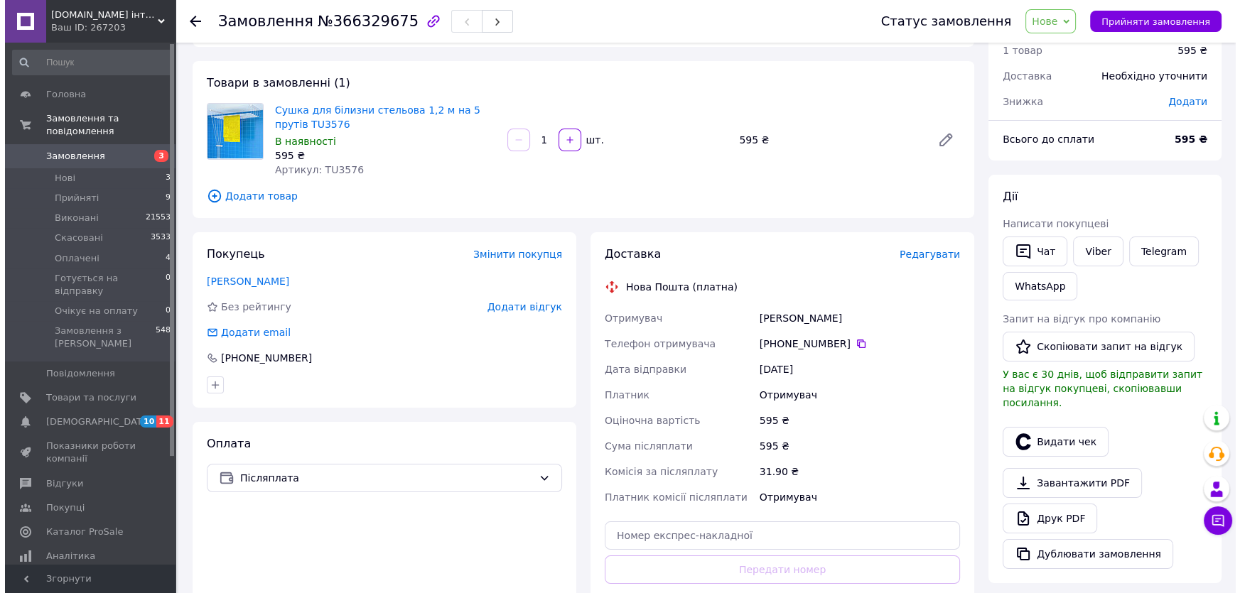
scroll to position [129, 0]
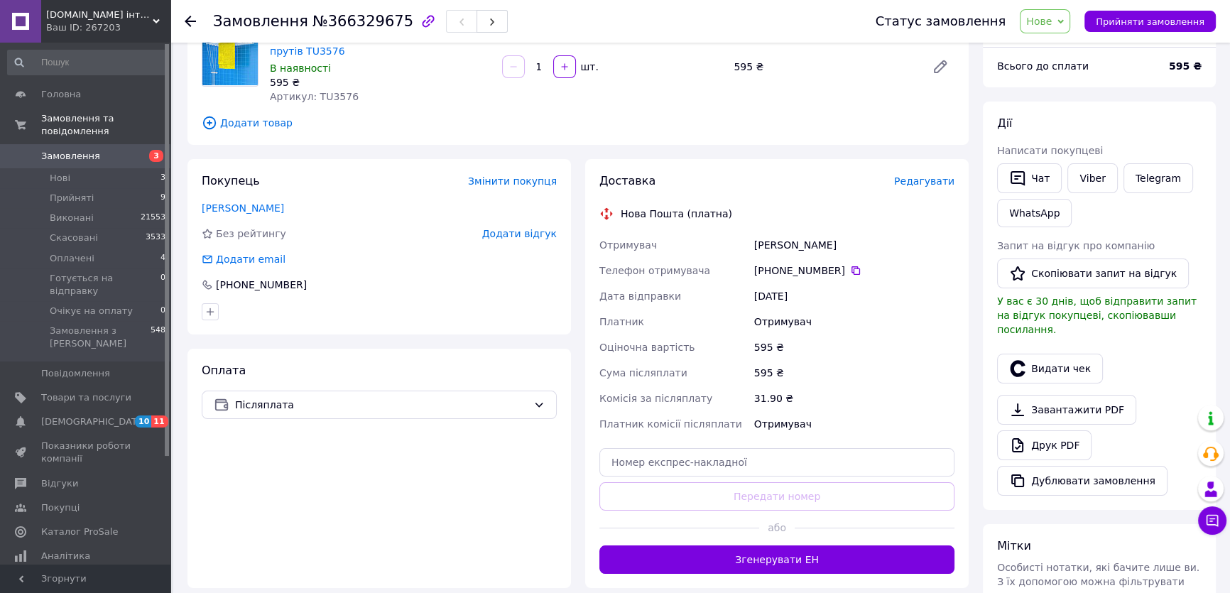
click at [948, 183] on span "Редагувати" at bounding box center [924, 180] width 60 height 11
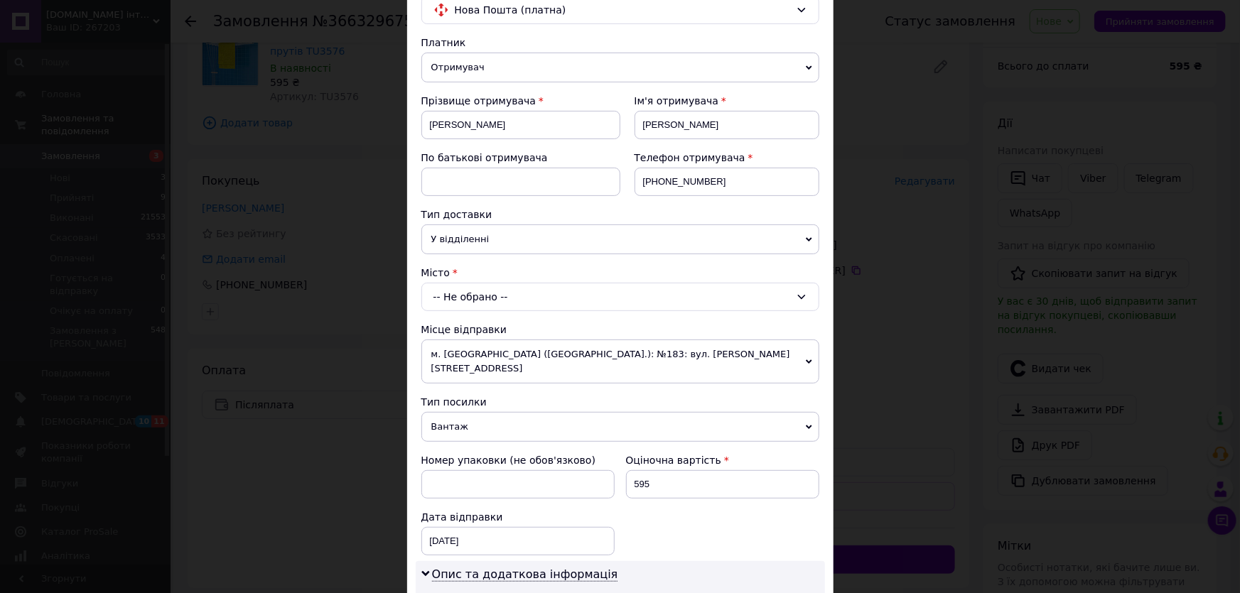
click at [445, 296] on div "-- Не обрано --" at bounding box center [620, 297] width 398 height 28
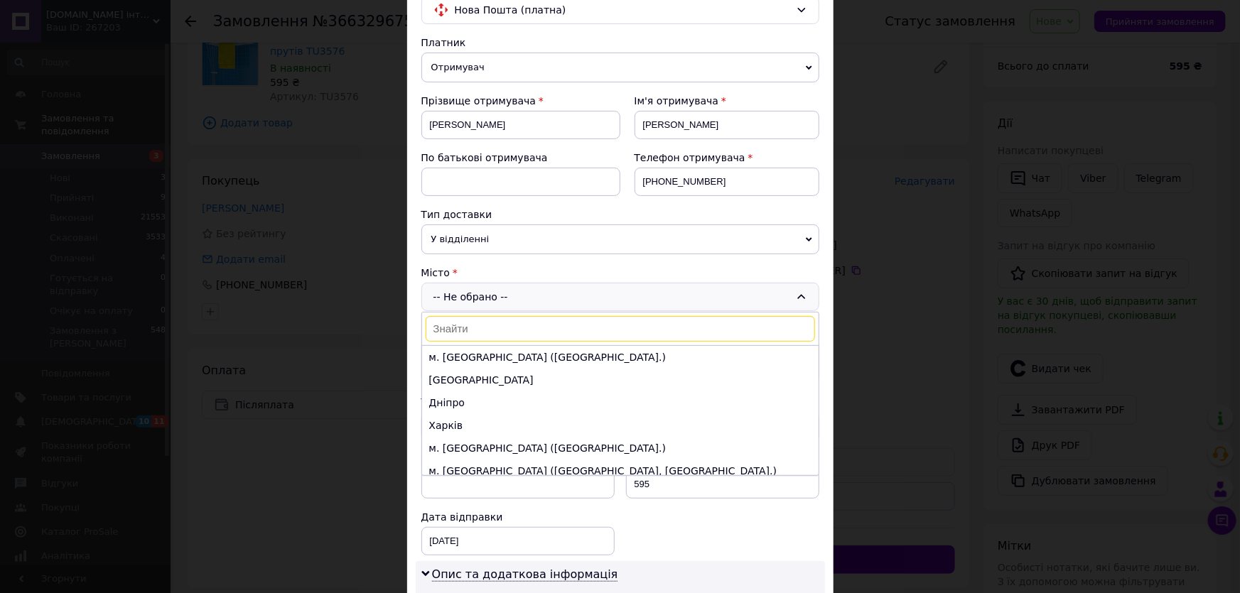
click at [448, 319] on input at bounding box center [620, 329] width 389 height 26
click at [459, 420] on li "Харків" at bounding box center [620, 425] width 396 height 23
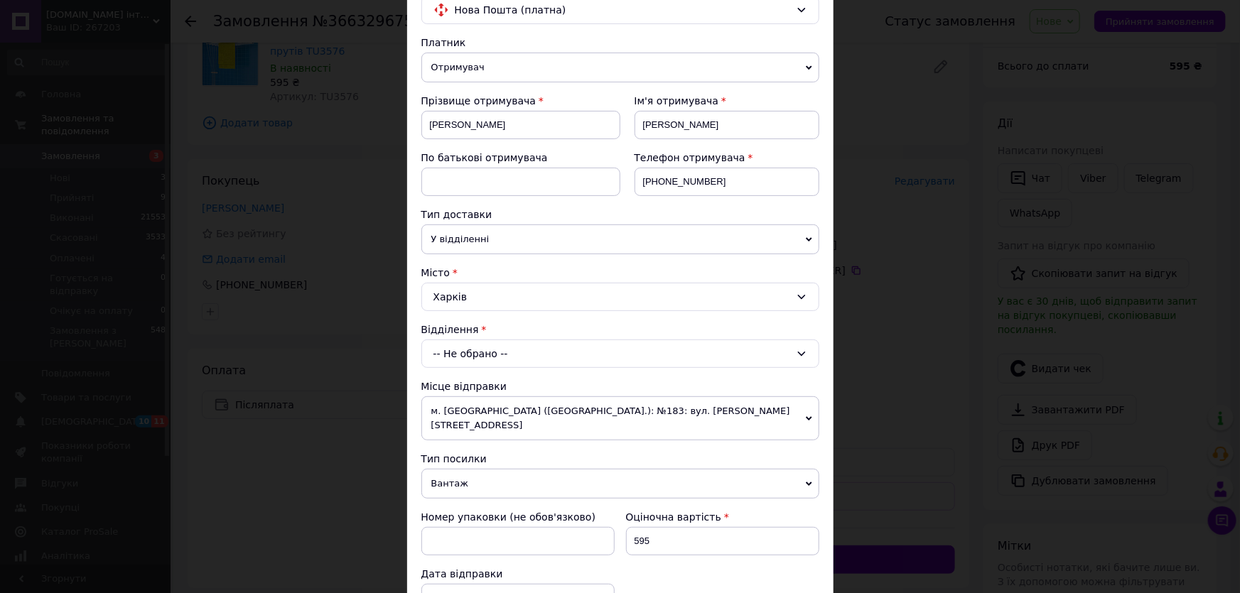
click at [469, 351] on div "-- Не обрано --" at bounding box center [620, 354] width 398 height 28
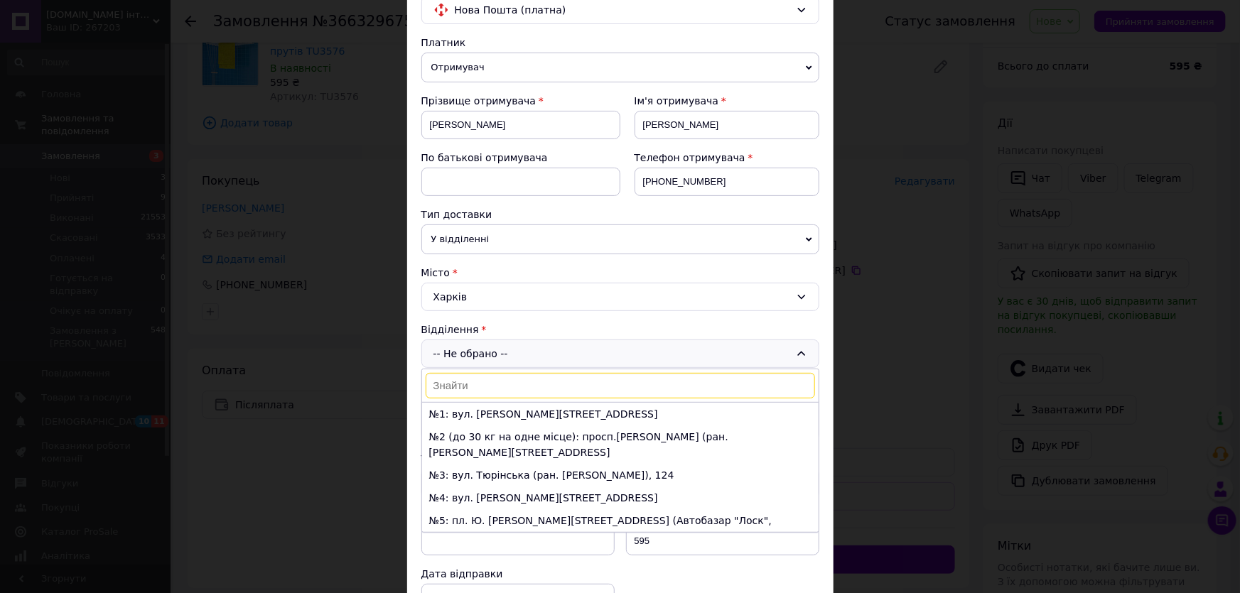
click at [462, 379] on input at bounding box center [620, 386] width 389 height 26
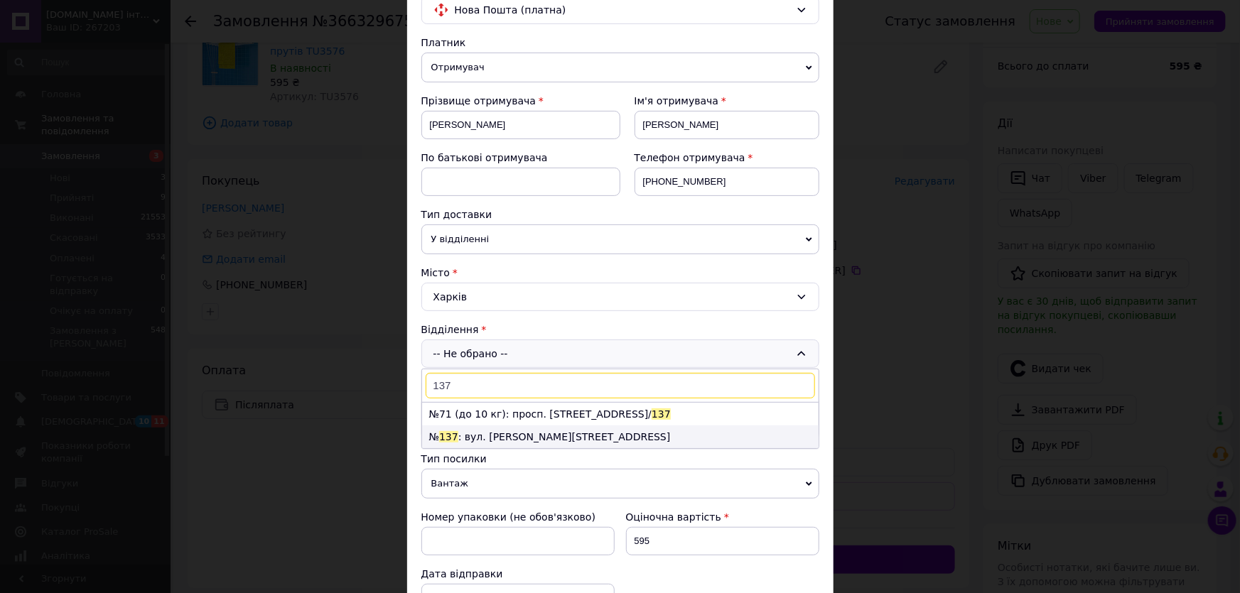
type input "137"
click at [499, 438] on li "№ 137 : вул. [PERSON_NAME][STREET_ADDRESS]" at bounding box center [620, 437] width 396 height 23
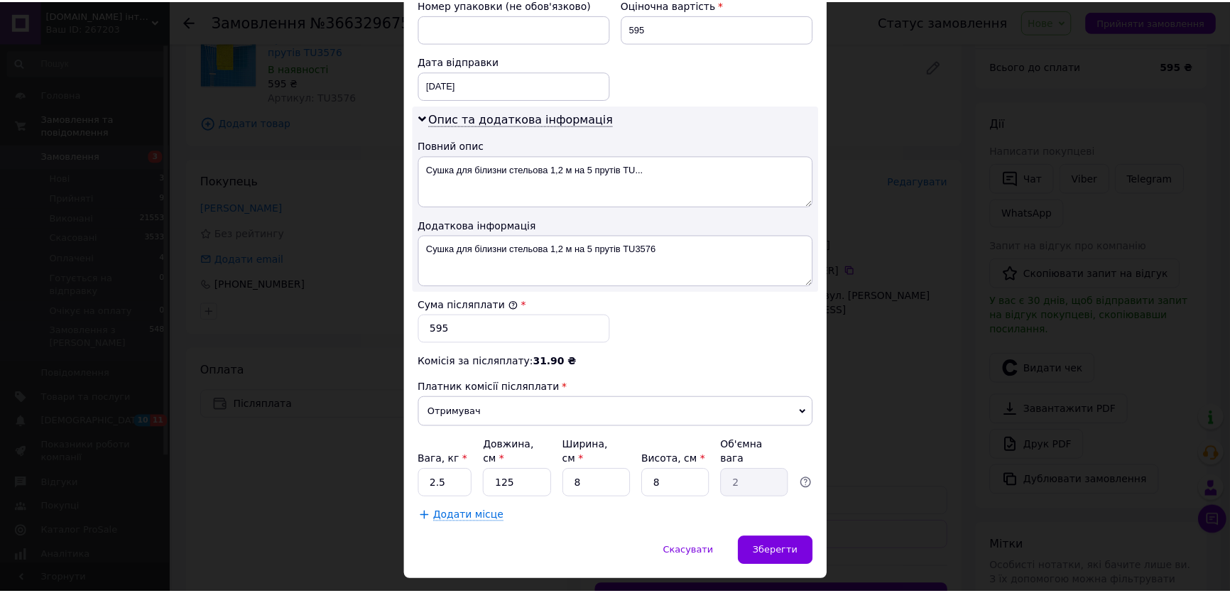
scroll to position [646, 0]
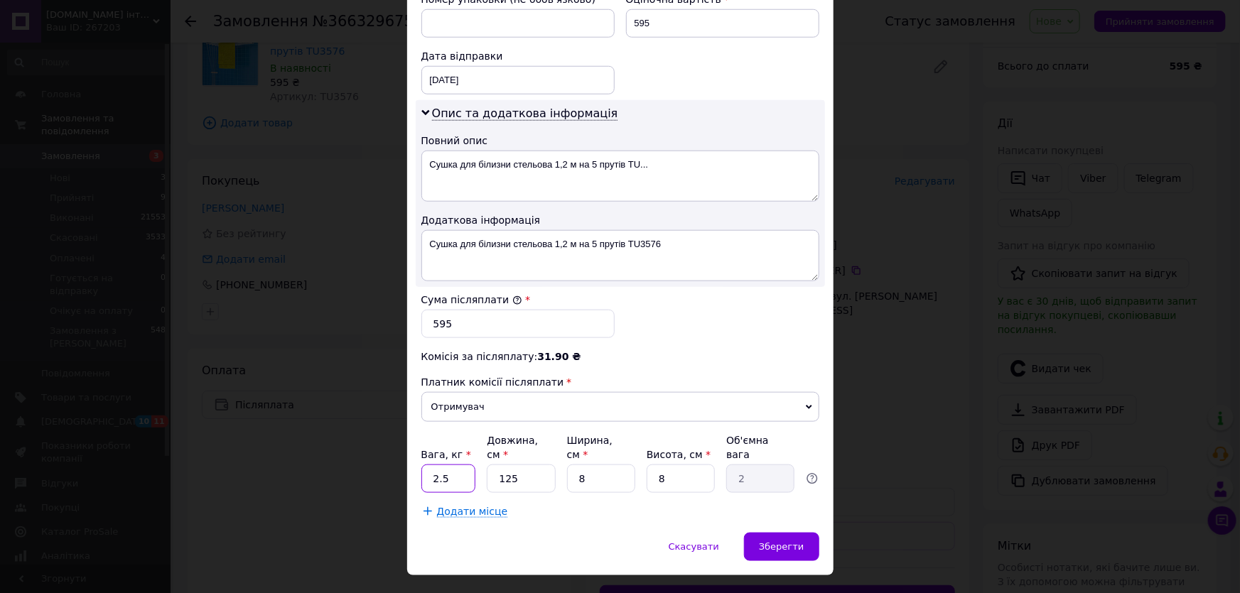
click at [455, 465] on input "2.5" at bounding box center [448, 479] width 55 height 28
type input "2"
click at [764, 541] on span "Зберегти" at bounding box center [781, 546] width 45 height 11
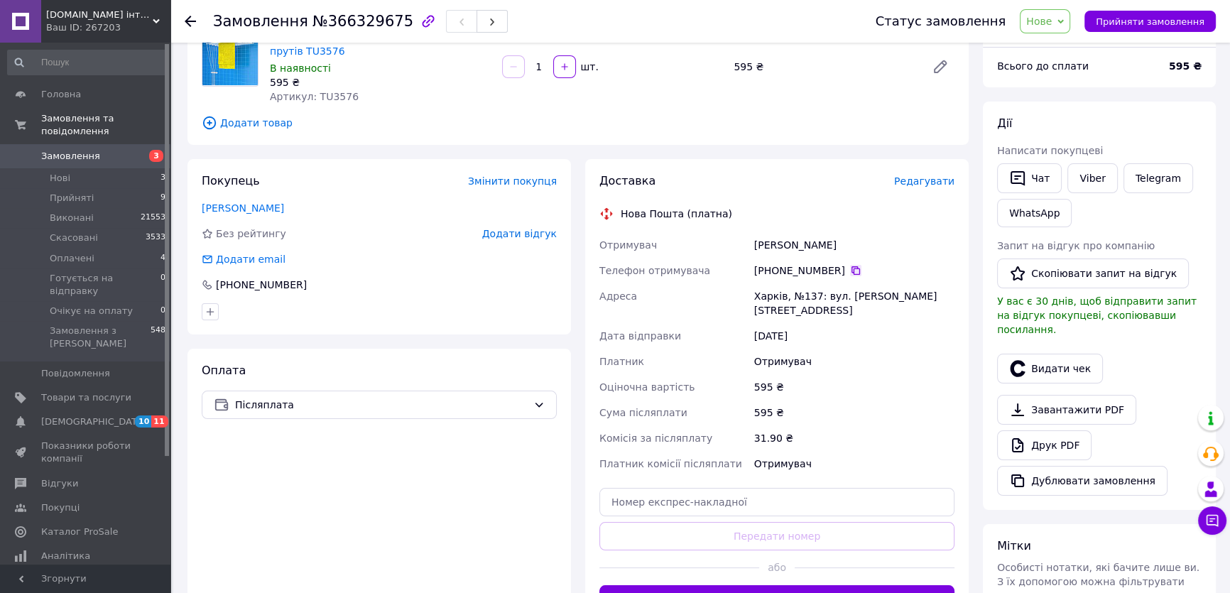
click at [852, 272] on icon at bounding box center [856, 270] width 9 height 9
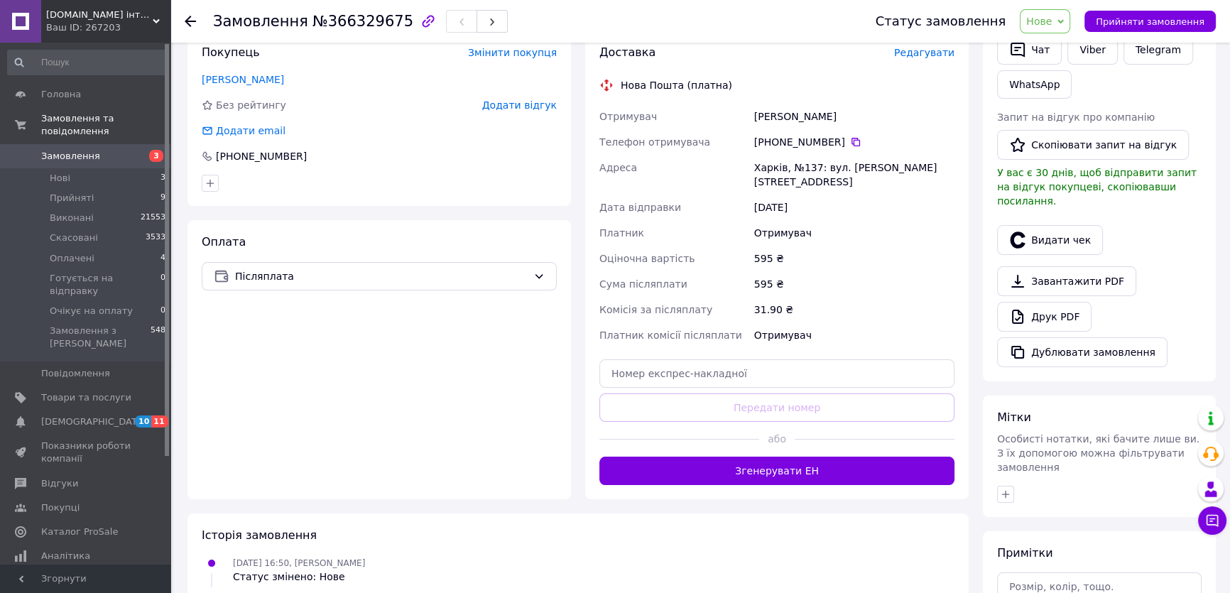
scroll to position [258, 0]
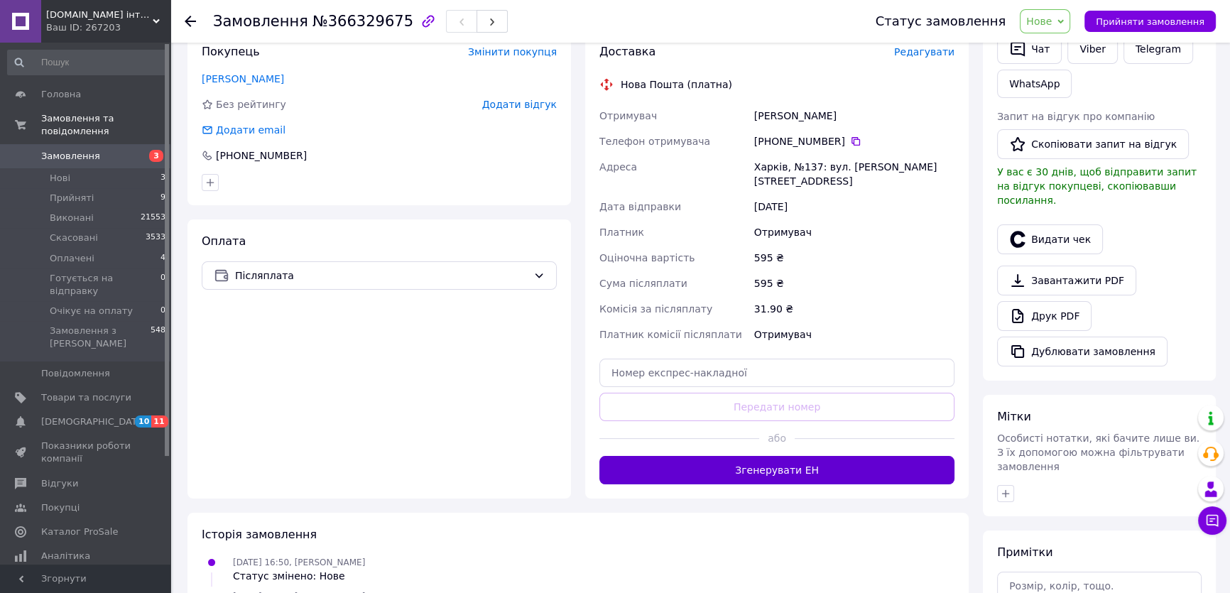
click at [763, 457] on button "Згенерувати ЕН" at bounding box center [777, 470] width 355 height 28
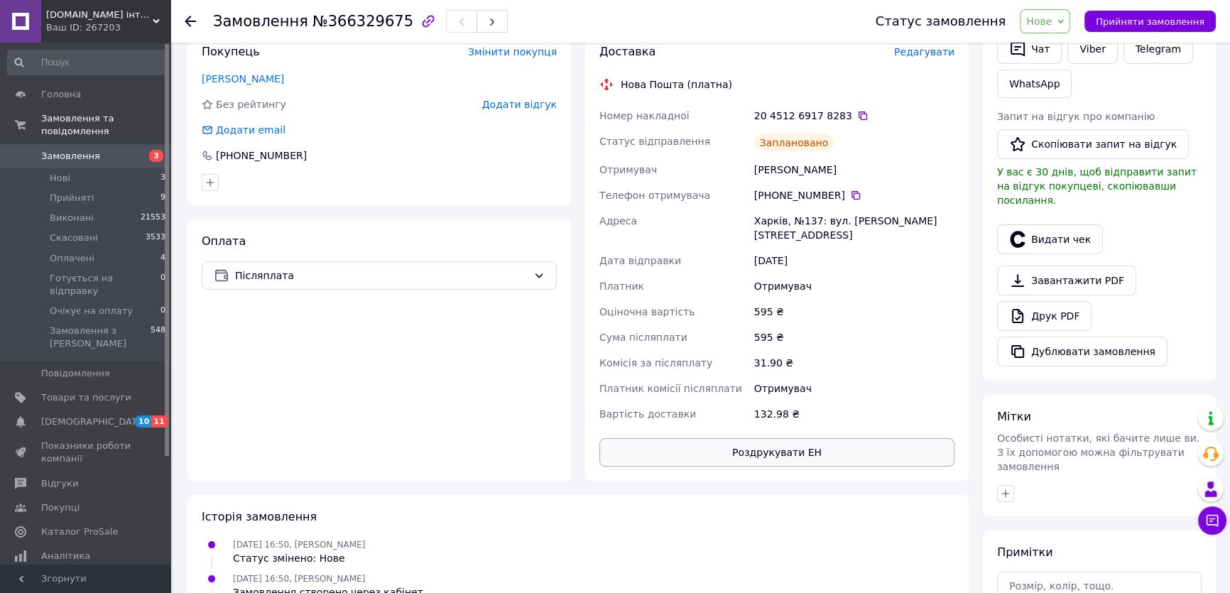
click at [757, 441] on button "Роздрукувати ЕН" at bounding box center [777, 452] width 355 height 28
drag, startPoint x: 1074, startPoint y: 23, endPoint x: 1066, endPoint y: 48, distance: 26.1
click at [1071, 29] on div "[GEOGRAPHIC_DATA] Виконано Скасовано Оплачено Готується на відправку Очікує на …" at bounding box center [1045, 21] width 50 height 24
click at [1065, 49] on li "Прийнято" at bounding box center [1085, 49] width 129 height 21
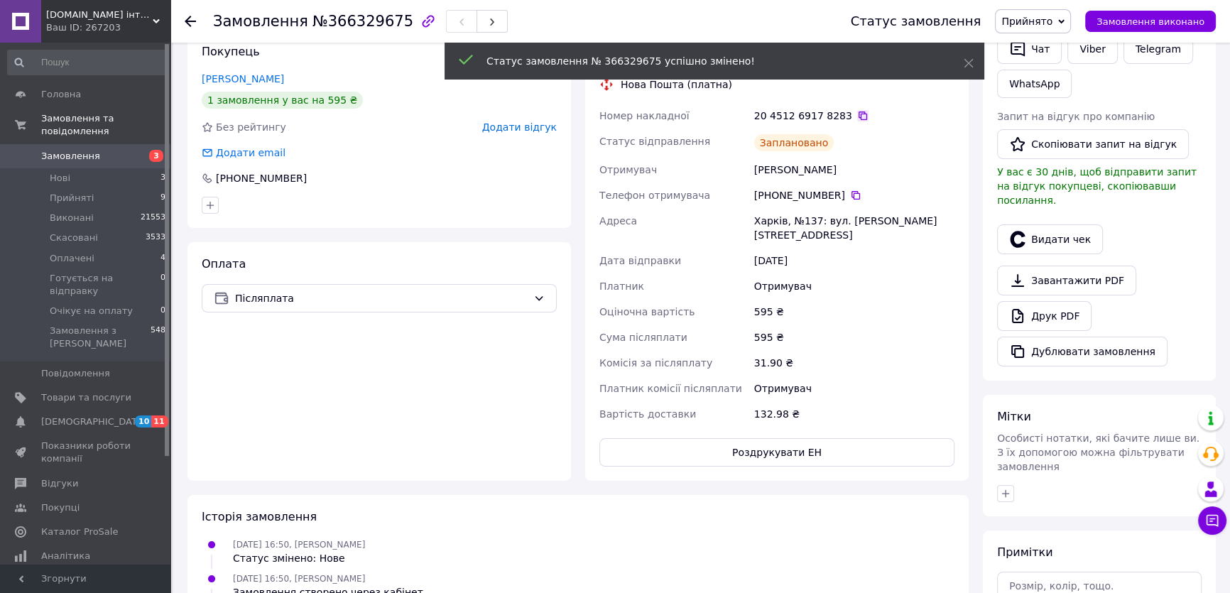
click at [857, 117] on icon at bounding box center [862, 115] width 11 height 11
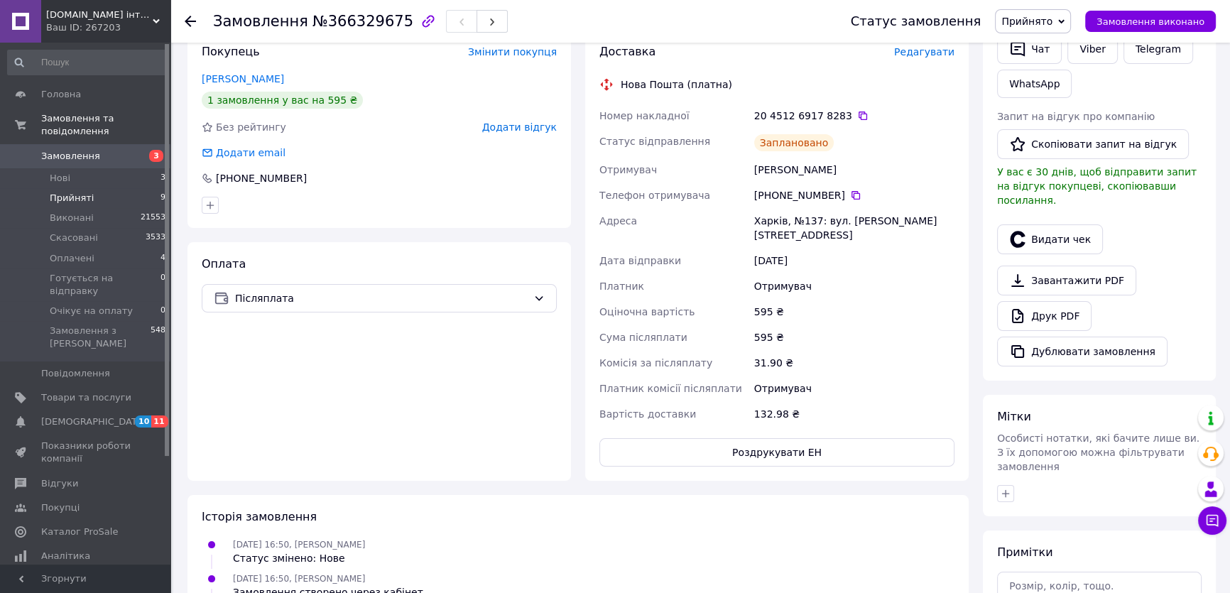
click at [67, 192] on span "Прийняті" at bounding box center [72, 198] width 44 height 13
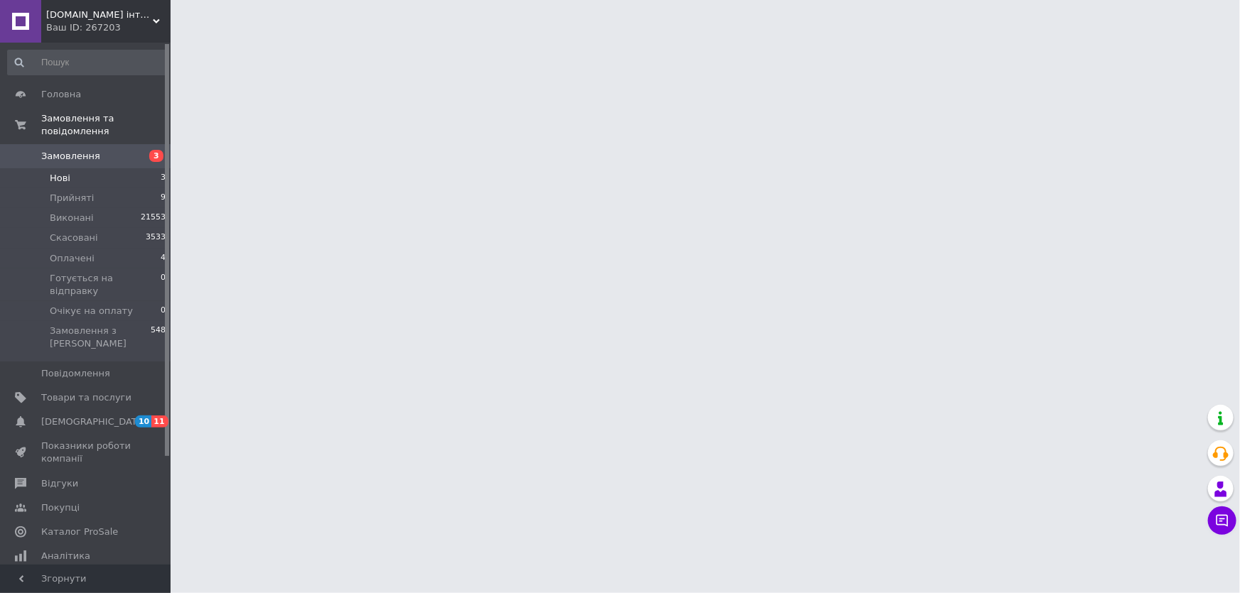
click at [59, 172] on span "Нові" at bounding box center [60, 178] width 21 height 13
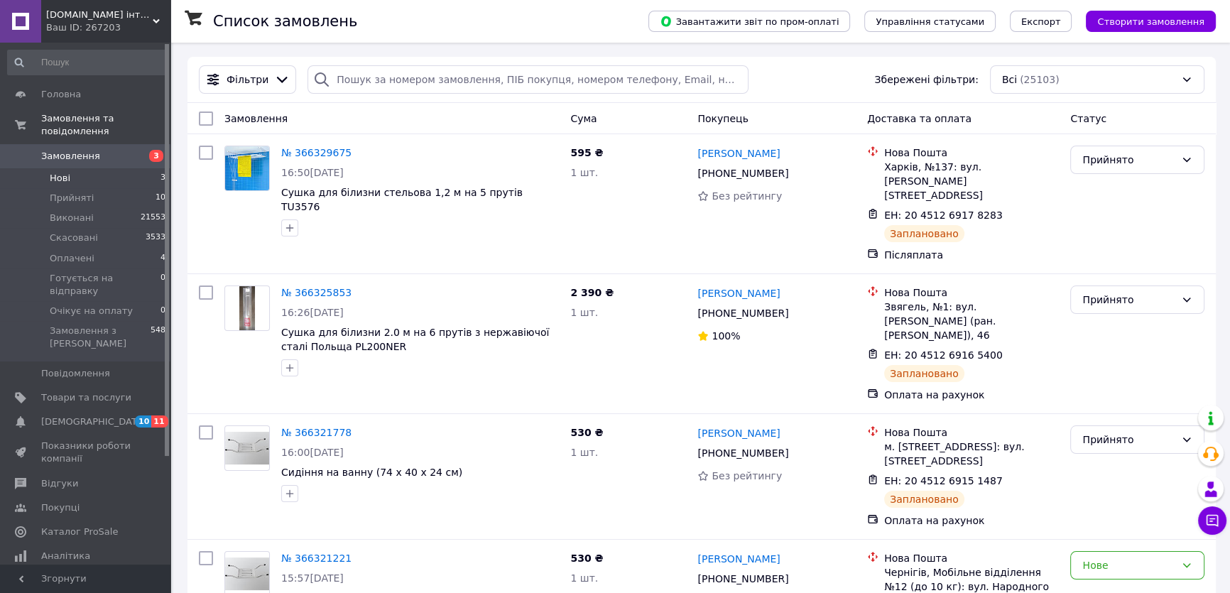
click at [63, 172] on span "Нові" at bounding box center [60, 178] width 21 height 13
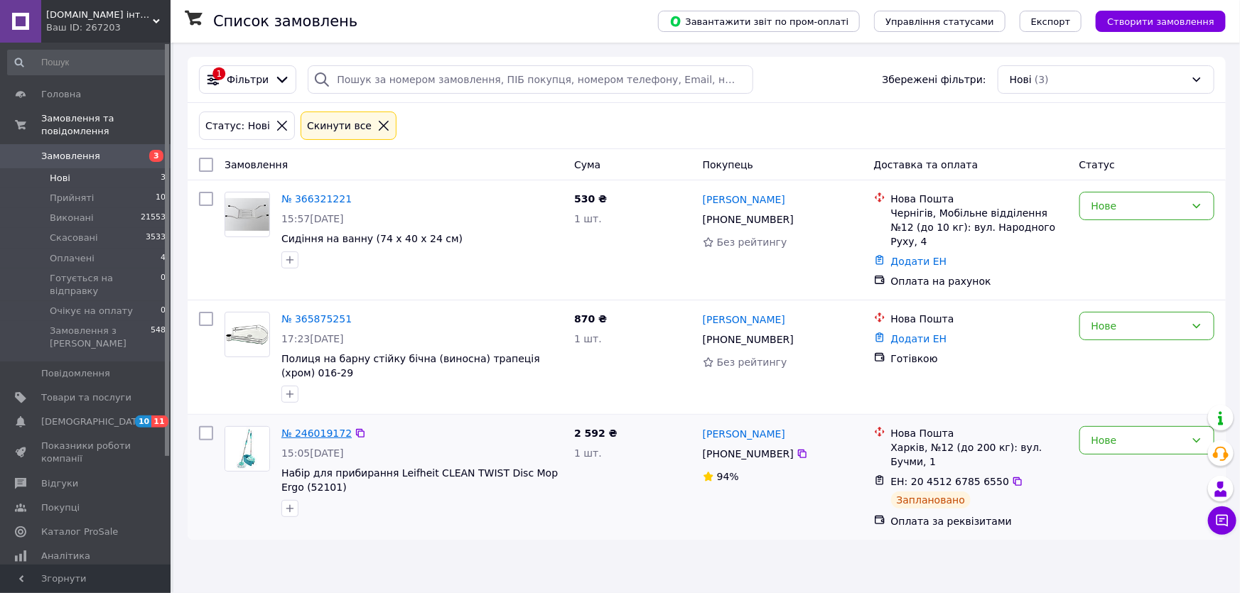
click at [305, 428] on link "№ 246019172" at bounding box center [316, 433] width 70 height 11
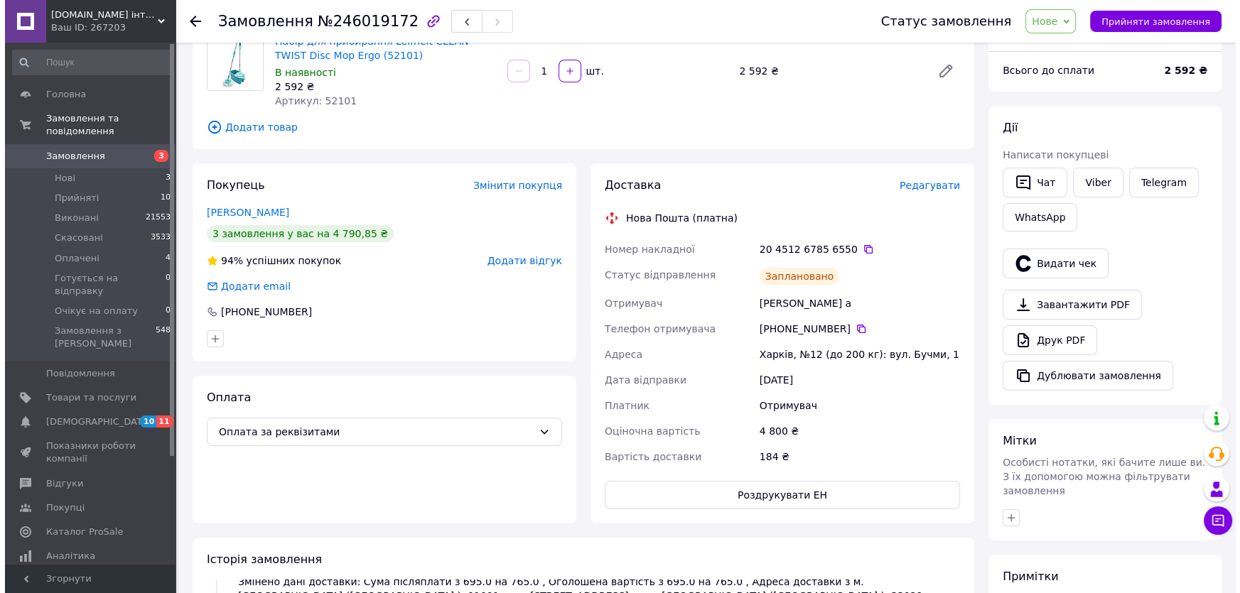
scroll to position [129, 0]
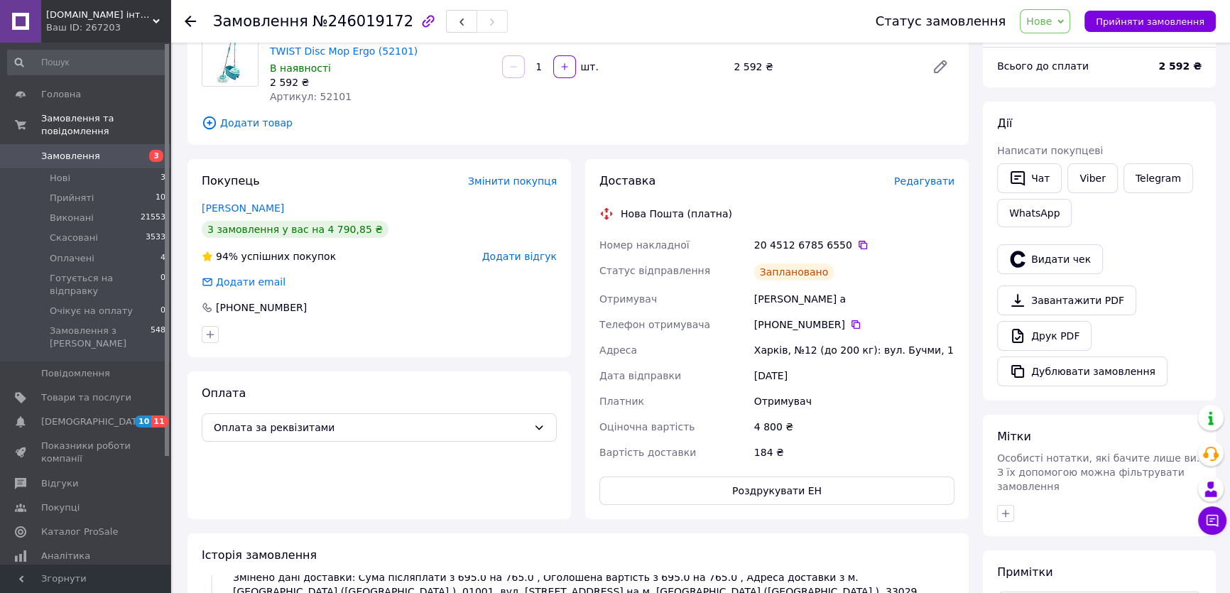
click at [921, 183] on span "Редагувати" at bounding box center [924, 180] width 60 height 11
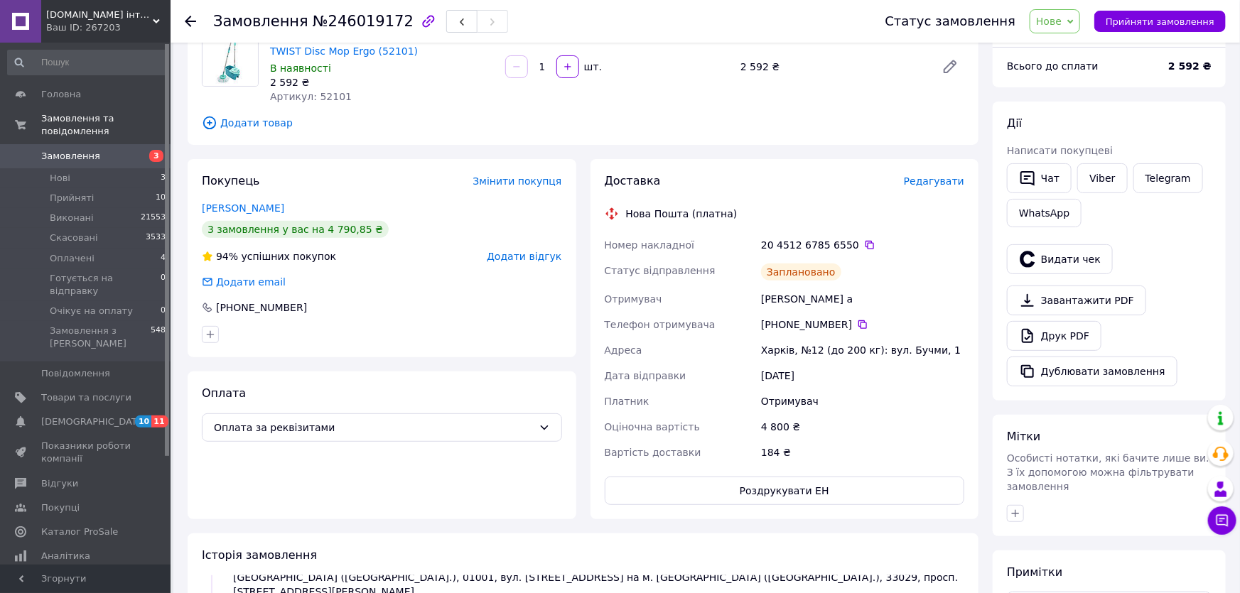
scroll to position [3404, 0]
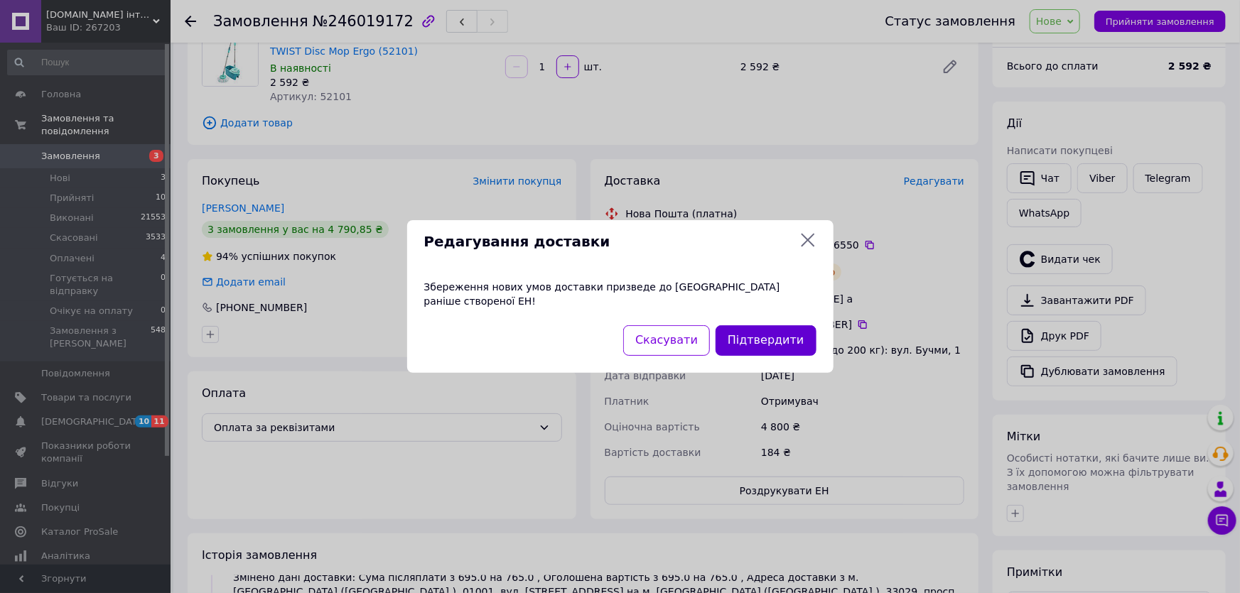
click at [778, 335] on button "Підтвердити" at bounding box center [765, 340] width 100 height 31
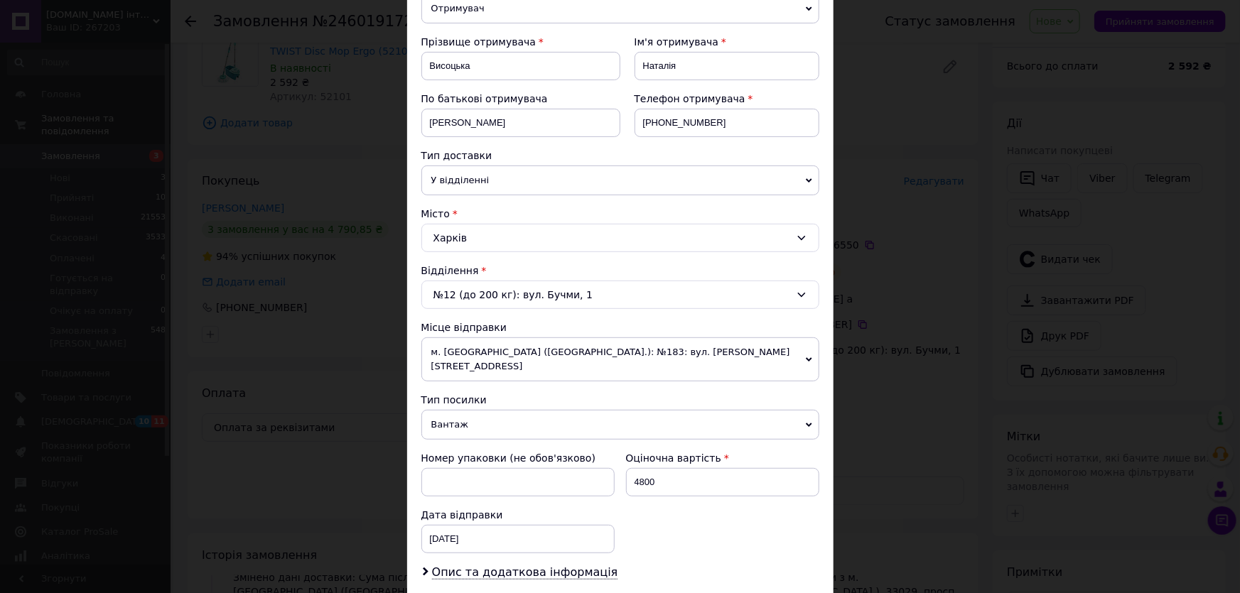
scroll to position [193, 0]
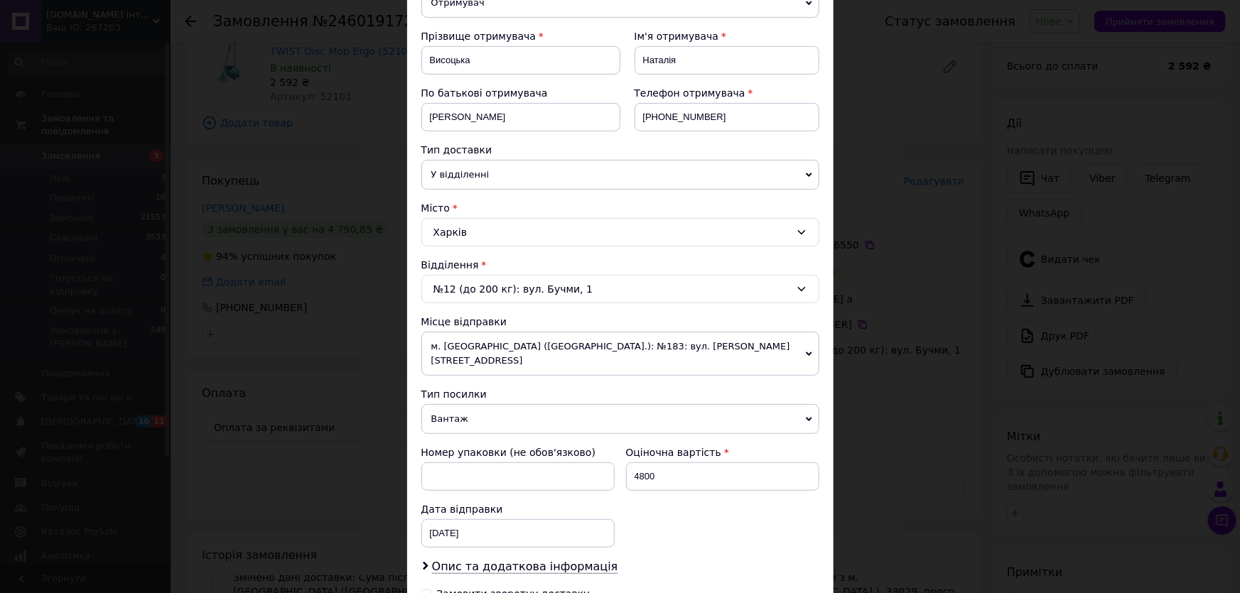
click at [459, 237] on div "Харків" at bounding box center [620, 232] width 398 height 28
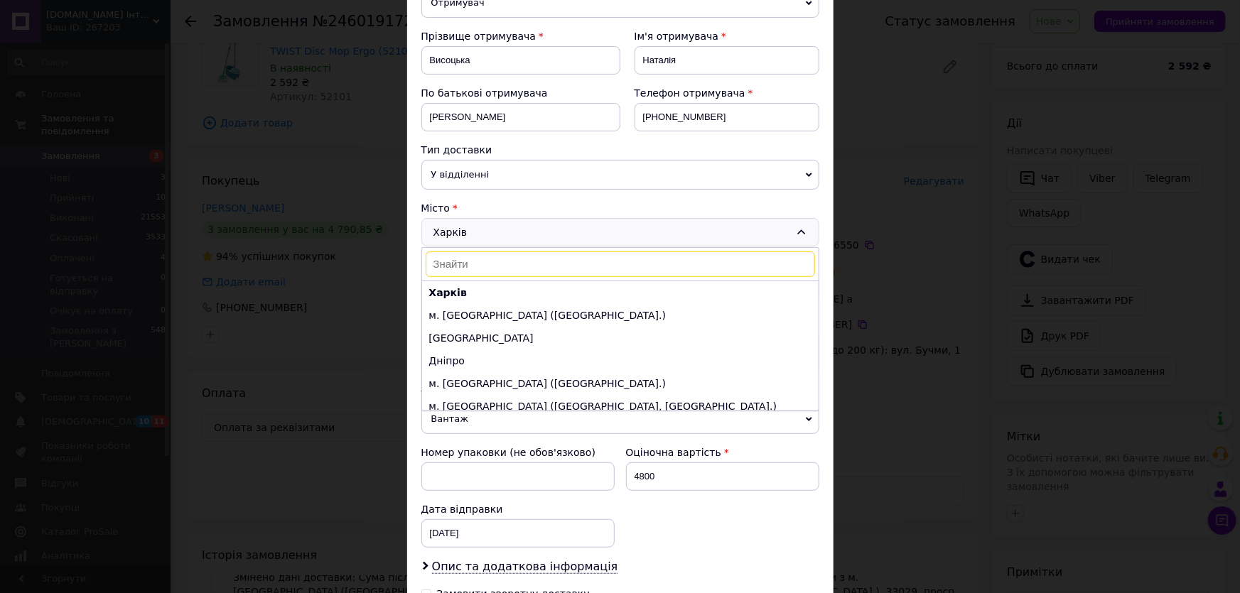
click at [456, 260] on input at bounding box center [620, 264] width 389 height 26
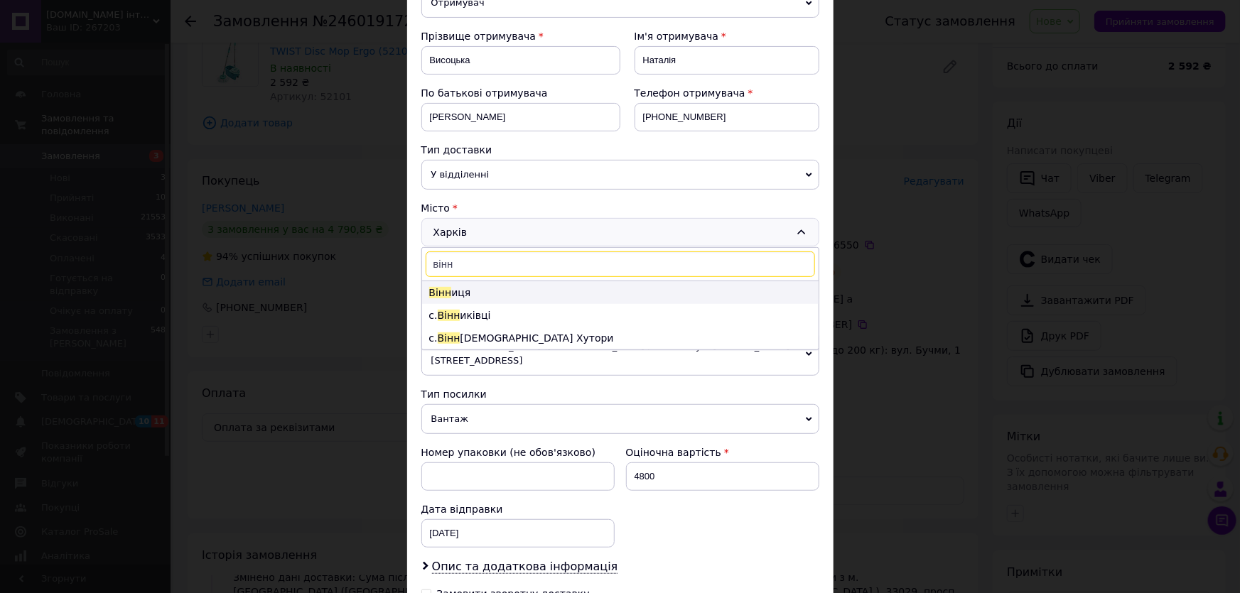
type input "вінн"
click at [450, 295] on li "Вінн иця" at bounding box center [620, 292] width 396 height 23
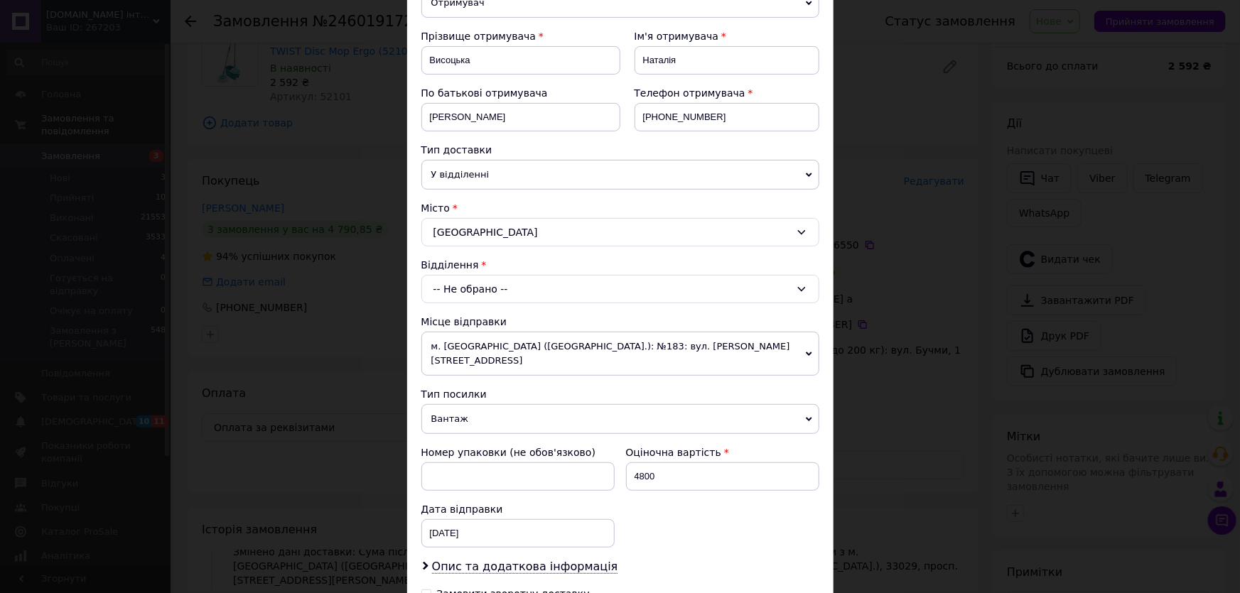
click at [450, 290] on div "-- Не обрано --" at bounding box center [620, 289] width 398 height 28
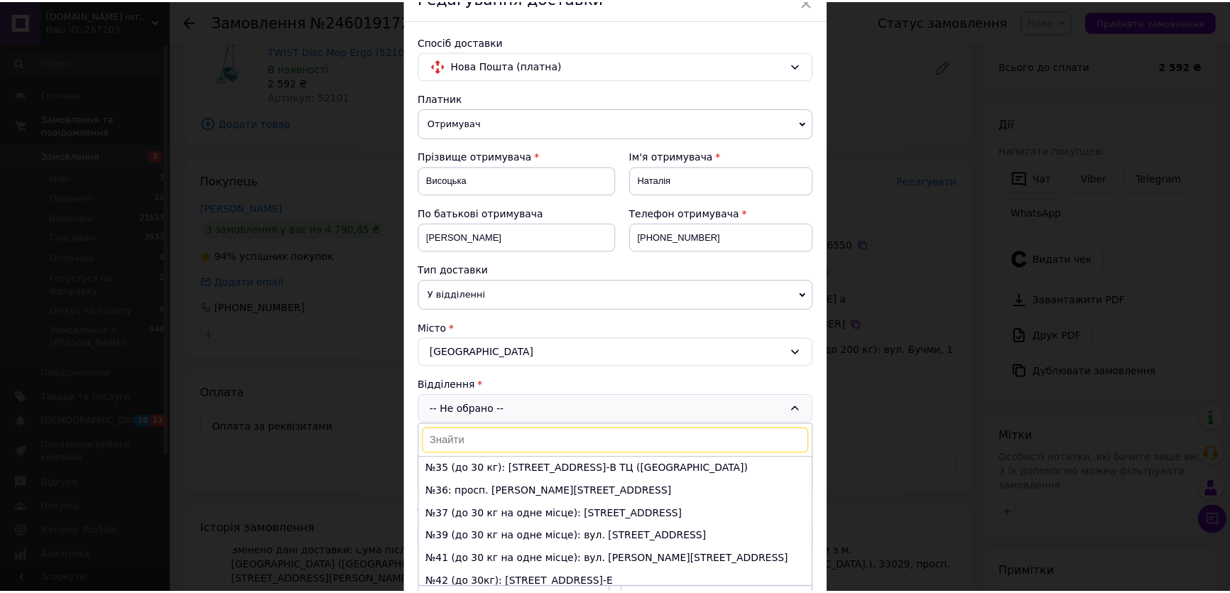
scroll to position [0, 0]
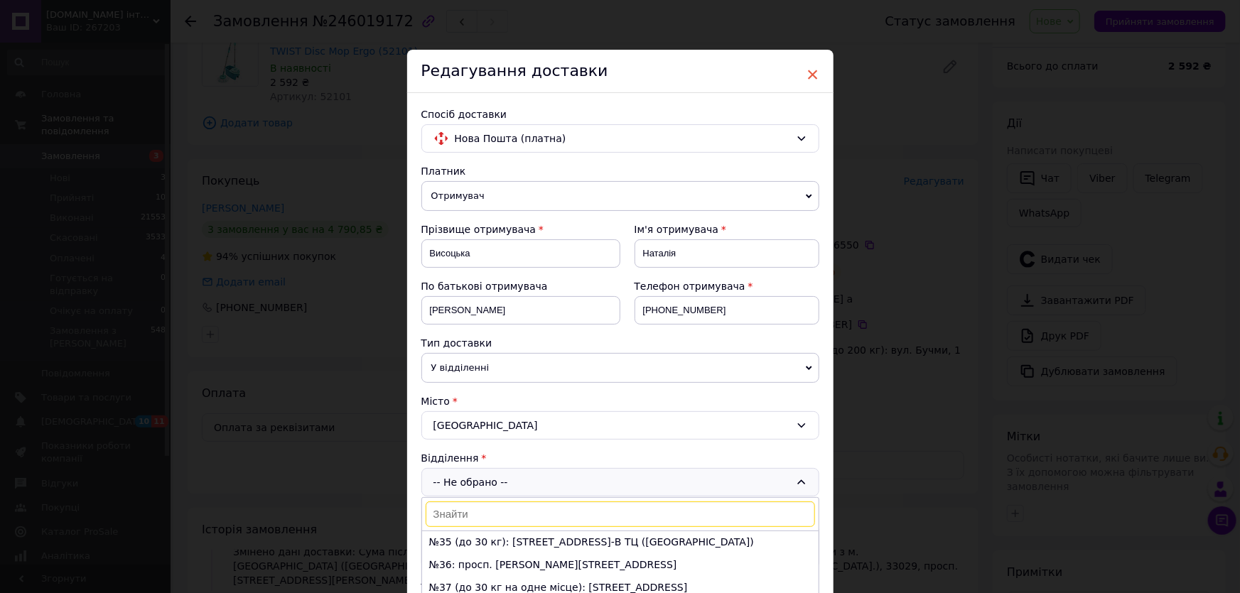
click at [808, 77] on span "×" at bounding box center [812, 75] width 13 height 24
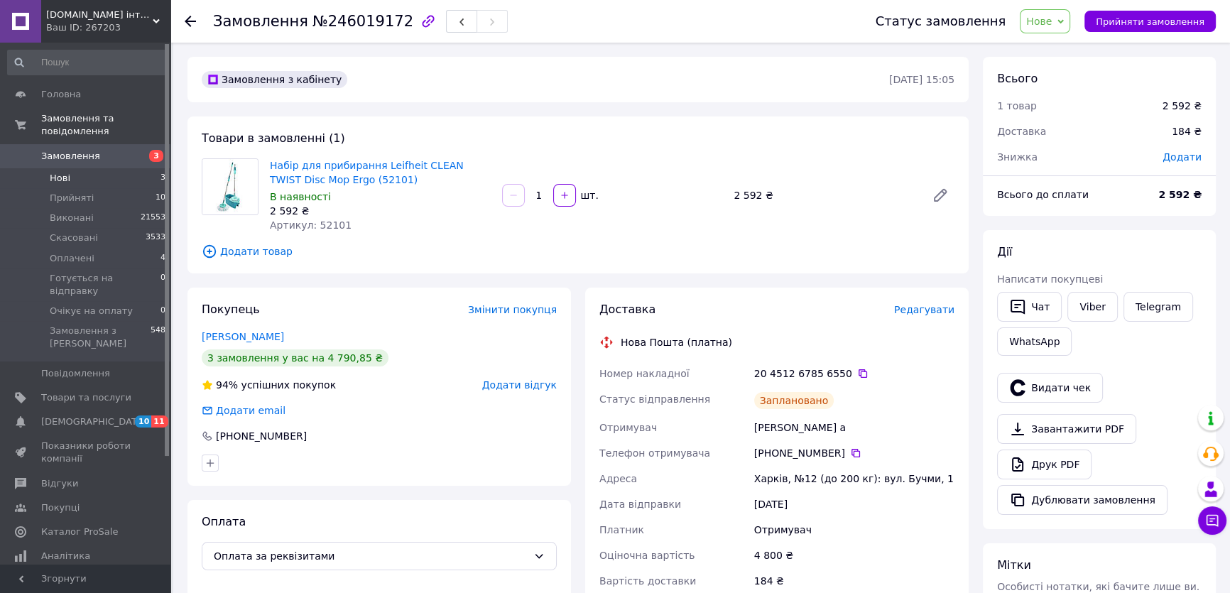
click at [62, 172] on span "Нові" at bounding box center [60, 178] width 21 height 13
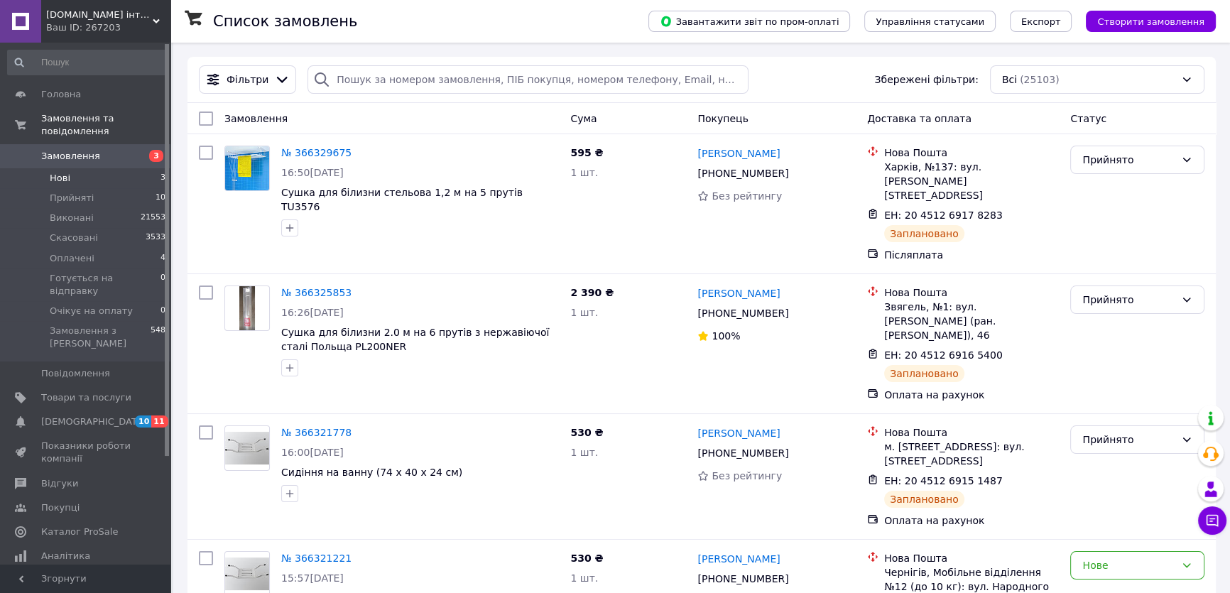
click at [63, 172] on span "Нові" at bounding box center [60, 178] width 21 height 13
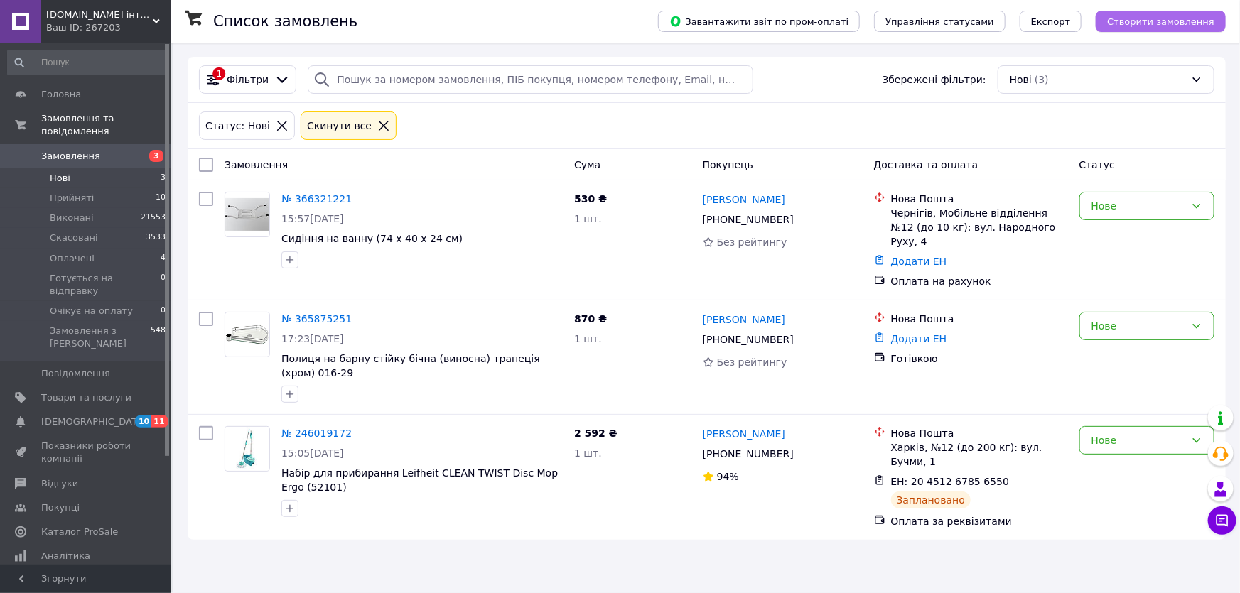
click at [1127, 27] on span "Створити замовлення" at bounding box center [1160, 21] width 107 height 11
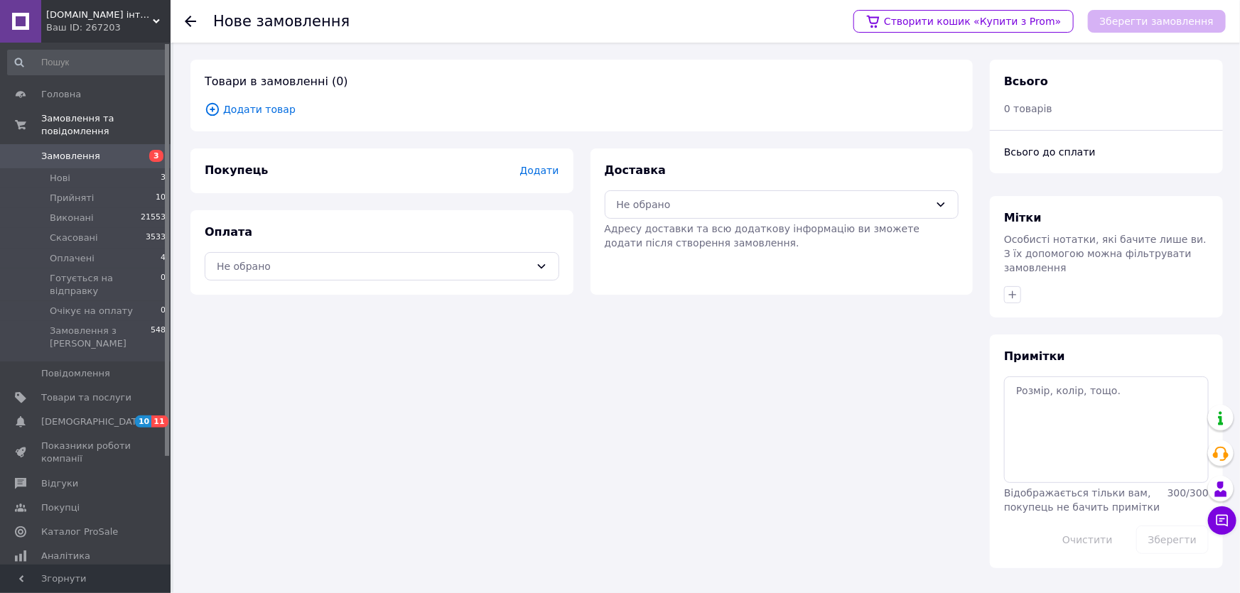
click at [259, 112] on span "Додати товар" at bounding box center [582, 110] width 754 height 16
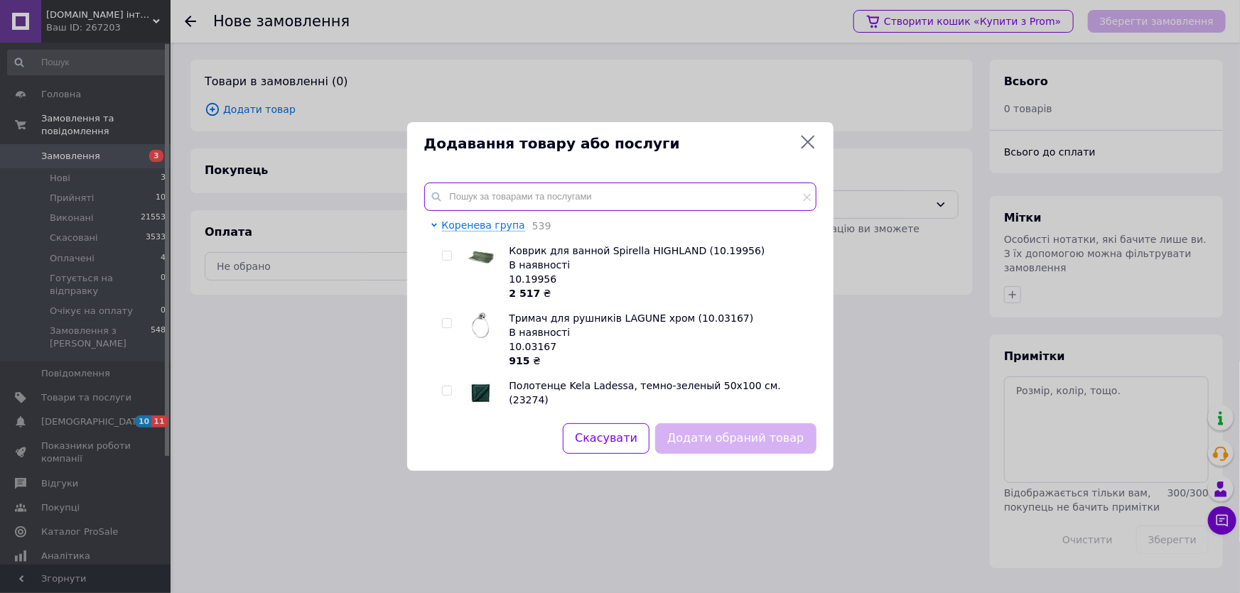
click at [466, 190] on input "text" at bounding box center [620, 197] width 392 height 28
paste input "PL180NER"
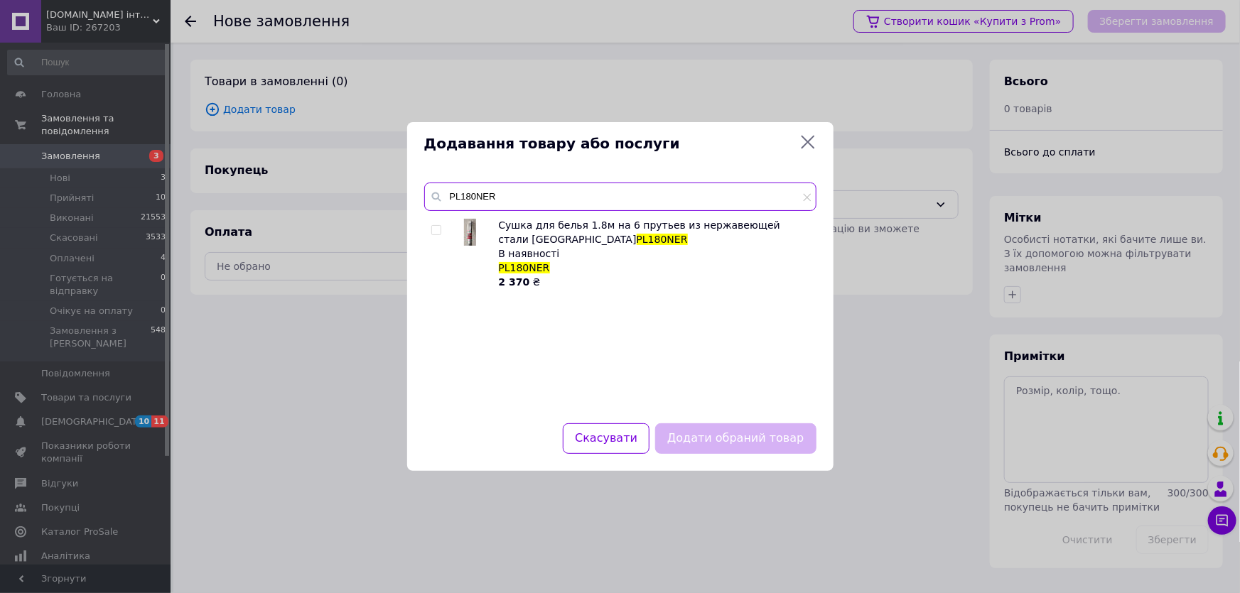
type input "PL180NER"
click at [437, 229] on input "checkbox" at bounding box center [435, 230] width 9 height 9
checkbox input "true"
click at [716, 437] on button "Додати обраний товар" at bounding box center [735, 438] width 161 height 31
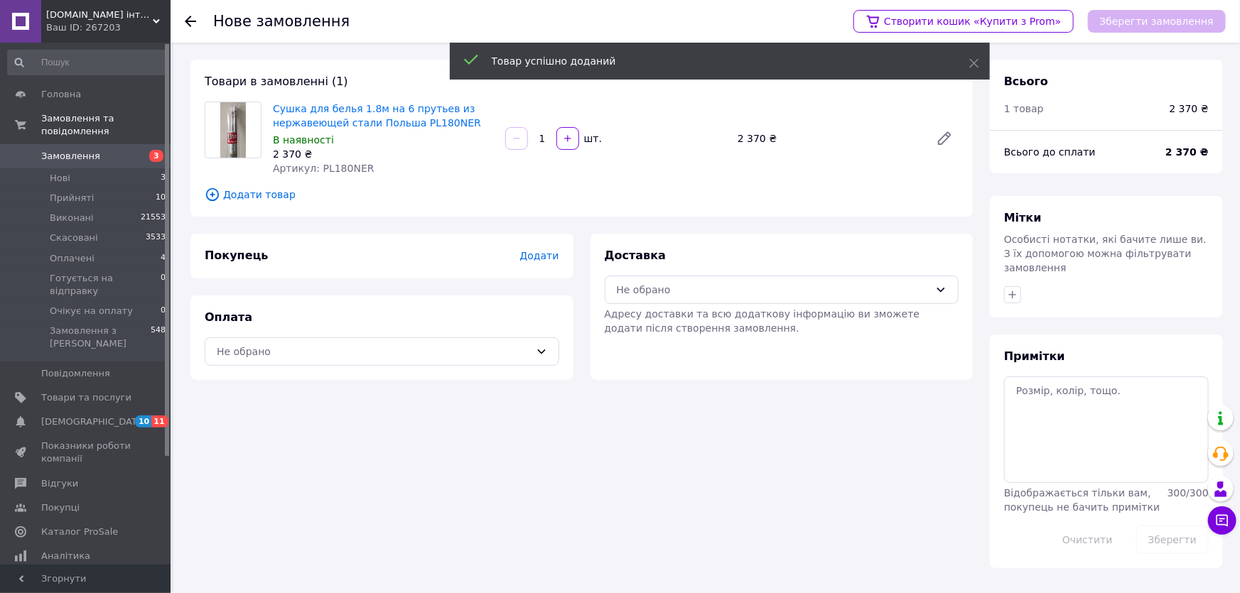
click at [543, 255] on span "Додати" at bounding box center [538, 255] width 39 height 11
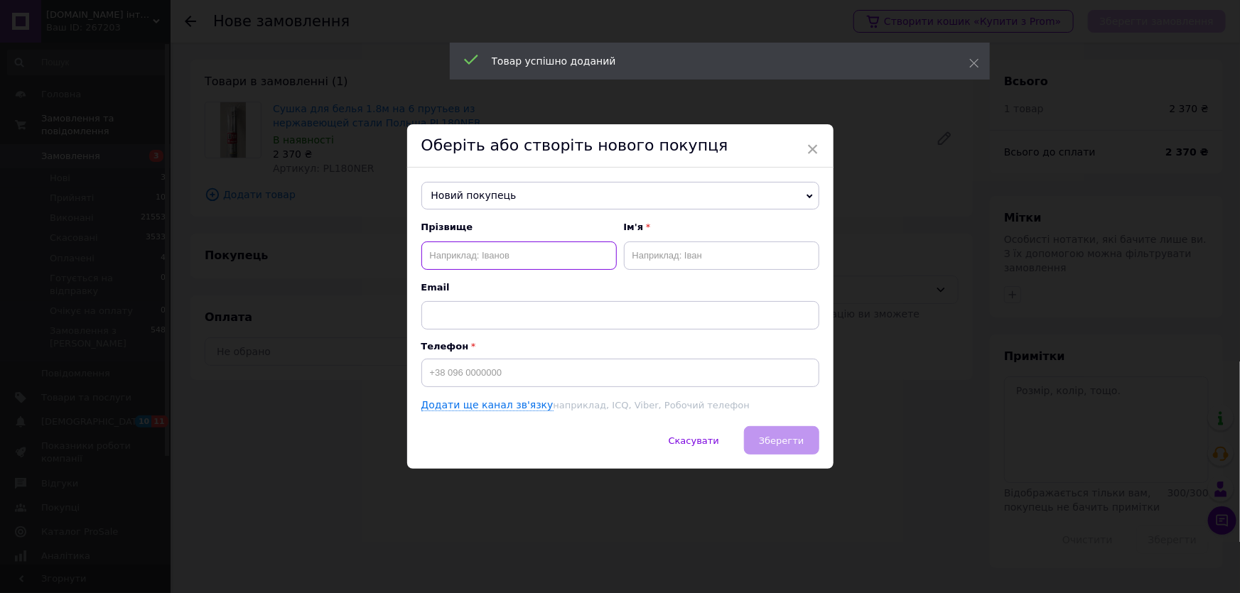
click at [453, 250] on input "text" at bounding box center [518, 256] width 195 height 28
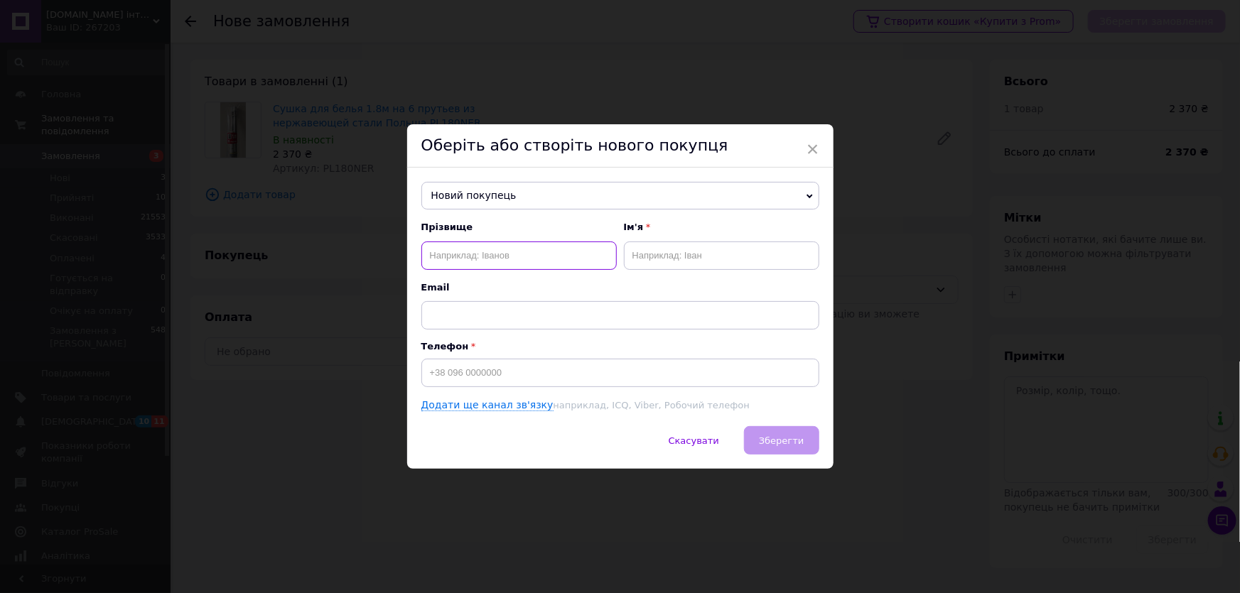
click at [433, 256] on input "text" at bounding box center [518, 256] width 195 height 28
paste input "[PERSON_NAME]"
type input "[PERSON_NAME]"
click at [656, 255] on input "text" at bounding box center [721, 256] width 195 height 28
type input "[PERSON_NAME]"
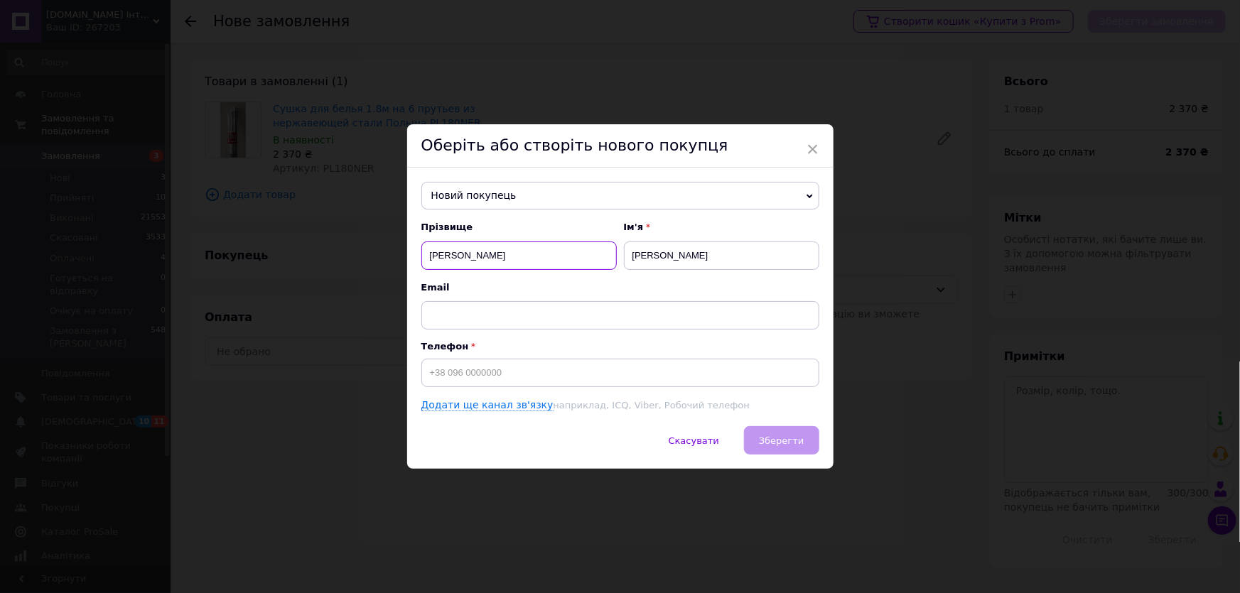
click at [526, 256] on input "[PERSON_NAME]" at bounding box center [518, 256] width 195 height 28
type input "[PERSON_NAME]"
click at [428, 377] on input at bounding box center [620, 373] width 398 height 28
paste input "380967208216"
click at [424, 370] on input "380967208216" at bounding box center [620, 373] width 398 height 28
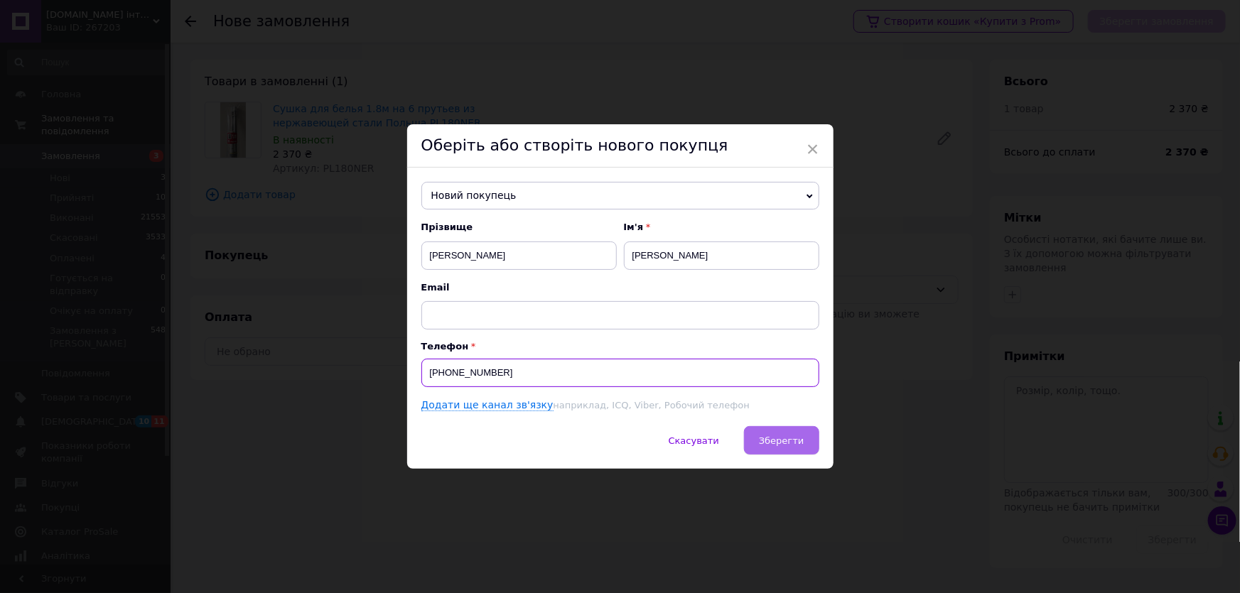
type input "[PHONE_NUMBER]"
click at [789, 438] on span "Зберегти" at bounding box center [781, 440] width 45 height 11
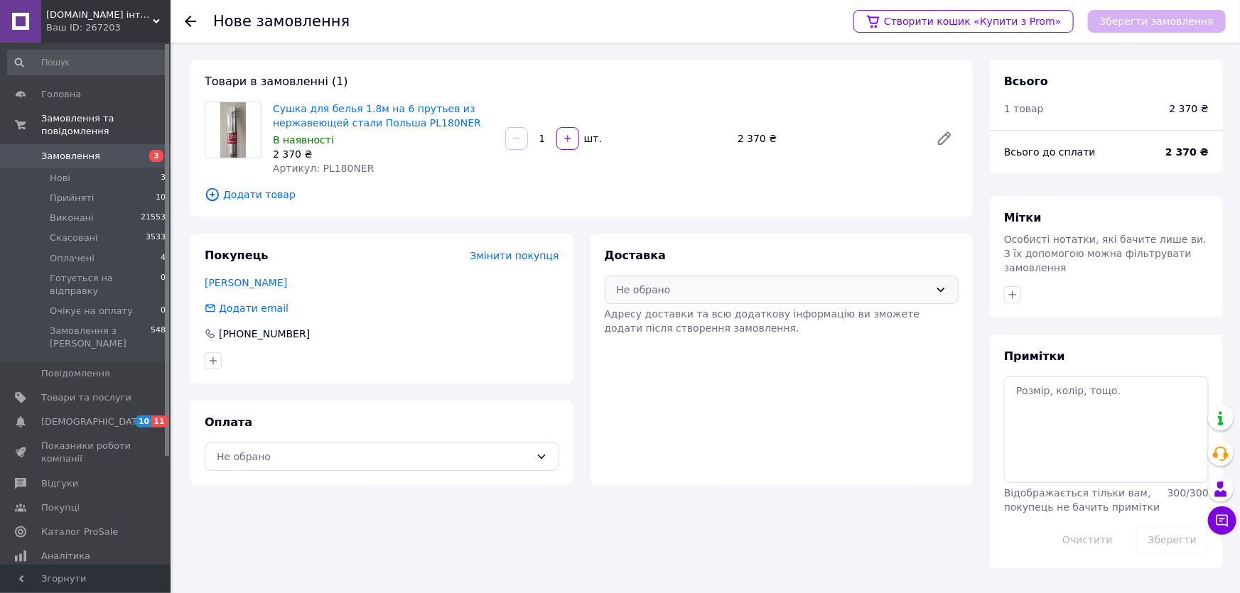
click at [668, 293] on div "Не обрано" at bounding box center [773, 290] width 313 height 16
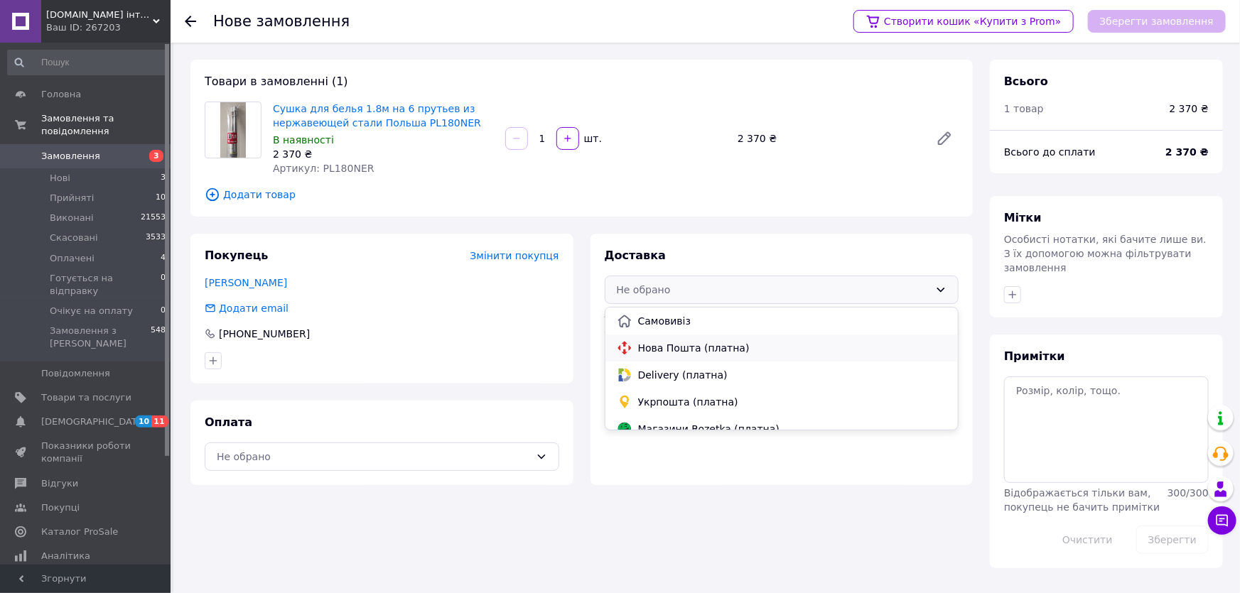
drag, startPoint x: 685, startPoint y: 352, endPoint x: 574, endPoint y: 402, distance: 121.8
click at [684, 352] on span "Нова Пошта (платна)" at bounding box center [792, 348] width 309 height 14
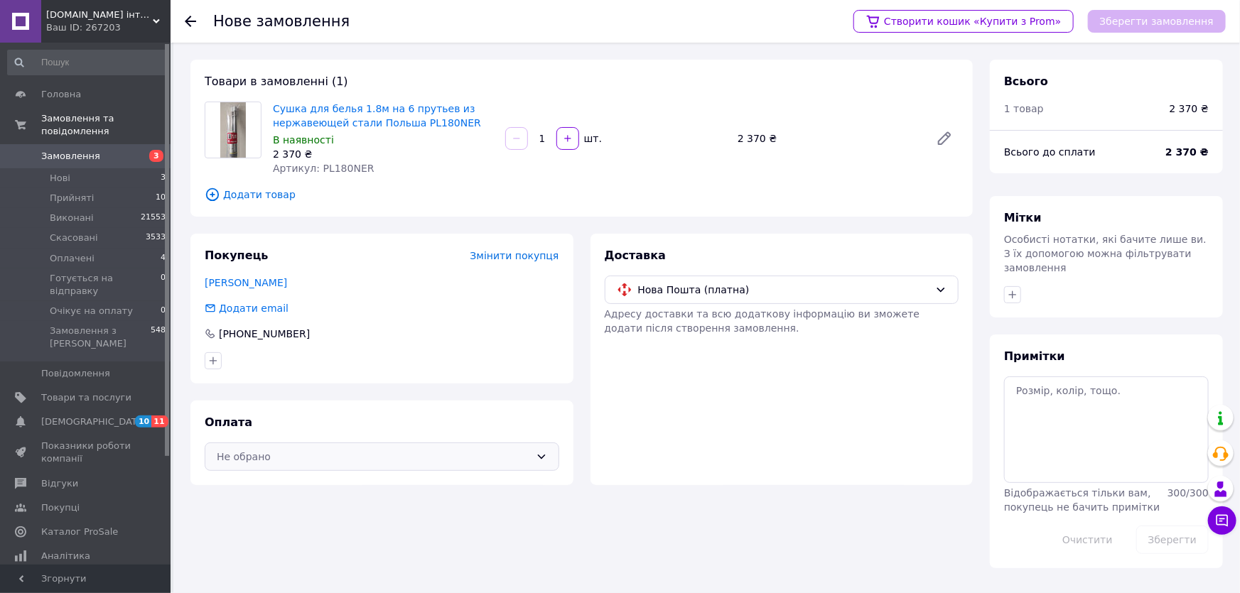
click at [404, 464] on div "Не обрано" at bounding box center [382, 457] width 354 height 28
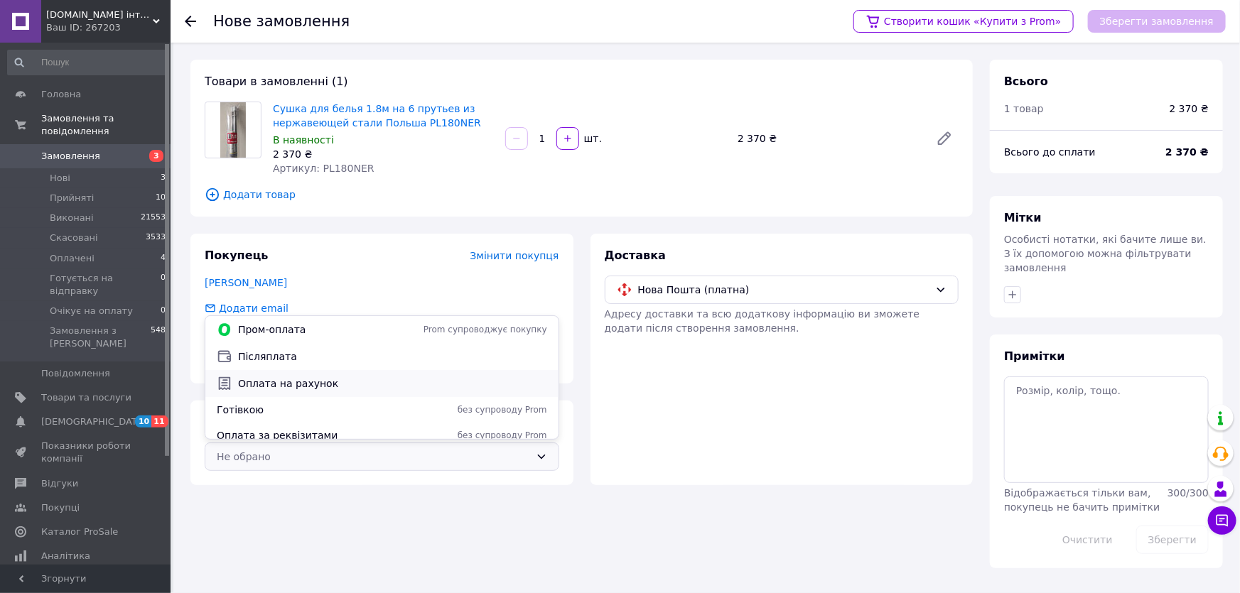
click at [292, 389] on span "Оплата на рахунок" at bounding box center [392, 384] width 309 height 14
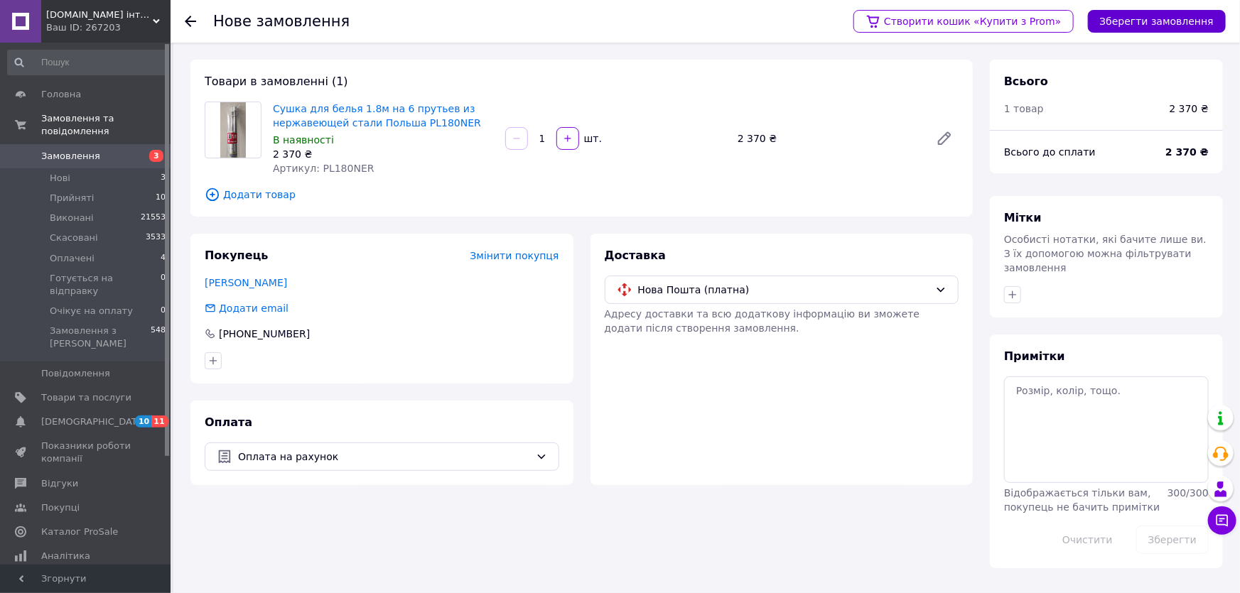
click at [1164, 29] on button "Зберегти замовлення" at bounding box center [1157, 21] width 138 height 23
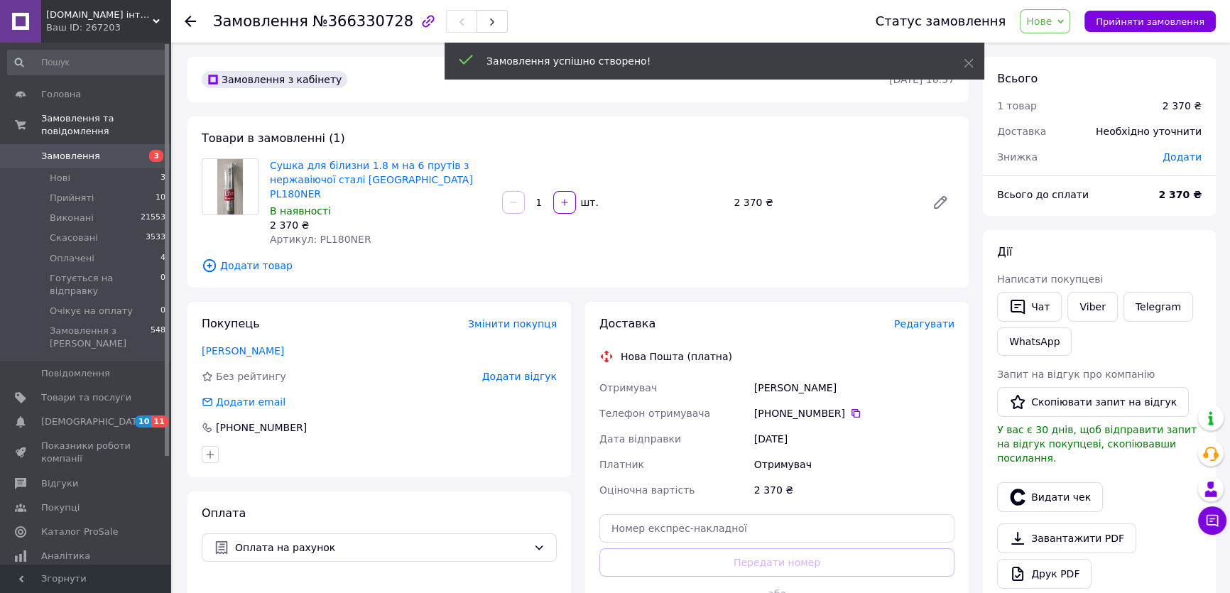
click at [931, 318] on span "Редагувати" at bounding box center [924, 323] width 60 height 11
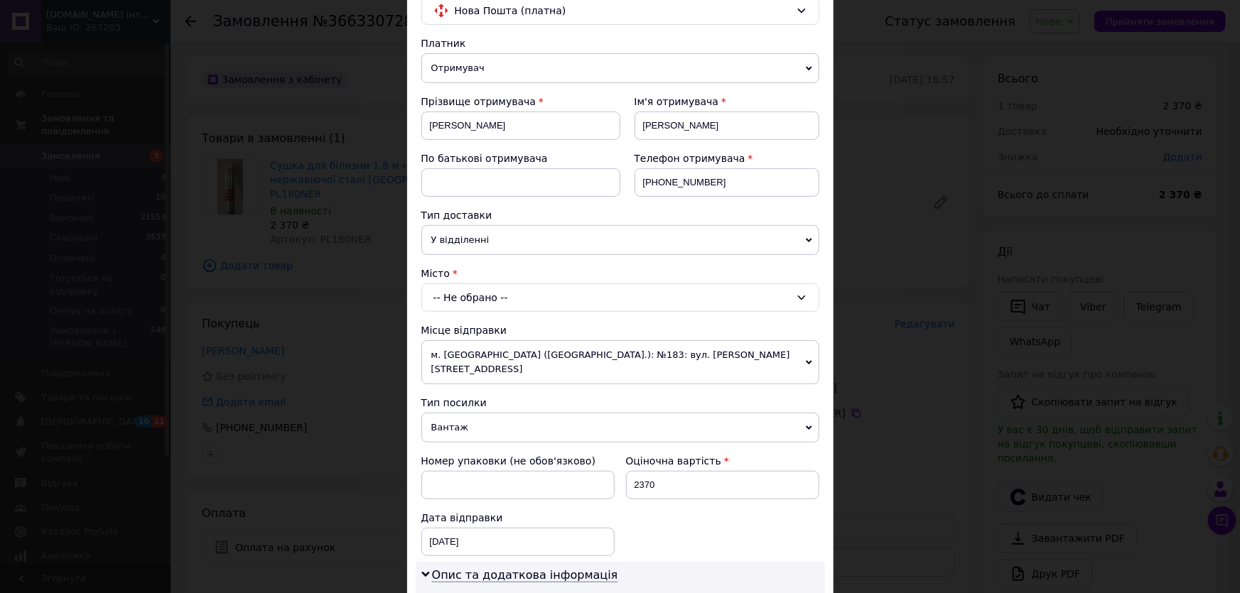
scroll to position [129, 0]
click at [550, 240] on span "У відділенні" at bounding box center [620, 239] width 398 height 30
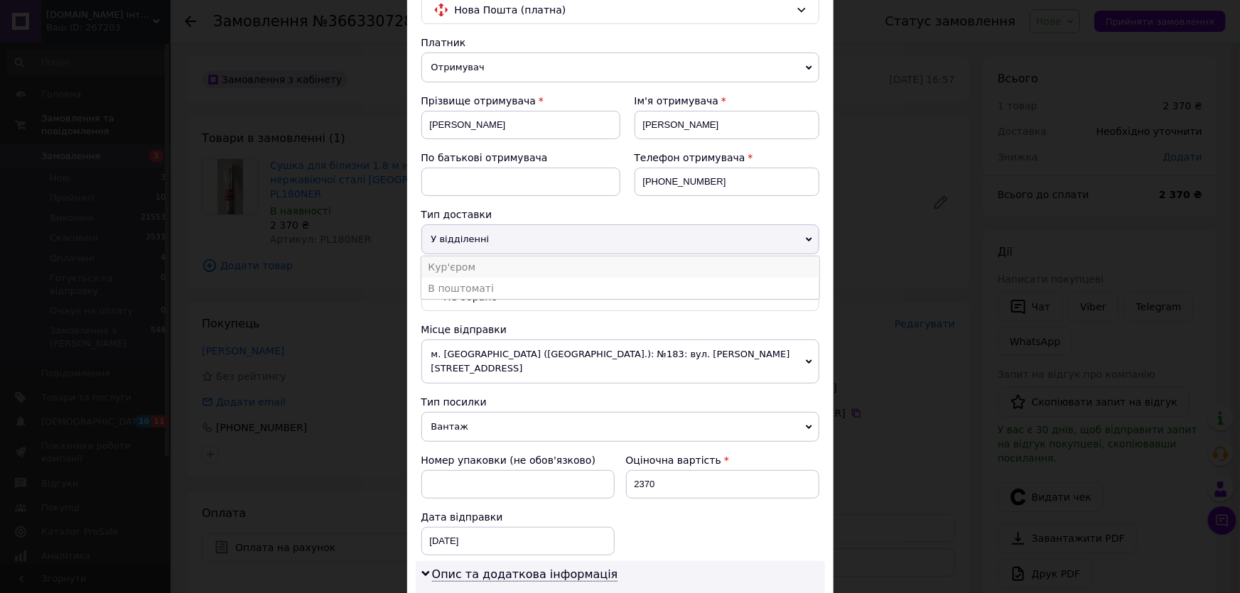
click at [504, 267] on li "Кур'єром" at bounding box center [620, 266] width 398 height 21
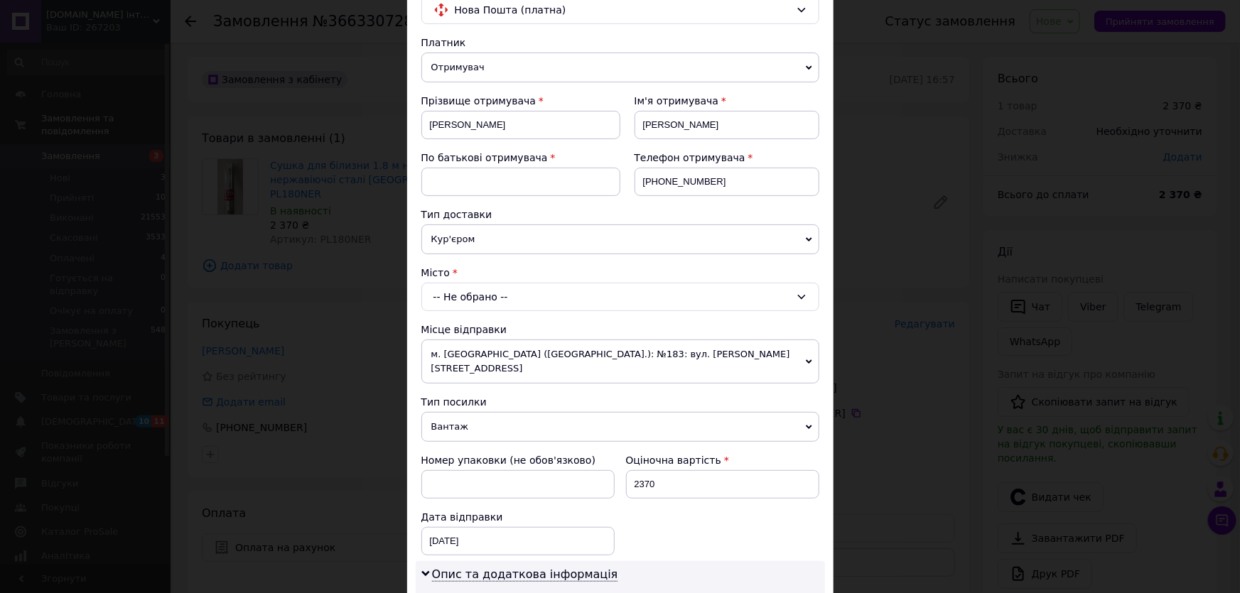
click at [494, 298] on div "-- Не обрано --" at bounding box center [620, 297] width 398 height 28
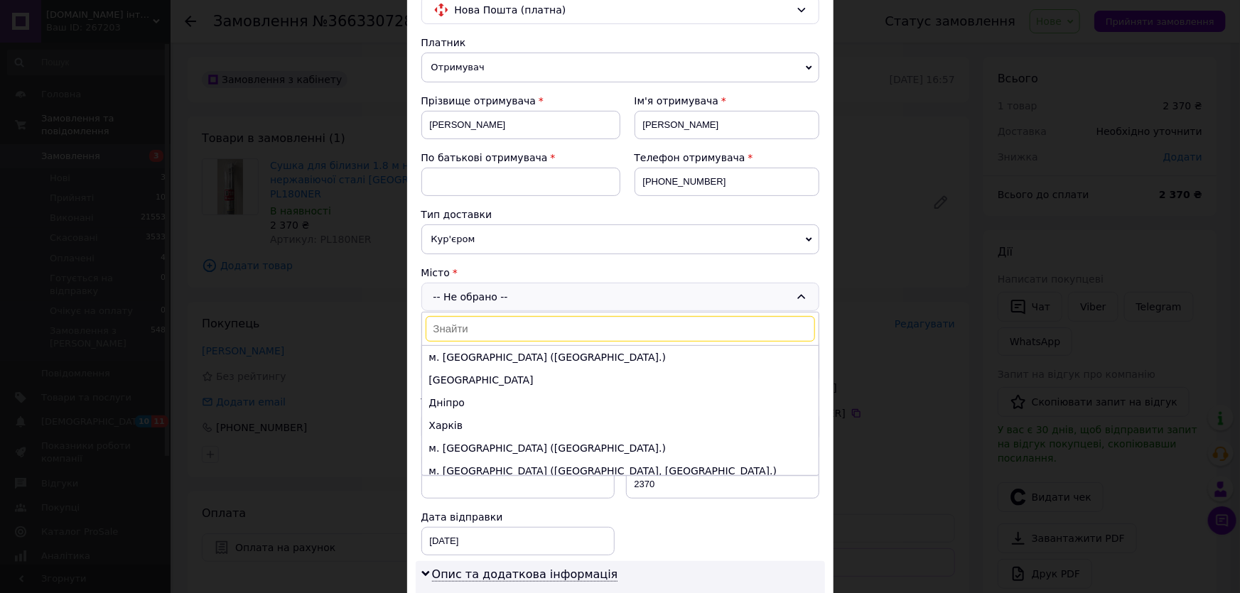
click at [481, 329] on input at bounding box center [620, 329] width 389 height 26
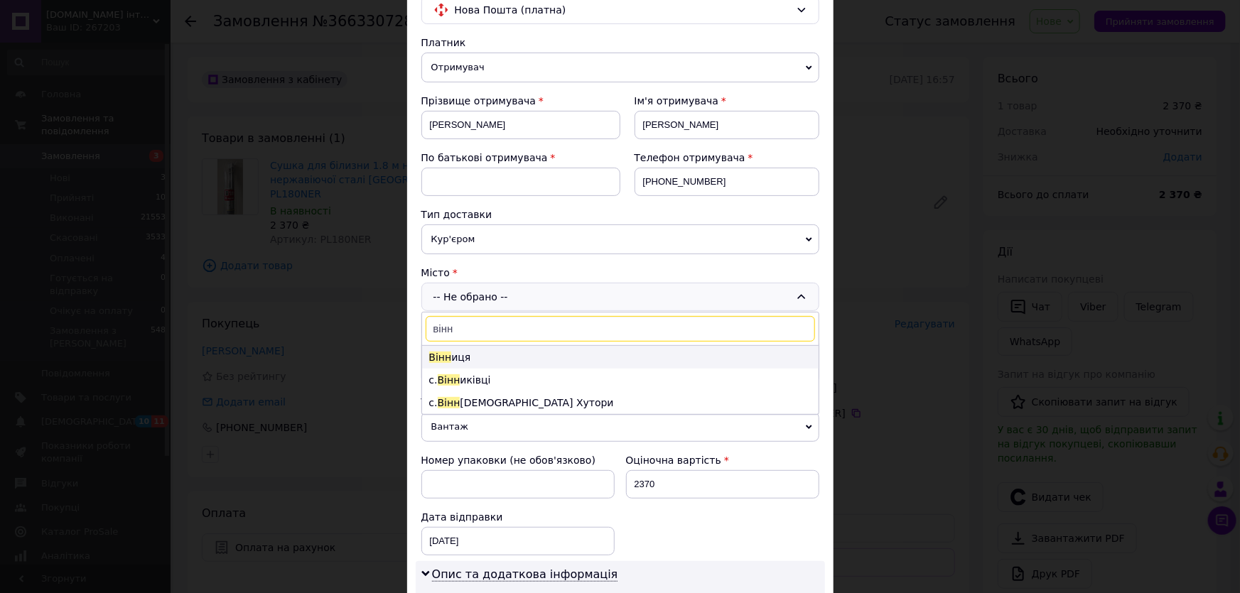
type input "вінн"
click at [483, 356] on li "Вінн иця" at bounding box center [620, 357] width 396 height 23
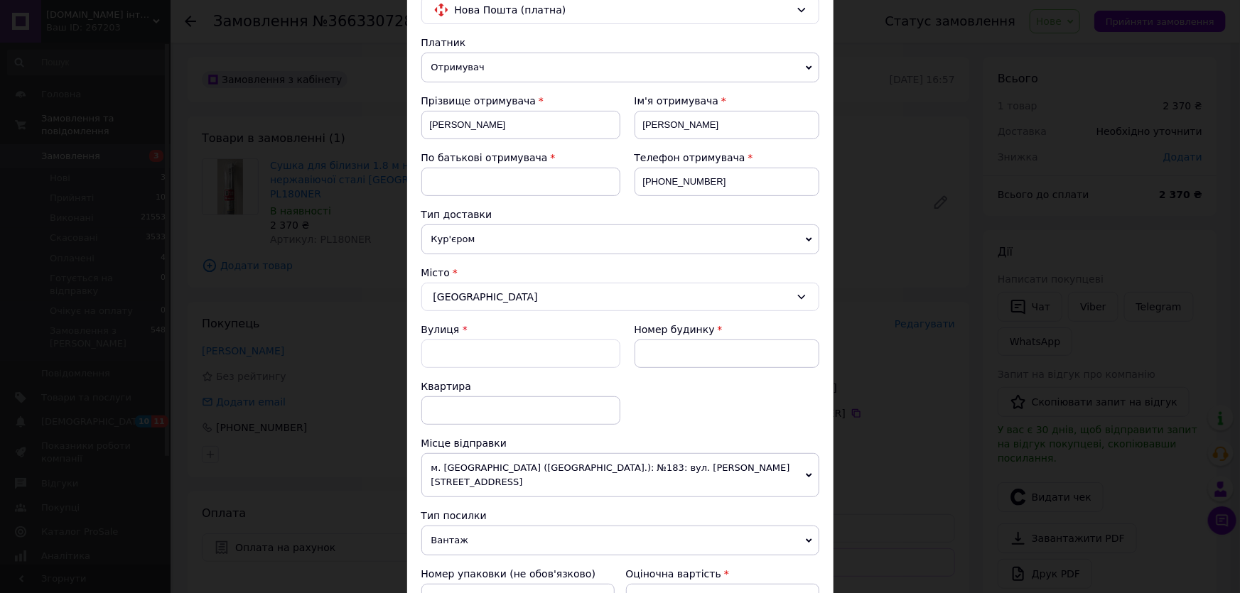
click at [457, 369] on div "Вулиця *" at bounding box center [520, 351] width 199 height 57
click at [457, 354] on input "Вулиця" at bounding box center [520, 354] width 199 height 28
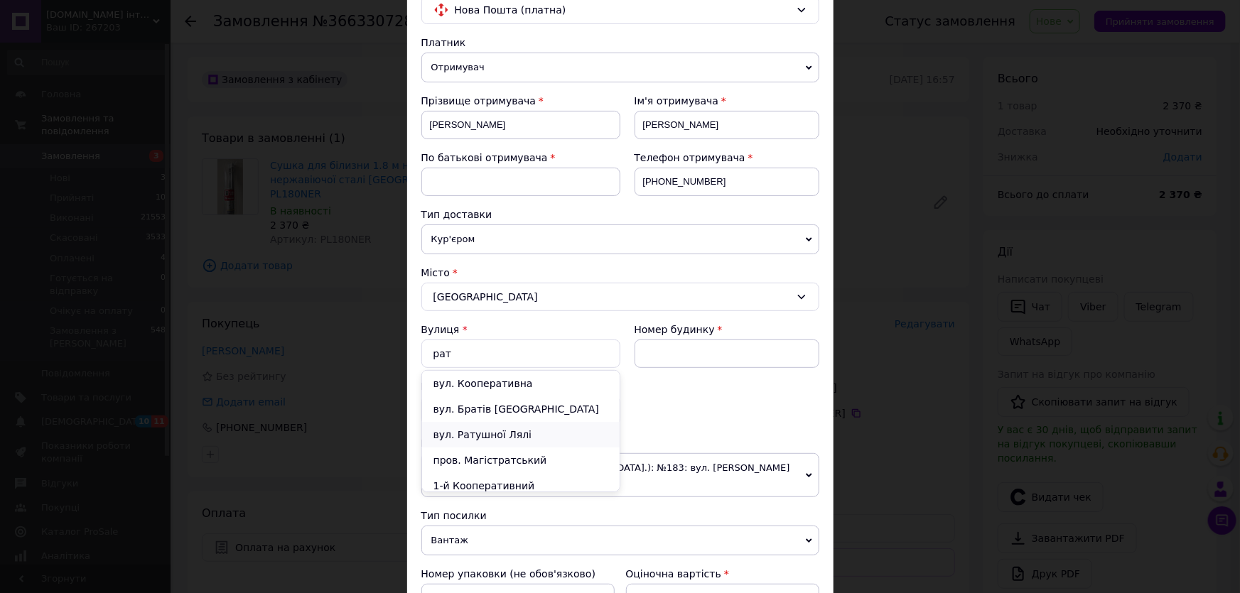
click at [487, 433] on div "вул. Ратушної Лялі" at bounding box center [520, 435] width 197 height 26
type input "вул. Ратушної Лялі"
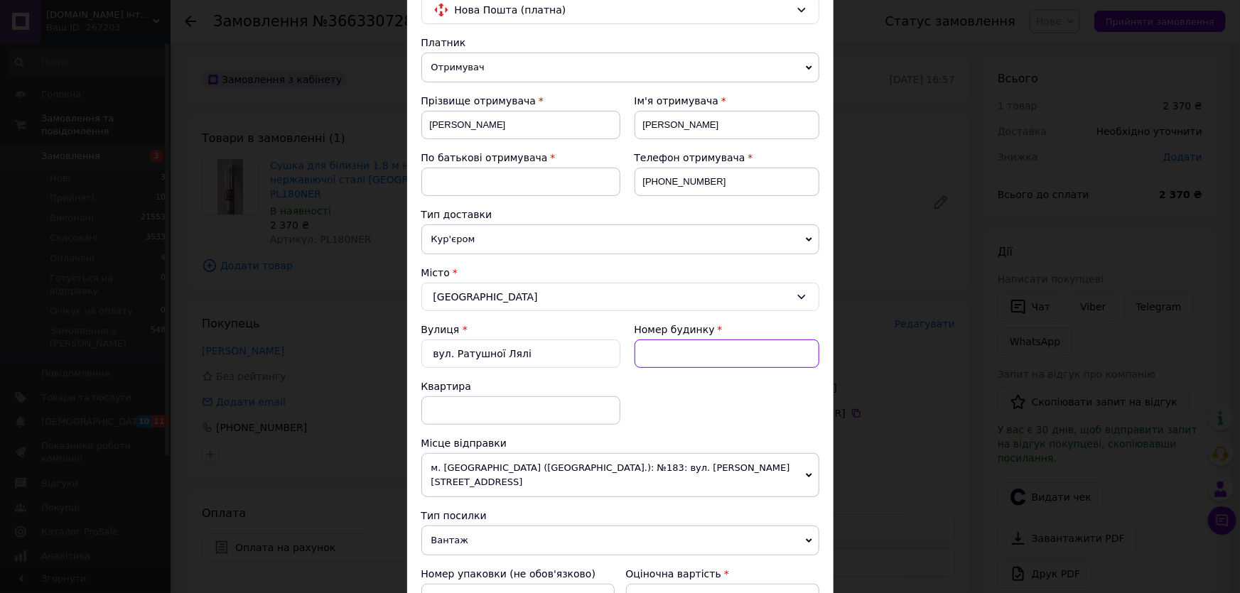
click at [660, 350] on input at bounding box center [726, 354] width 185 height 28
type input "113 а"
click at [449, 181] on input at bounding box center [520, 182] width 199 height 28
type input "Вол"
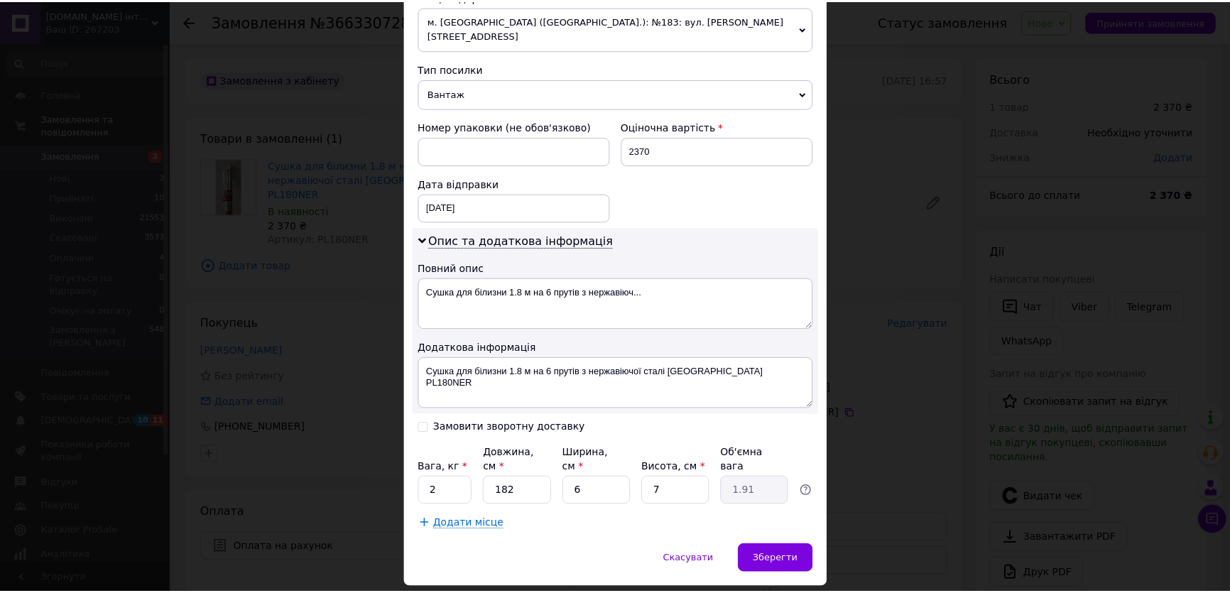
scroll to position [589, 0]
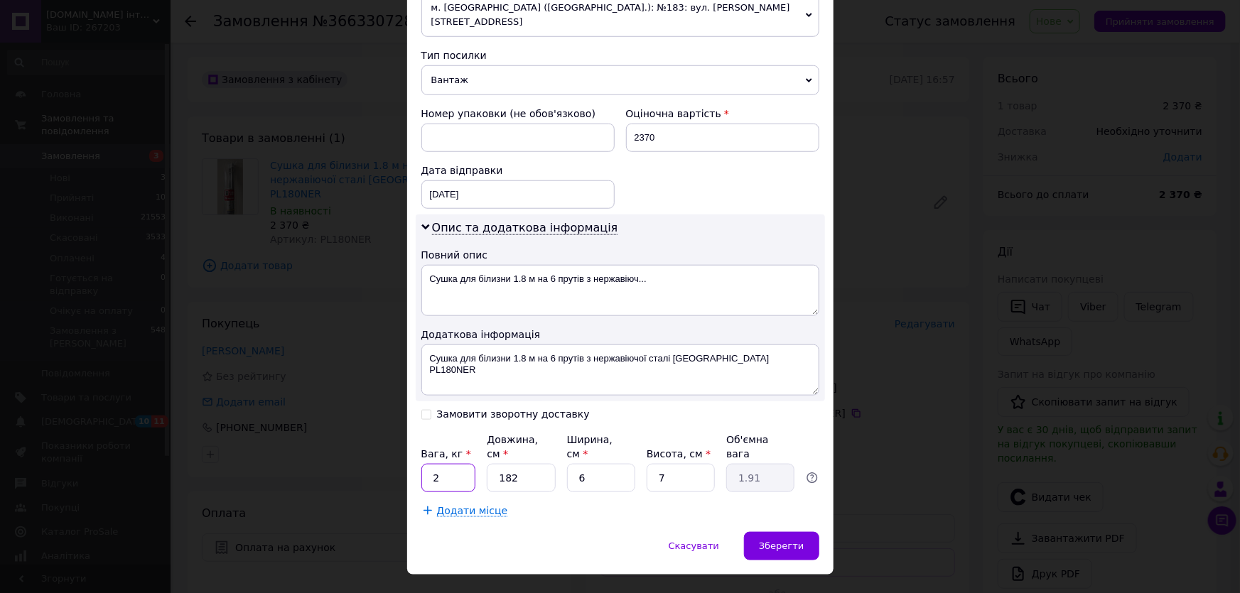
click at [449, 464] on input "2" at bounding box center [448, 478] width 55 height 28
type input "5"
click at [614, 464] on input "6" at bounding box center [601, 478] width 68 height 28
type input "7"
type input "2.23"
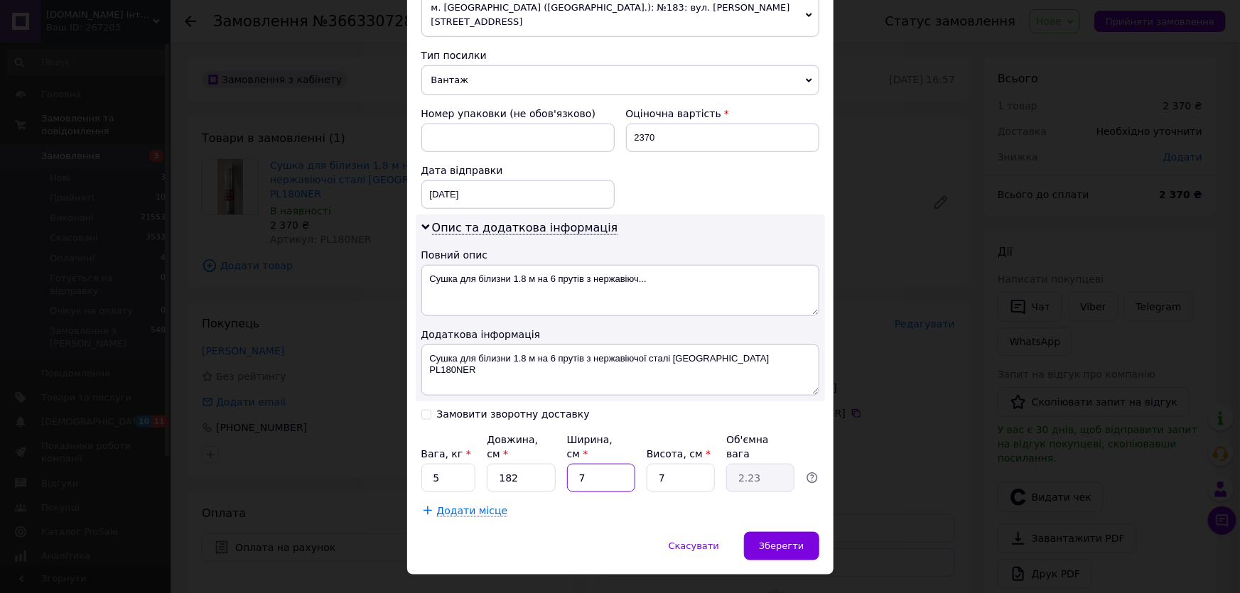
type input "7"
click at [448, 464] on input "5" at bounding box center [448, 478] width 55 height 28
type input "3"
click at [604, 464] on input "7" at bounding box center [601, 478] width 68 height 28
type input "8"
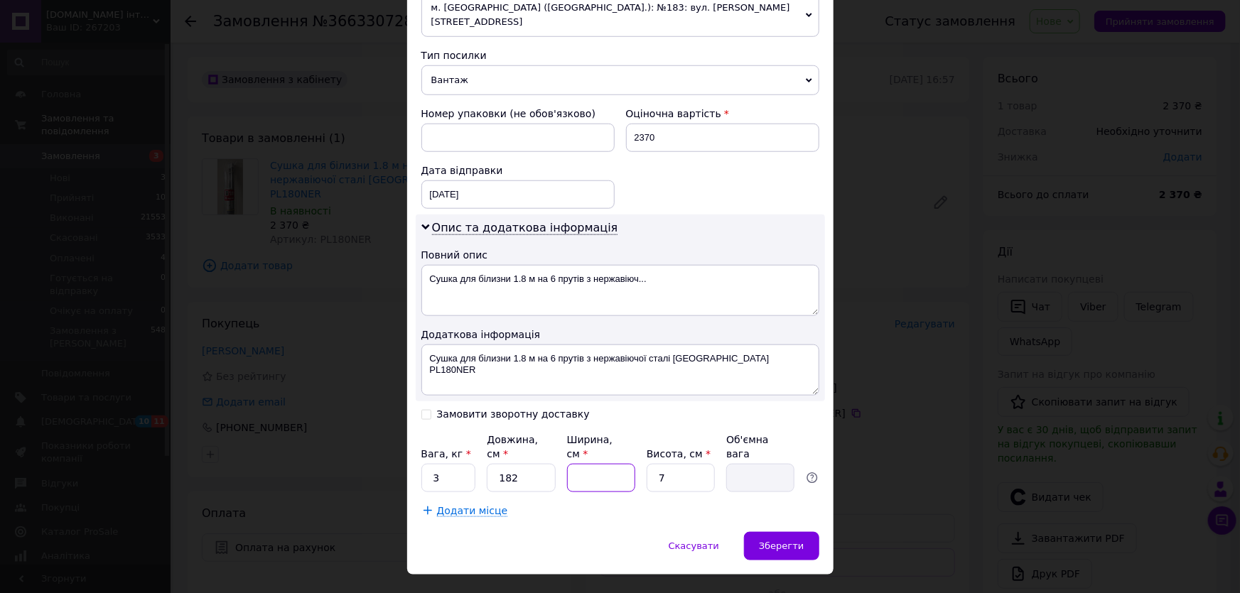
type input "2.55"
type input "8"
click at [781, 541] on span "Зберегти" at bounding box center [781, 546] width 45 height 11
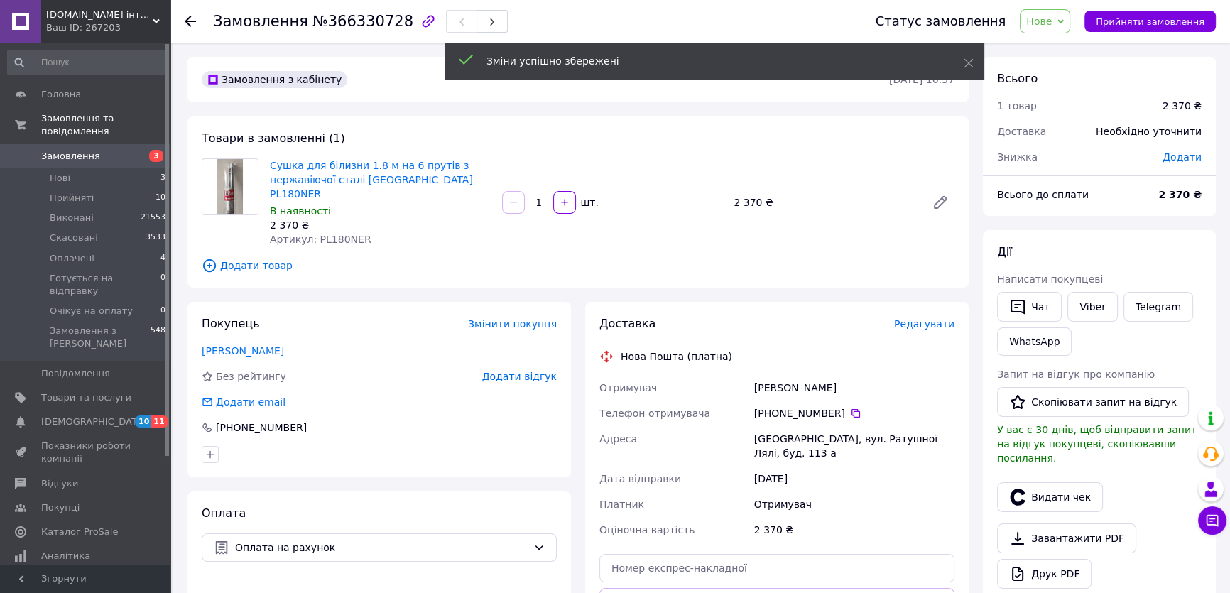
scroll to position [258, 0]
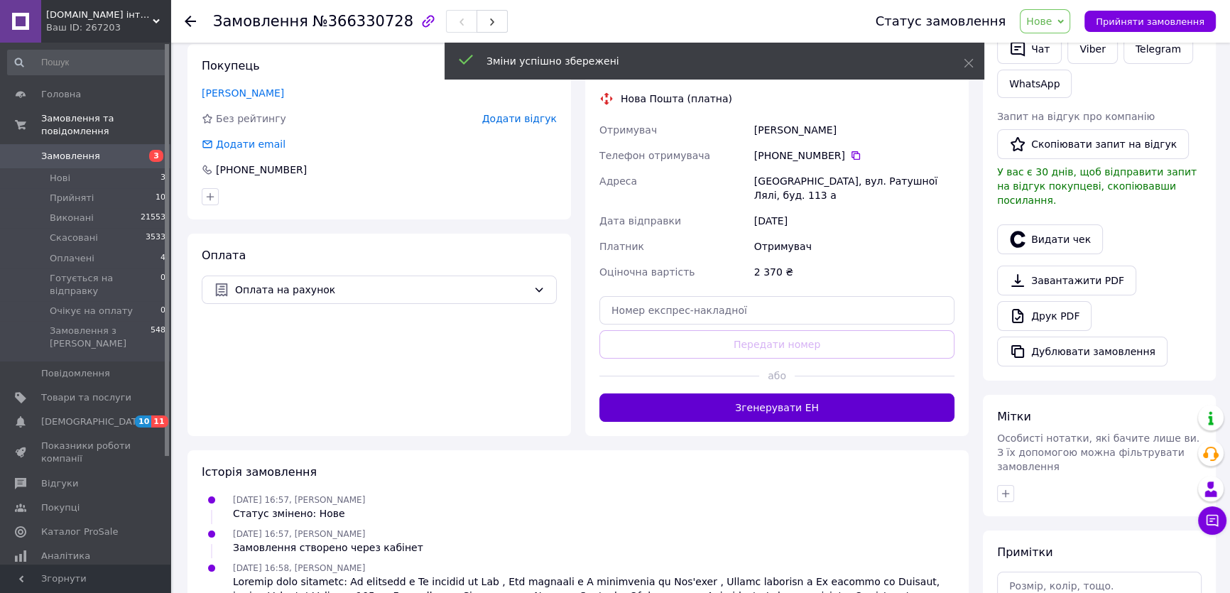
click at [801, 394] on button "Згенерувати ЕН" at bounding box center [777, 408] width 355 height 28
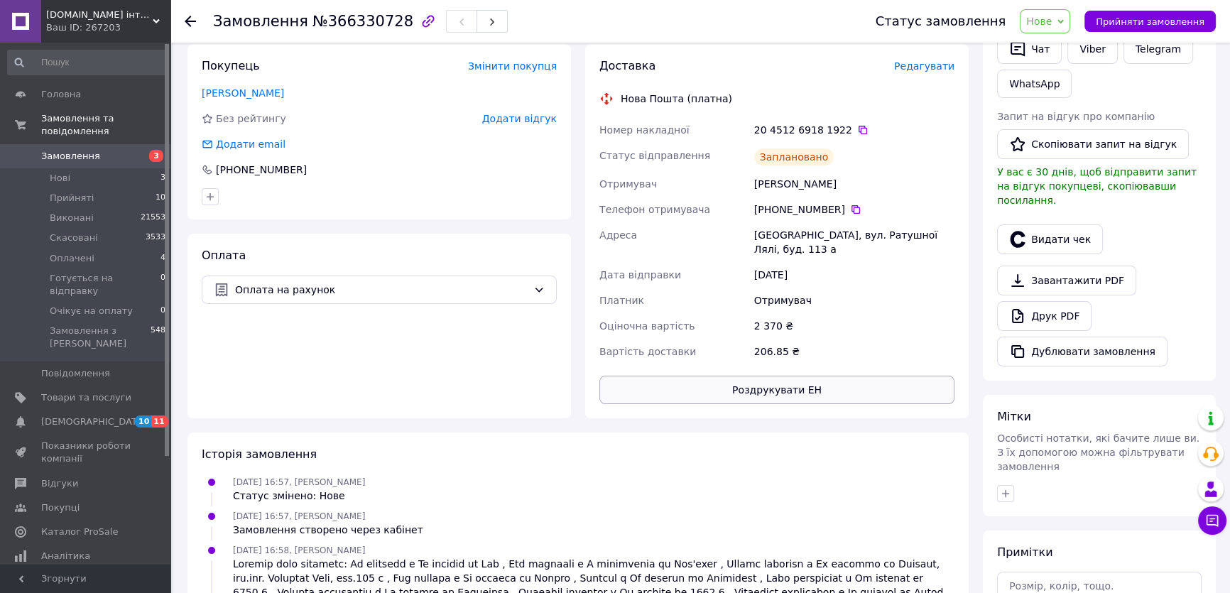
click at [769, 376] on button "Роздрукувати ЕН" at bounding box center [777, 390] width 355 height 28
click at [76, 192] on span "Прийняті" at bounding box center [72, 198] width 44 height 13
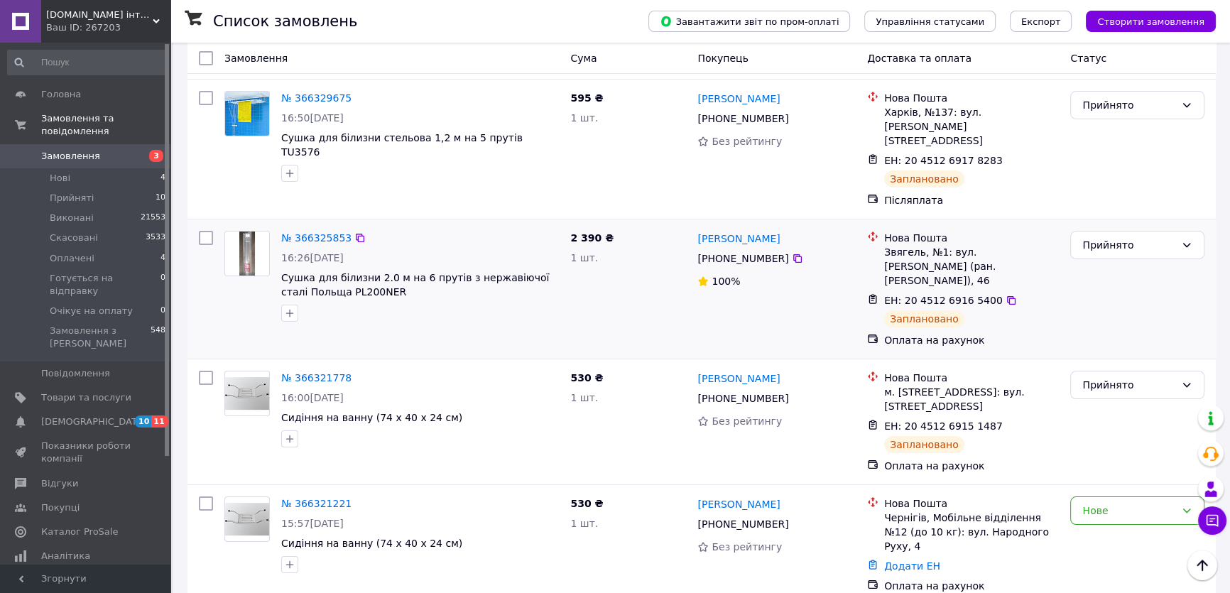
scroll to position [258, 0]
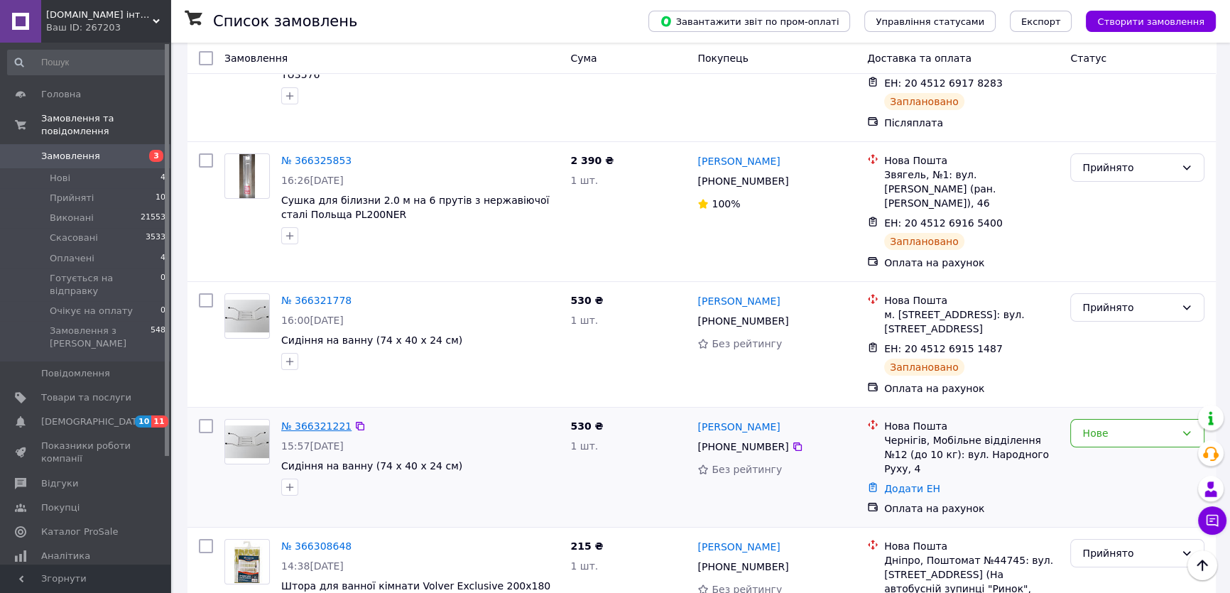
click at [320, 421] on link "№ 366321221" at bounding box center [316, 426] width 70 height 11
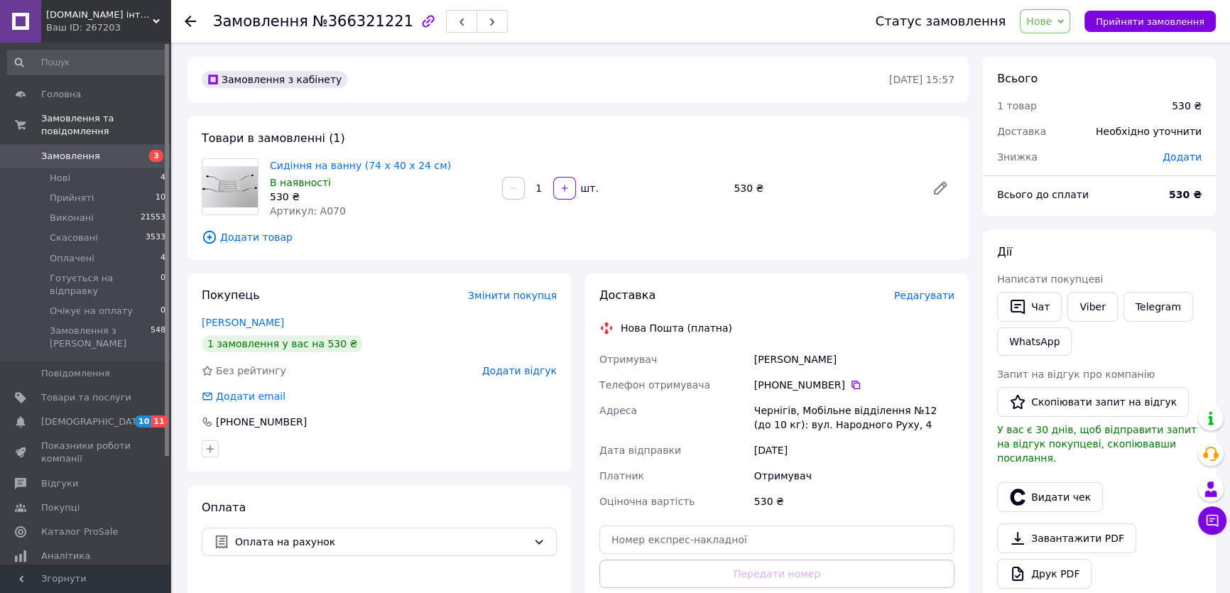
click at [939, 294] on span "Редагувати" at bounding box center [924, 295] width 60 height 11
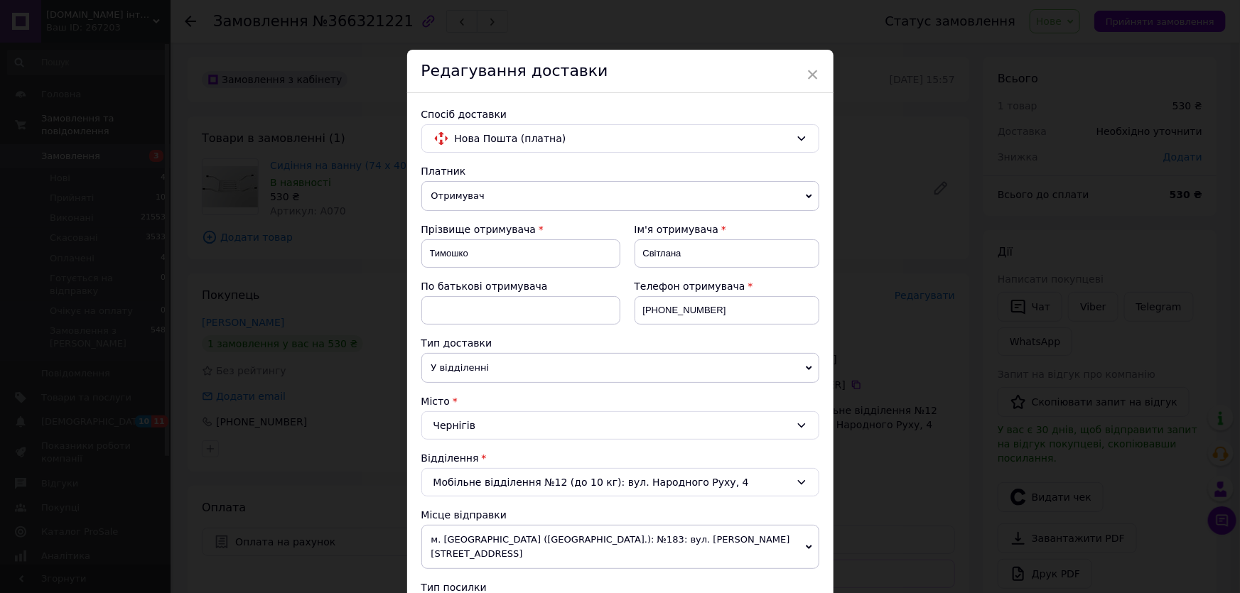
scroll to position [193, 0]
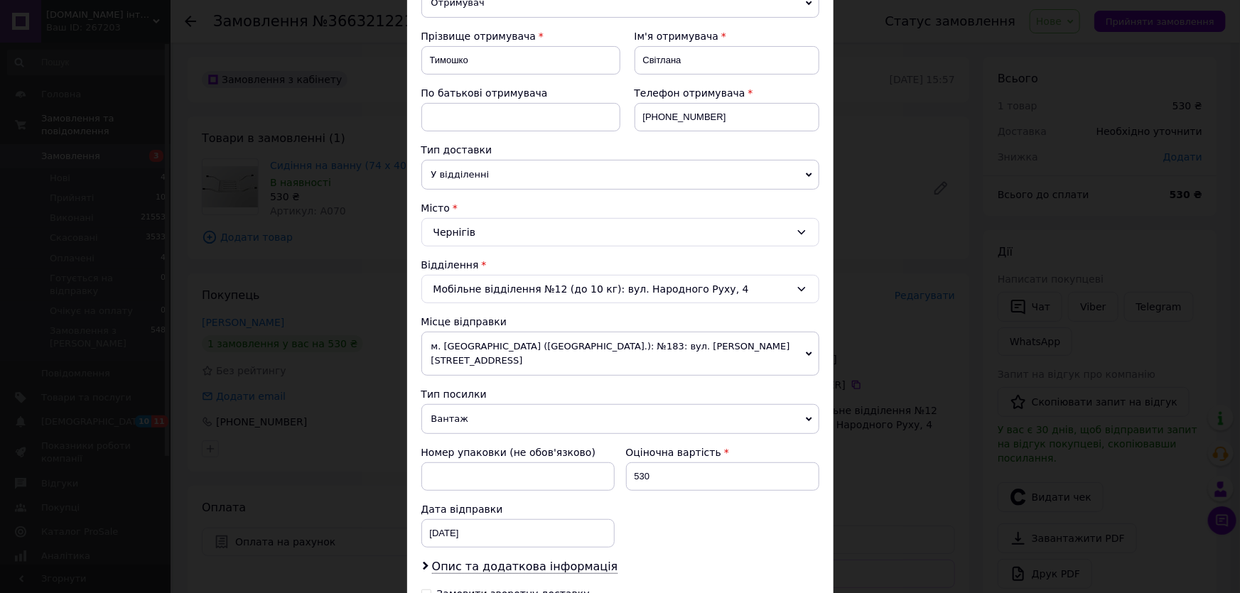
click at [473, 282] on div "Мобільне відділення №12 (до 10 кг): вул. Народного Руху, 4" at bounding box center [620, 289] width 398 height 28
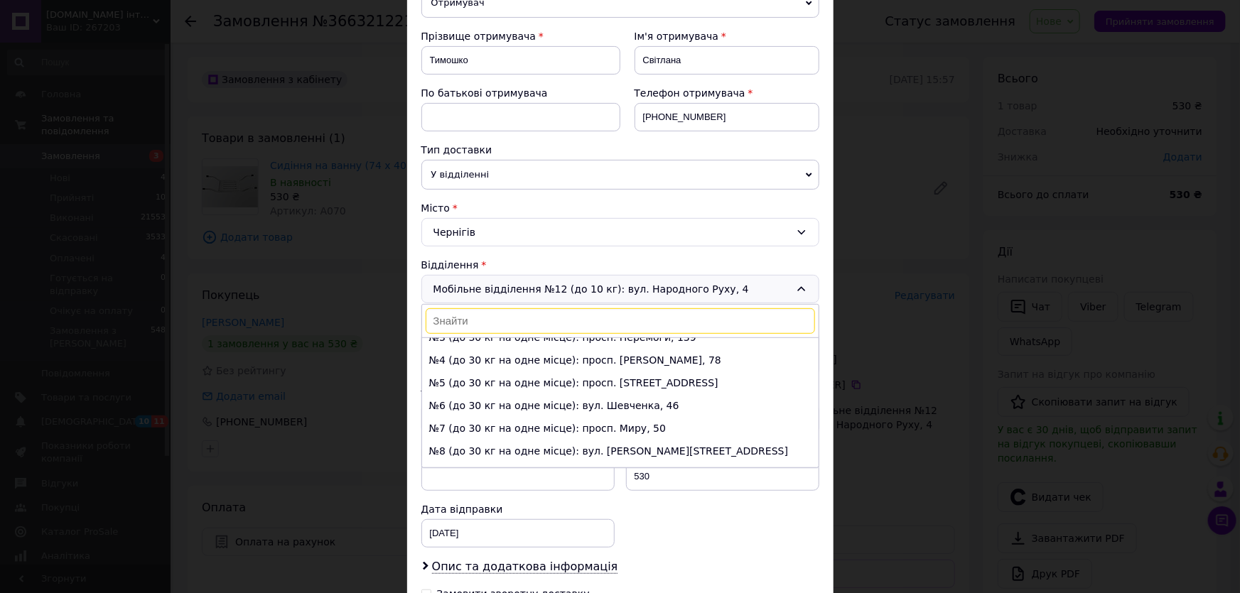
scroll to position [0, 0]
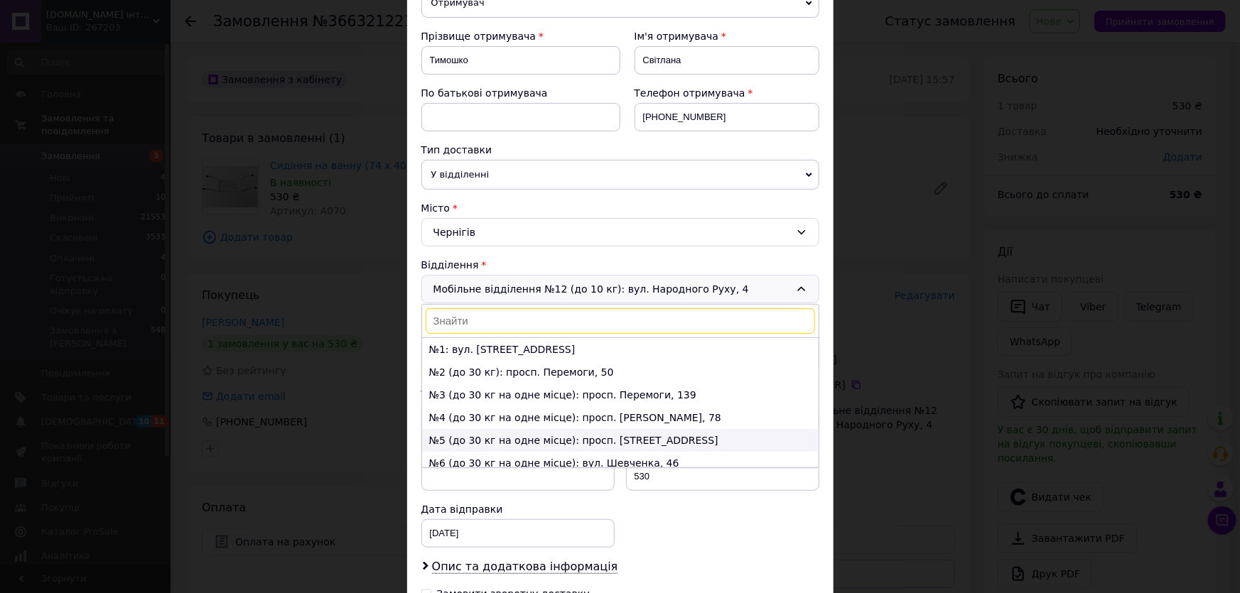
click at [511, 443] on li "№5 (до 30 кг на одне місце): просп. [STREET_ADDRESS]" at bounding box center [620, 440] width 396 height 23
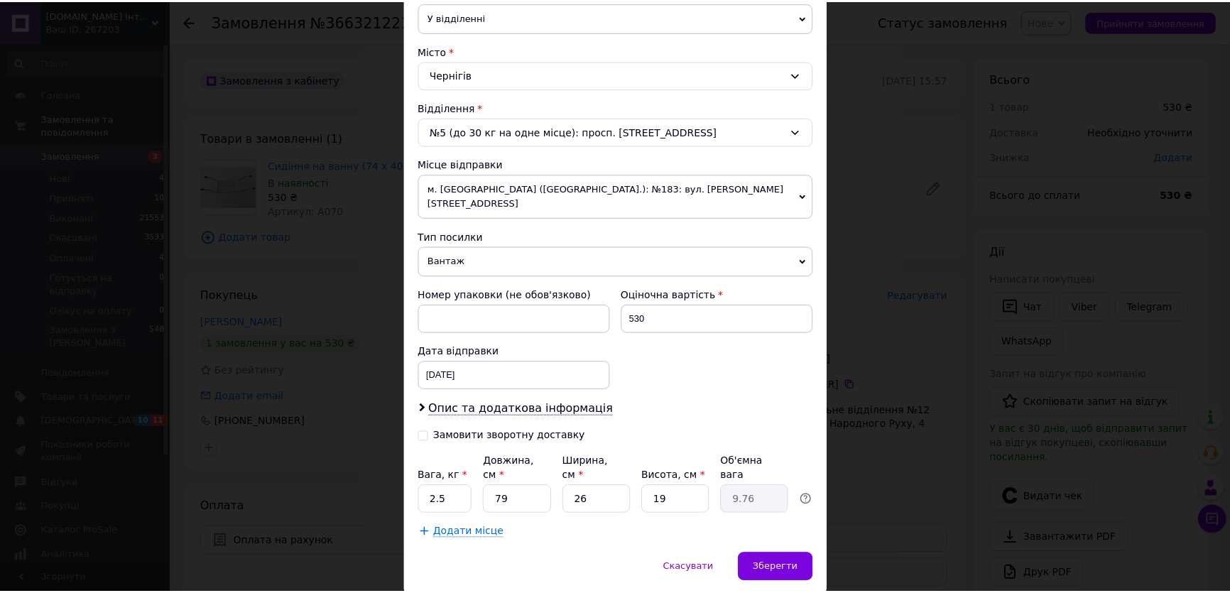
scroll to position [373, 0]
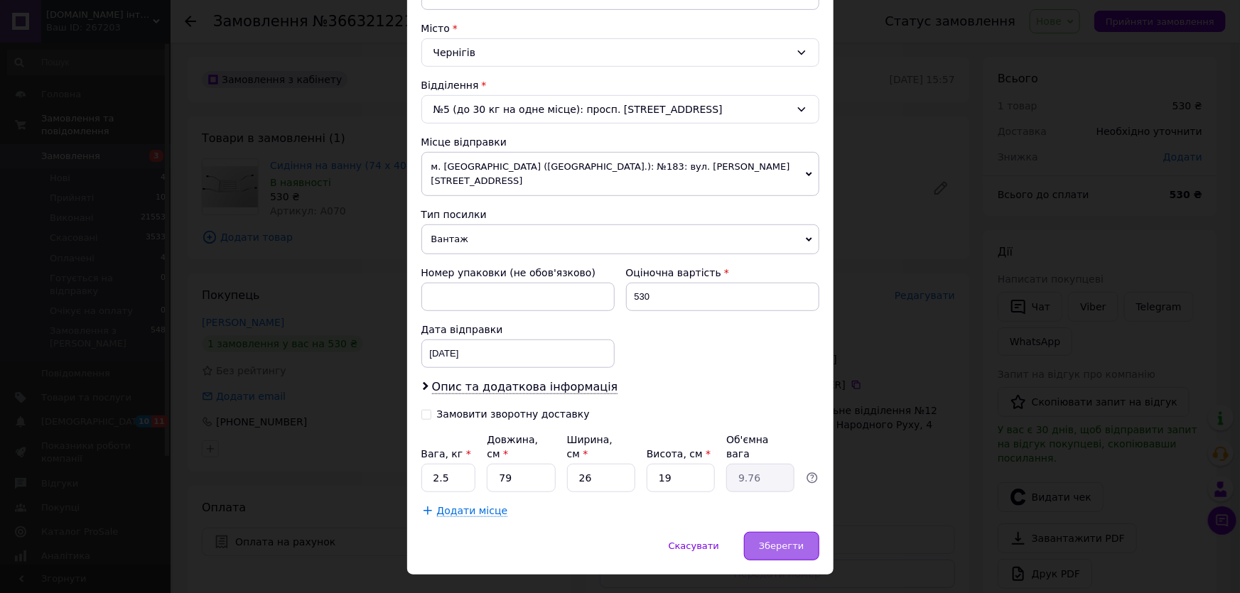
click at [779, 541] on span "Зберегти" at bounding box center [781, 546] width 45 height 11
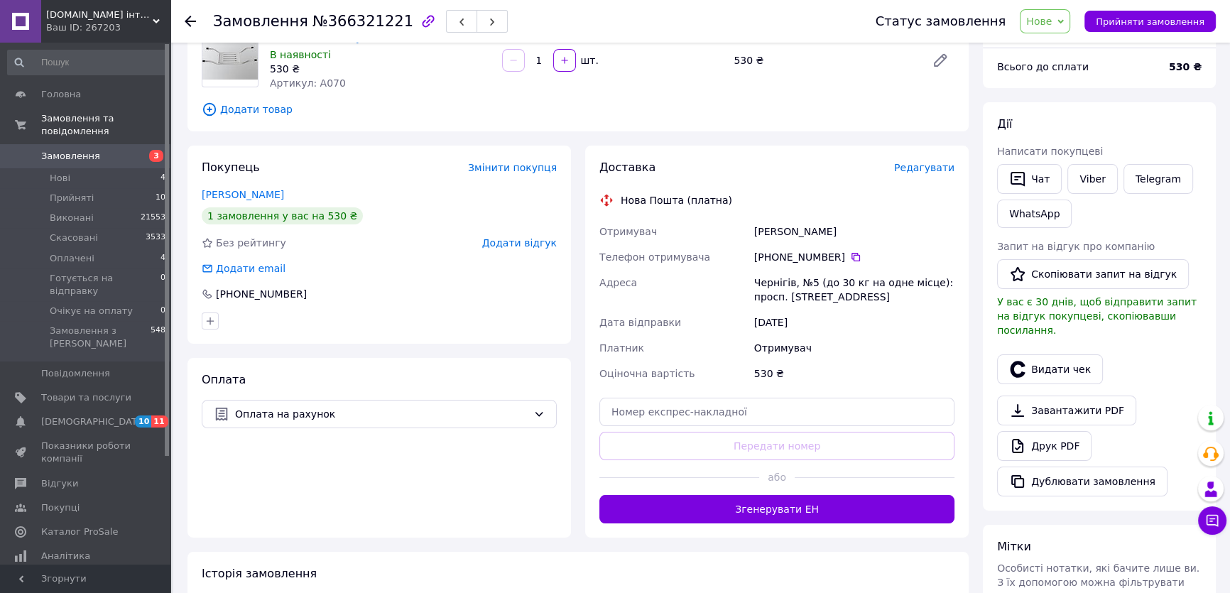
scroll to position [129, 0]
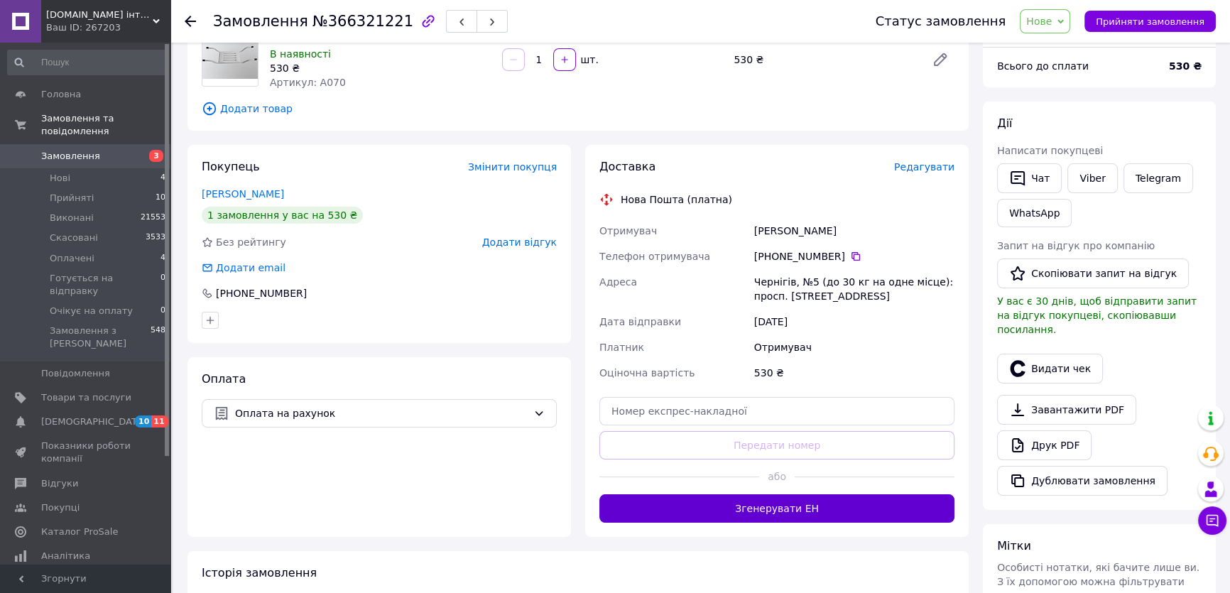
click at [782, 510] on button "Згенерувати ЕН" at bounding box center [777, 508] width 355 height 28
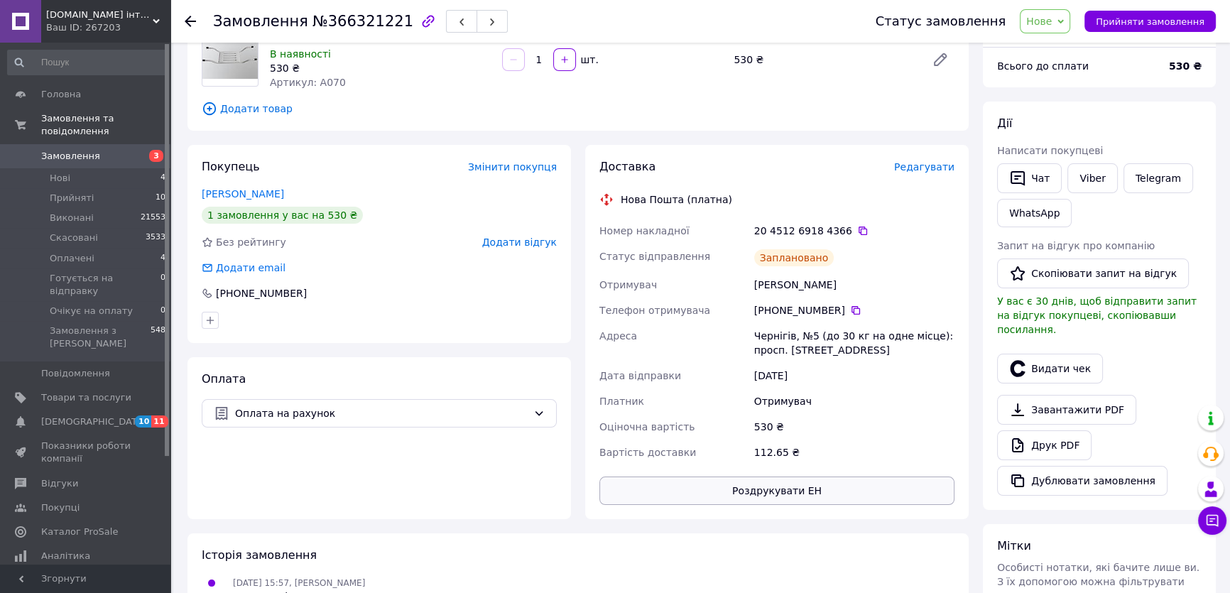
click at [775, 489] on button "Роздрукувати ЕН" at bounding box center [777, 491] width 355 height 28
click at [1071, 24] on span "Нове" at bounding box center [1045, 21] width 50 height 24
click at [1069, 48] on li "Прийнято" at bounding box center [1085, 49] width 129 height 21
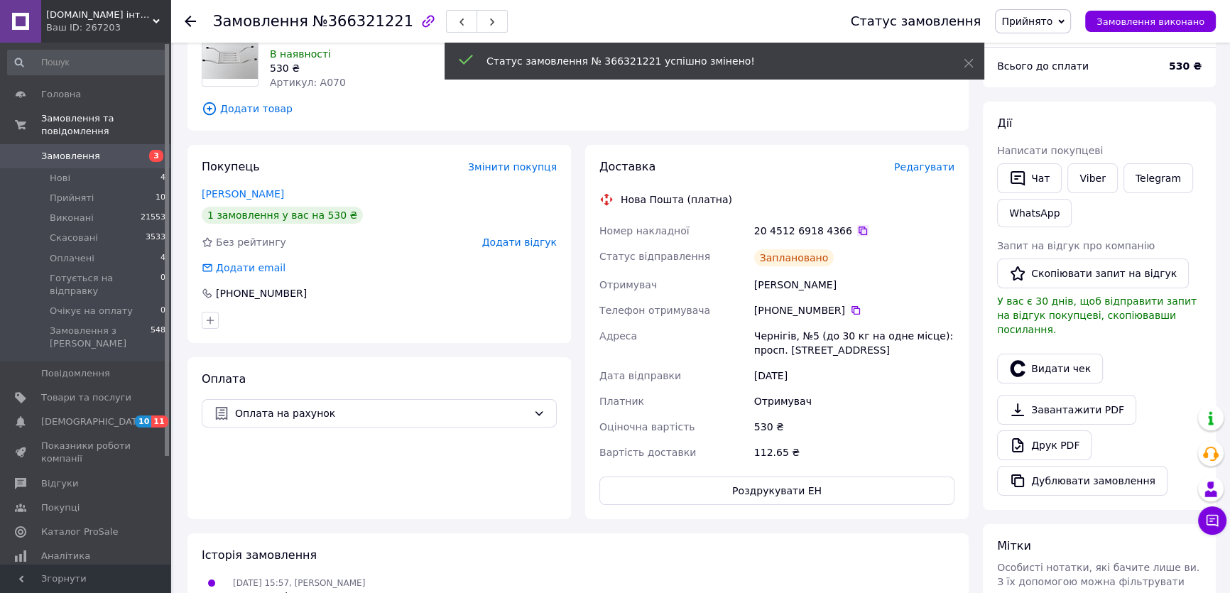
click at [857, 232] on icon at bounding box center [862, 230] width 11 height 11
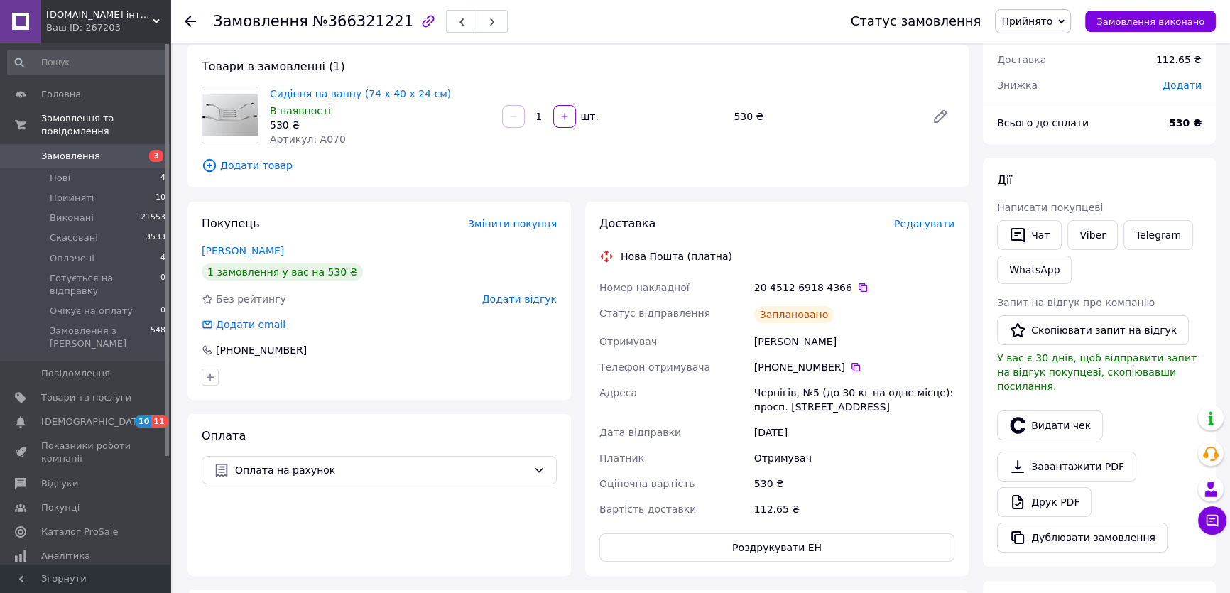
scroll to position [0, 0]
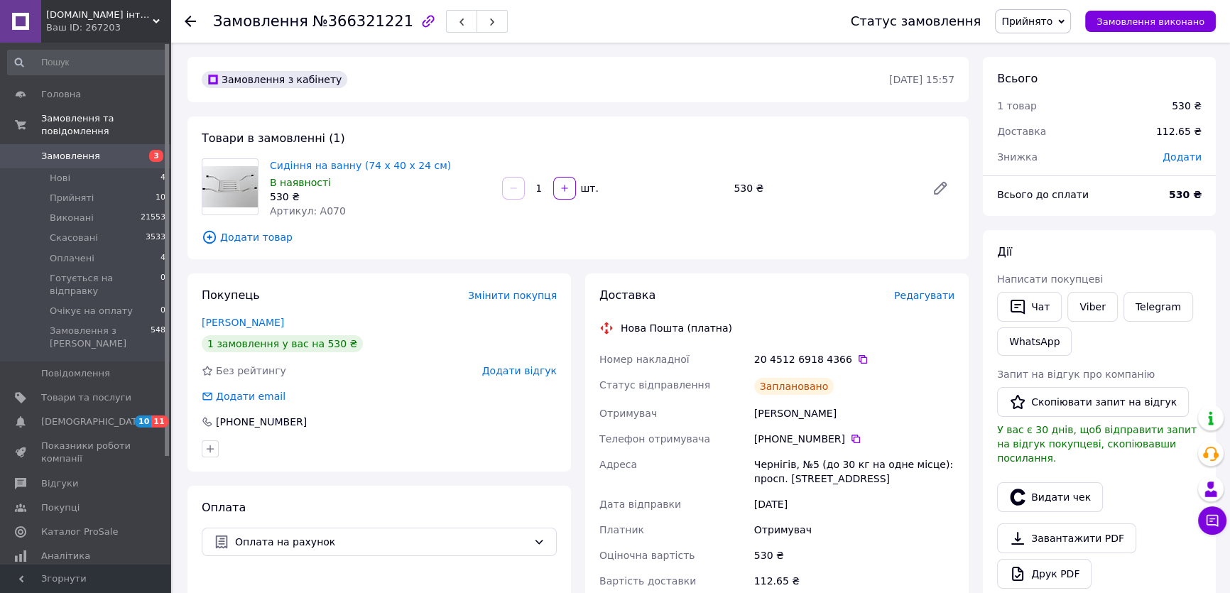
click at [188, 26] on icon at bounding box center [190, 21] width 11 height 11
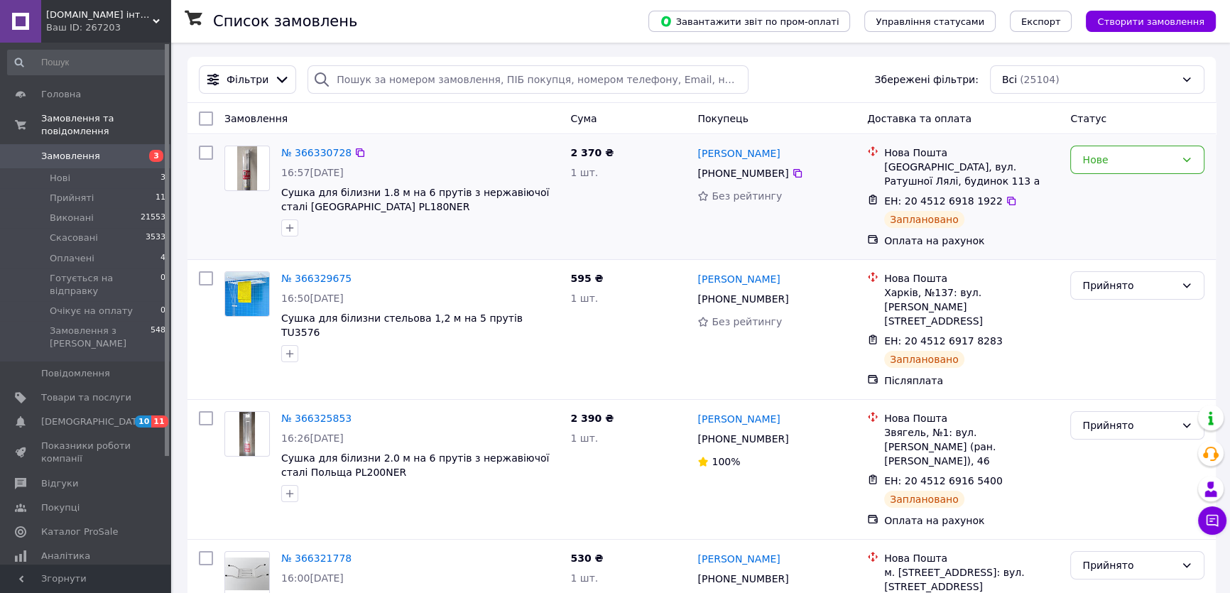
drag, startPoint x: 1185, startPoint y: 160, endPoint x: 1162, endPoint y: 174, distance: 27.4
click at [1182, 160] on icon at bounding box center [1186, 159] width 11 height 11
drag, startPoint x: 1145, startPoint y: 192, endPoint x: 1137, endPoint y: 187, distance: 9.3
click at [1145, 192] on li "Прийнято" at bounding box center [1137, 191] width 133 height 26
click at [1006, 202] on icon at bounding box center [1011, 200] width 11 height 11
